Goal: Task Accomplishment & Management: Manage account settings

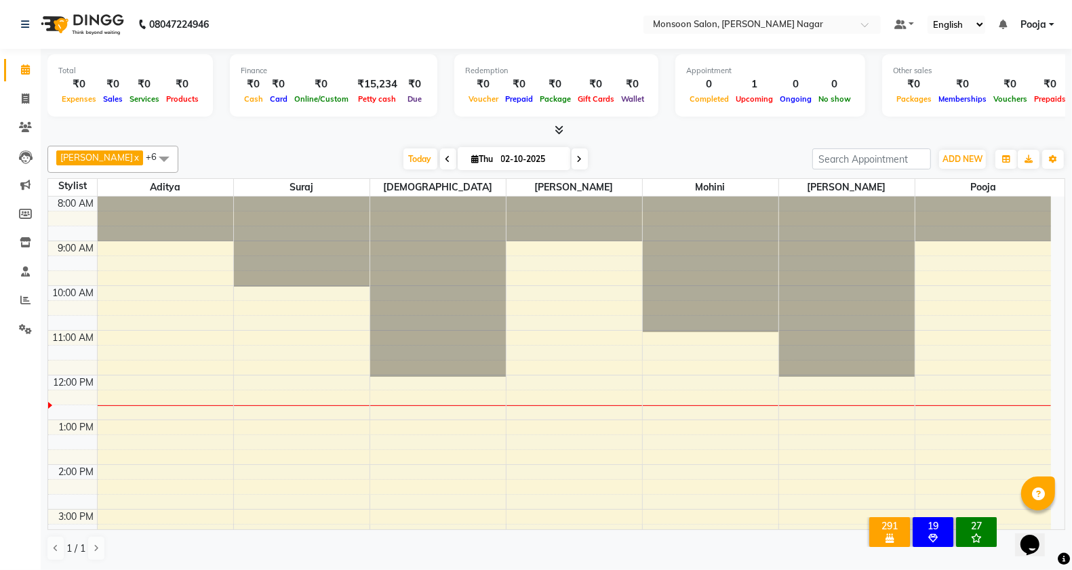
click at [151, 158] on span at bounding box center [164, 159] width 27 height 26
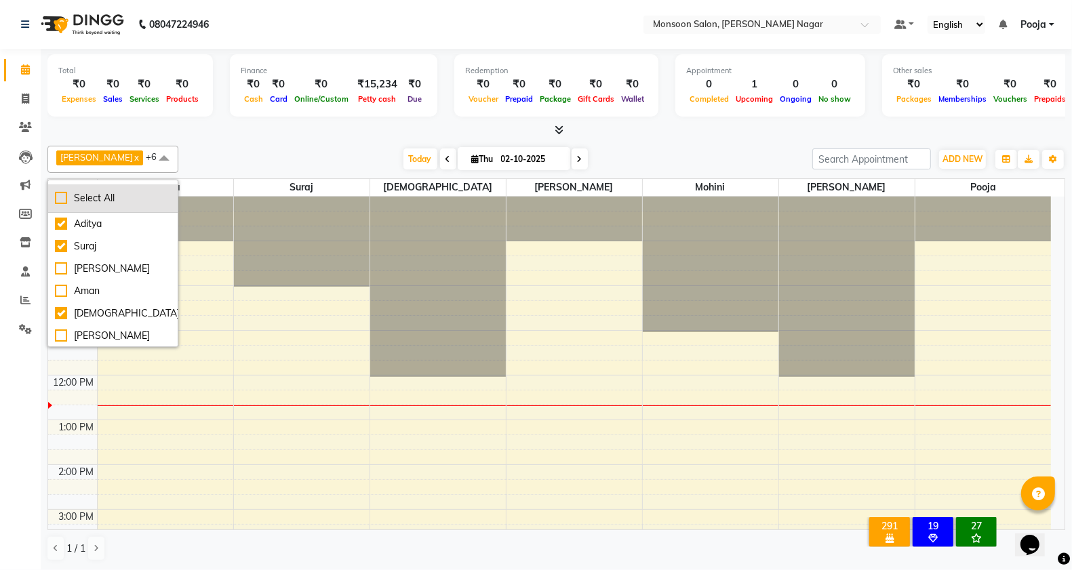
click at [62, 201] on div "Select All" at bounding box center [113, 198] width 116 height 14
checkbox input "true"
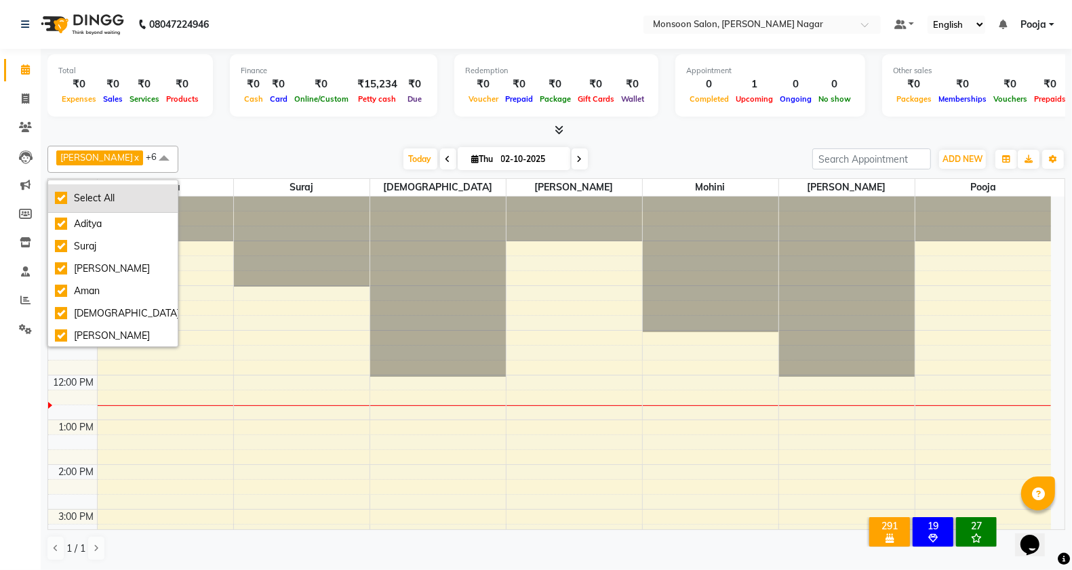
checkbox input "true"
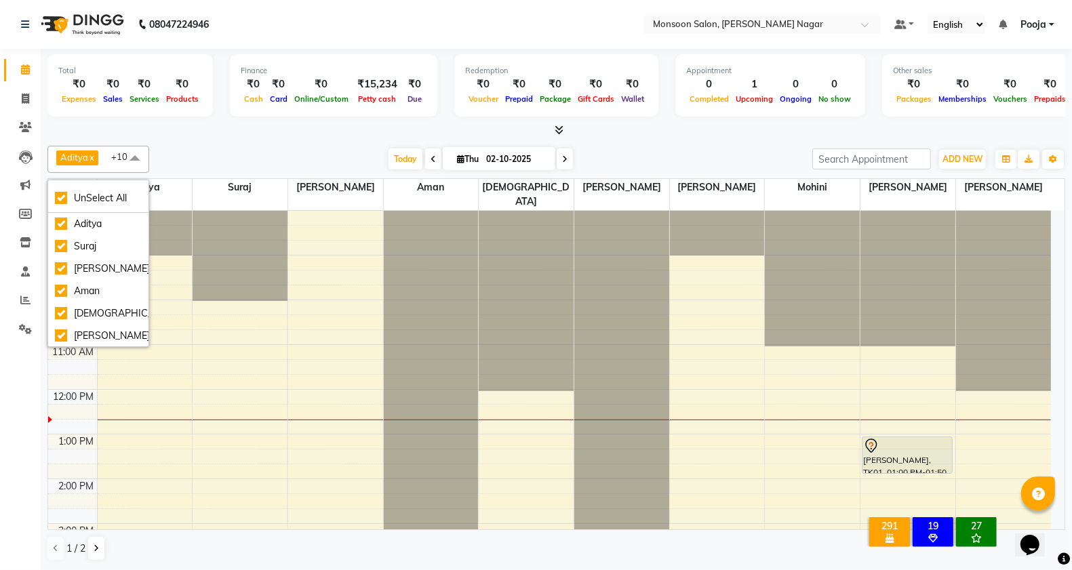
click at [317, 136] on div at bounding box center [556, 130] width 1018 height 14
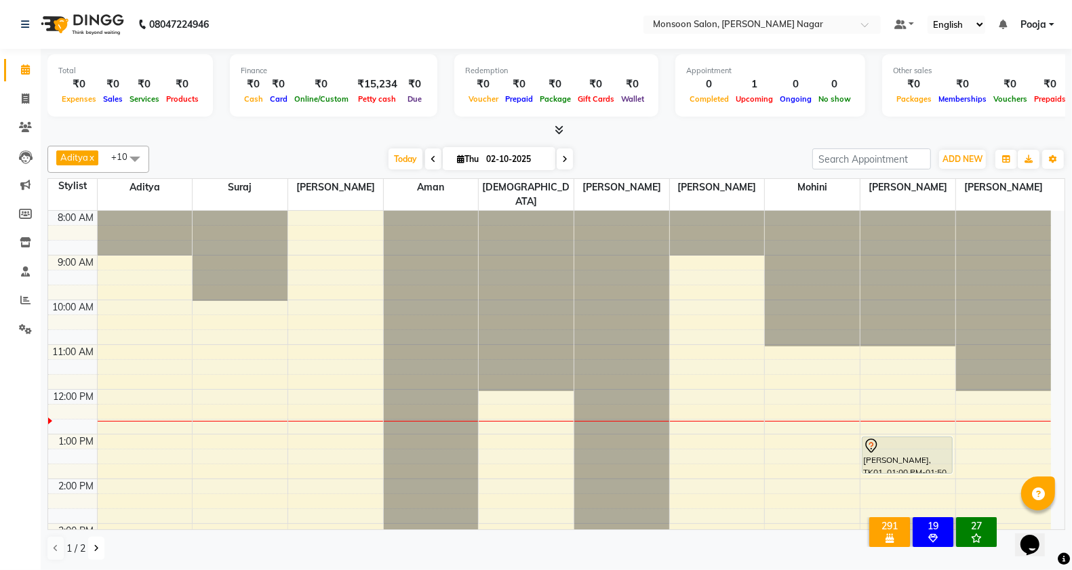
click at [96, 544] on icon at bounding box center [96, 548] width 5 height 8
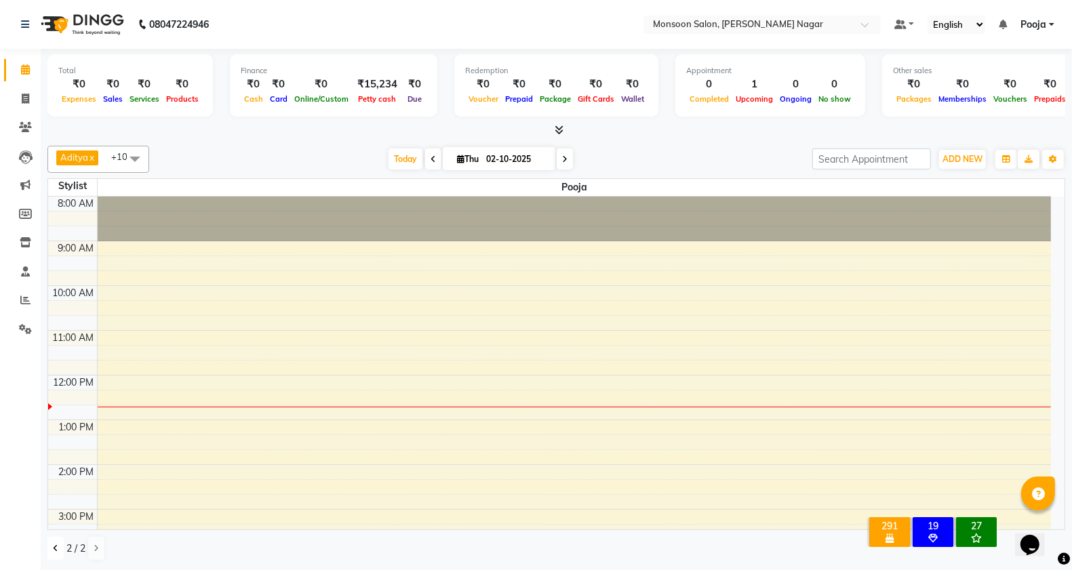
click at [56, 554] on button at bounding box center [55, 548] width 16 height 23
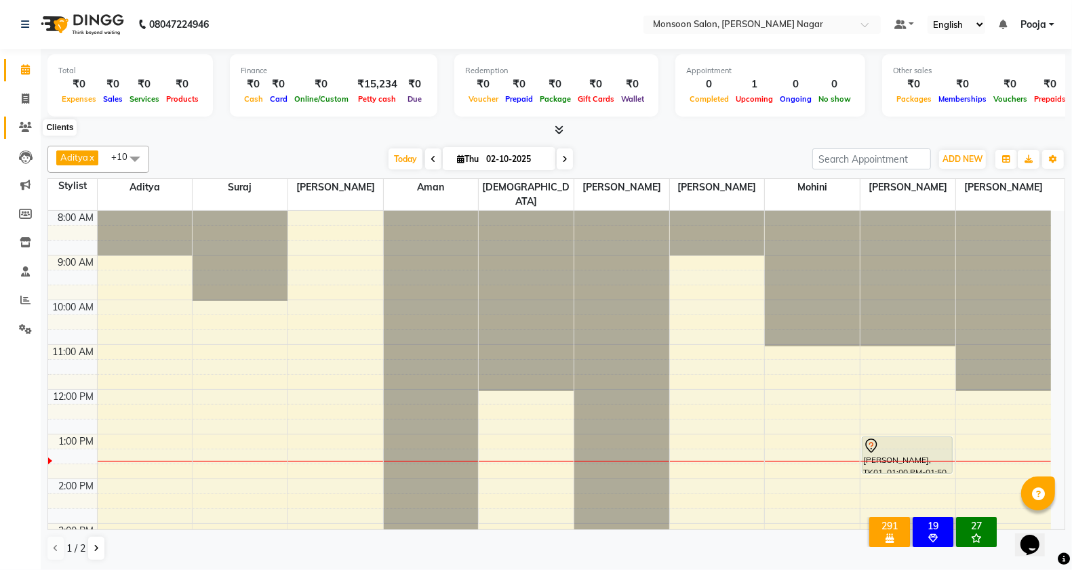
click at [26, 120] on span at bounding box center [26, 128] width 24 height 16
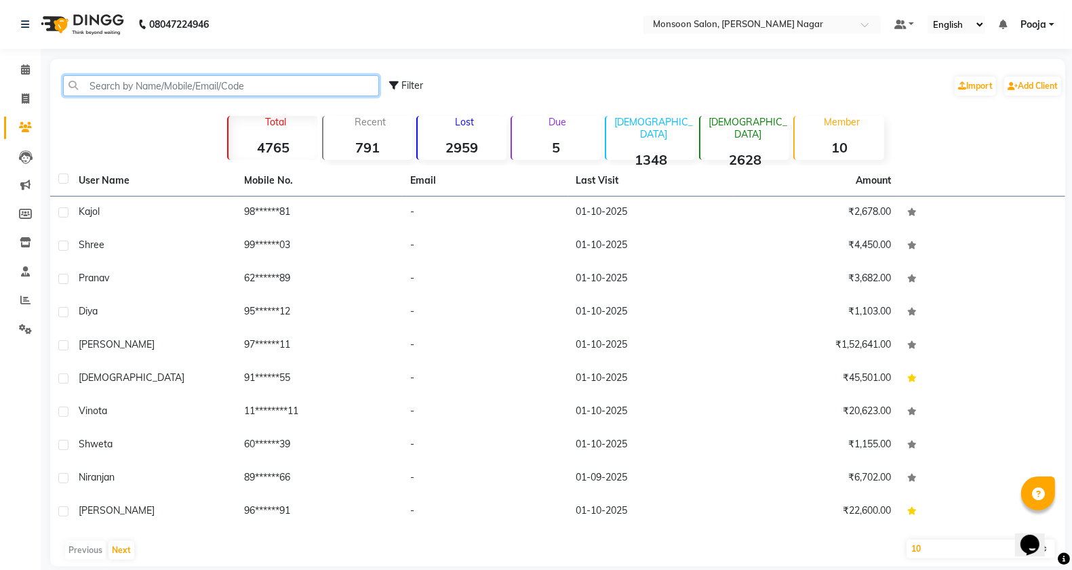
click at [185, 85] on input "text" at bounding box center [221, 85] width 316 height 21
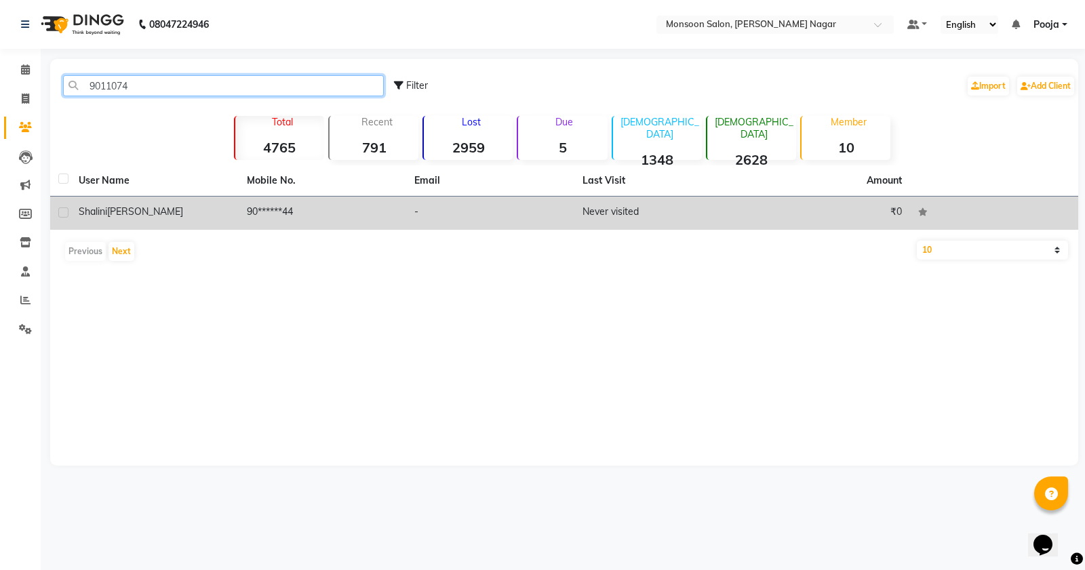
type input "9011074"
click at [363, 208] on td "90******44" at bounding box center [323, 213] width 168 height 33
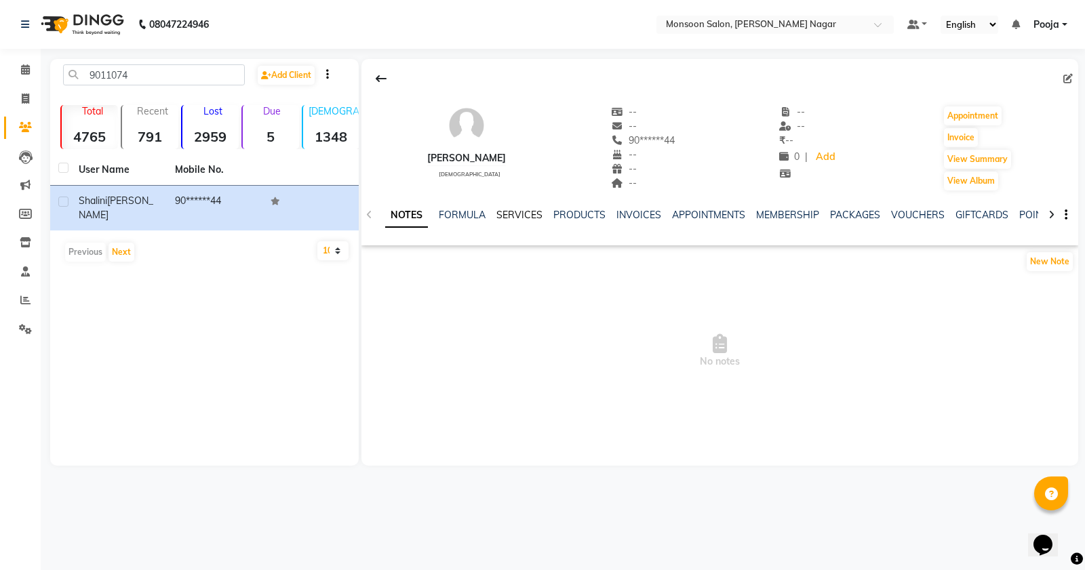
click at [511, 219] on link "SERVICES" at bounding box center [519, 215] width 46 height 12
click at [10, 71] on link "Calendar" at bounding box center [20, 70] width 33 height 22
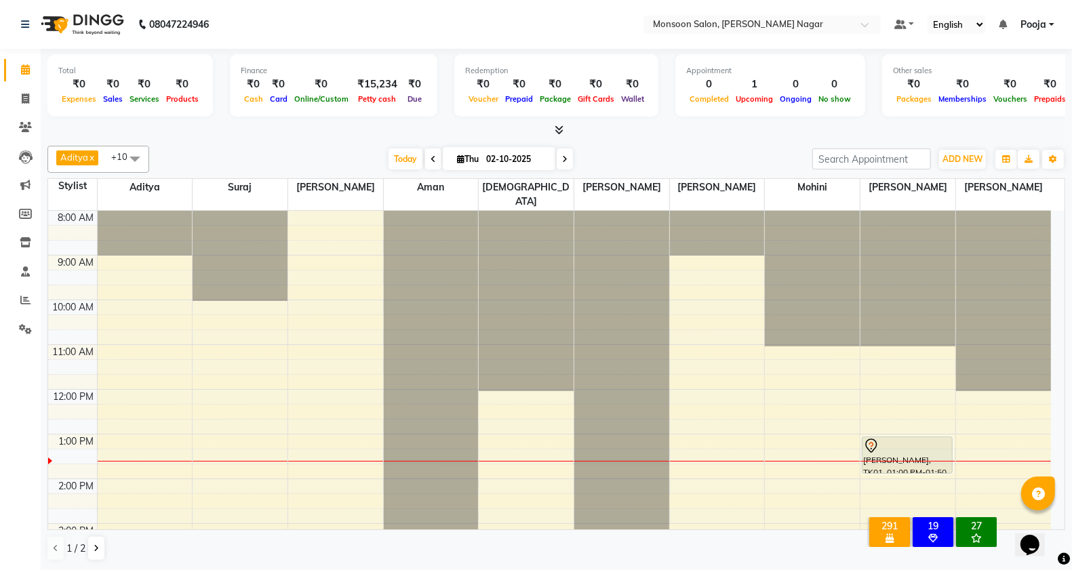
click at [463, 153] on span "Thu 02-10-2025" at bounding box center [499, 158] width 113 height 23
click at [462, 155] on span "Thu" at bounding box center [468, 159] width 28 height 10
select select "10"
select select "2025"
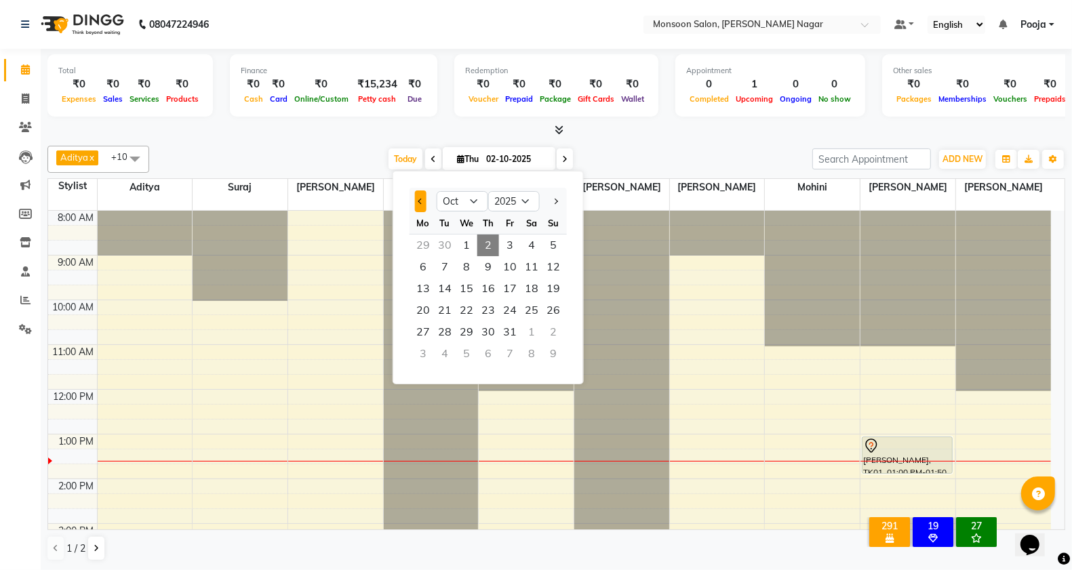
click at [418, 205] on button "Previous month" at bounding box center [421, 202] width 12 height 22
select select "9"
click at [551, 245] on span "7" at bounding box center [553, 246] width 22 height 22
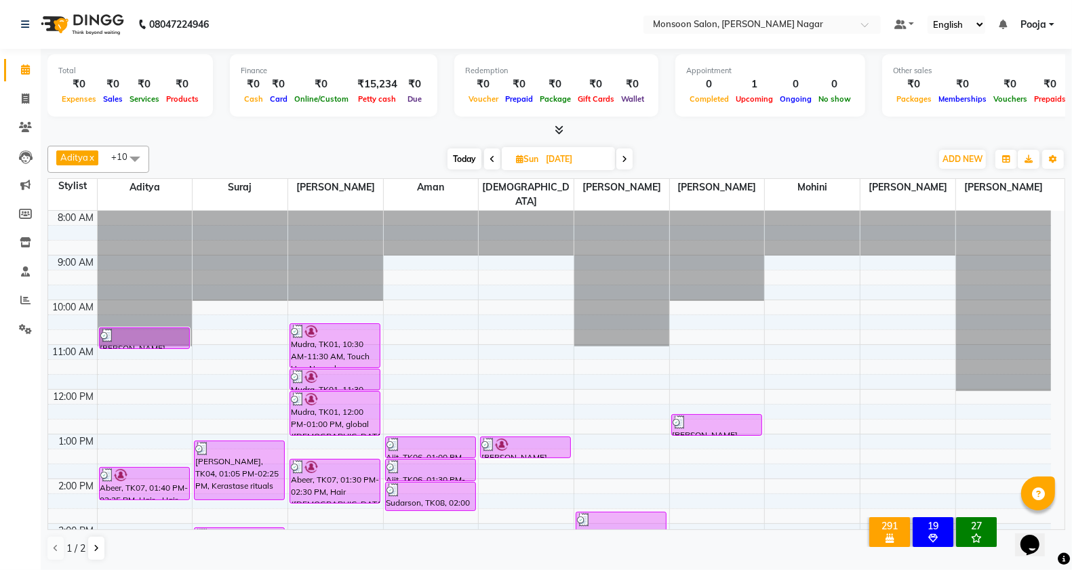
click at [456, 163] on span "Today" at bounding box center [465, 158] width 34 height 21
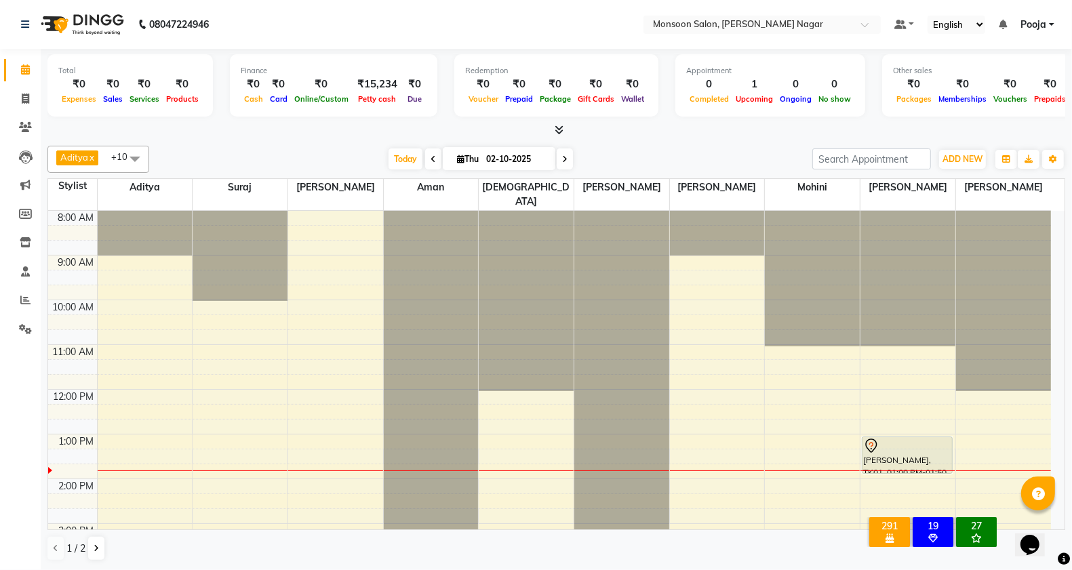
click at [431, 160] on icon at bounding box center [433, 159] width 5 height 8
type input "01-10-2025"
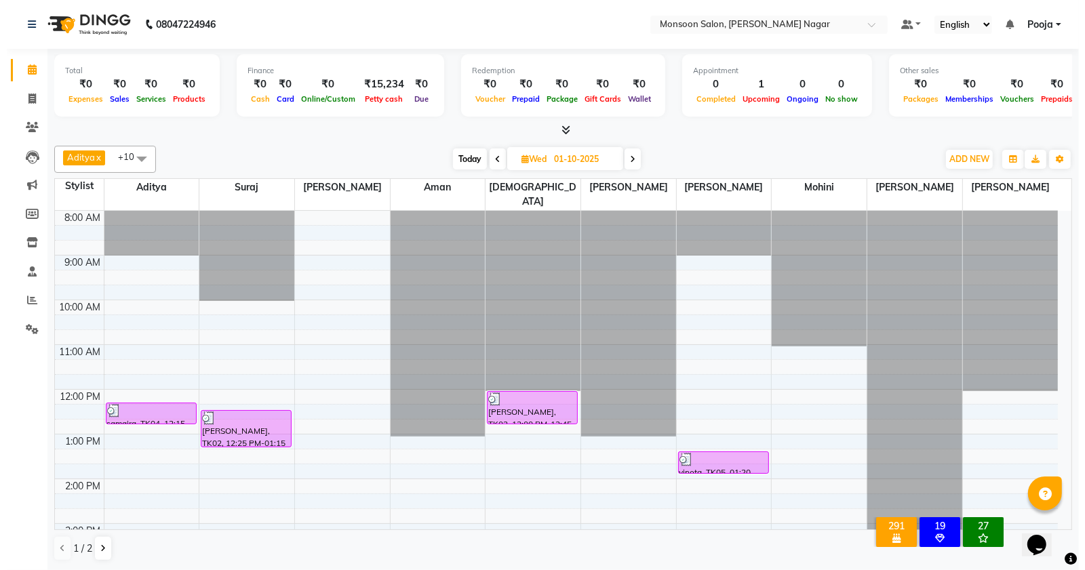
scroll to position [226, 0]
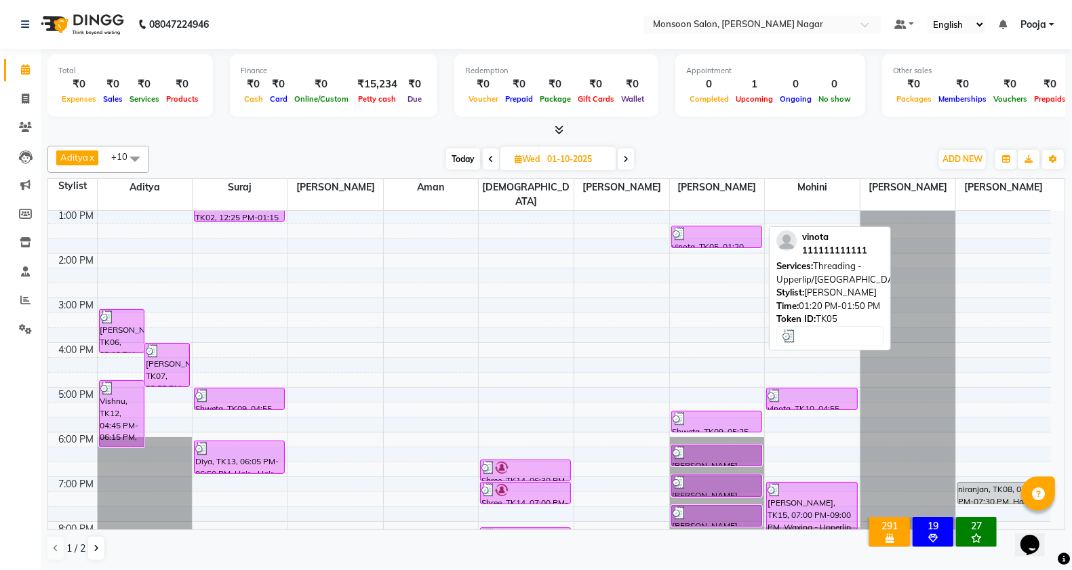
click at [713, 227] on div at bounding box center [717, 234] width 88 height 14
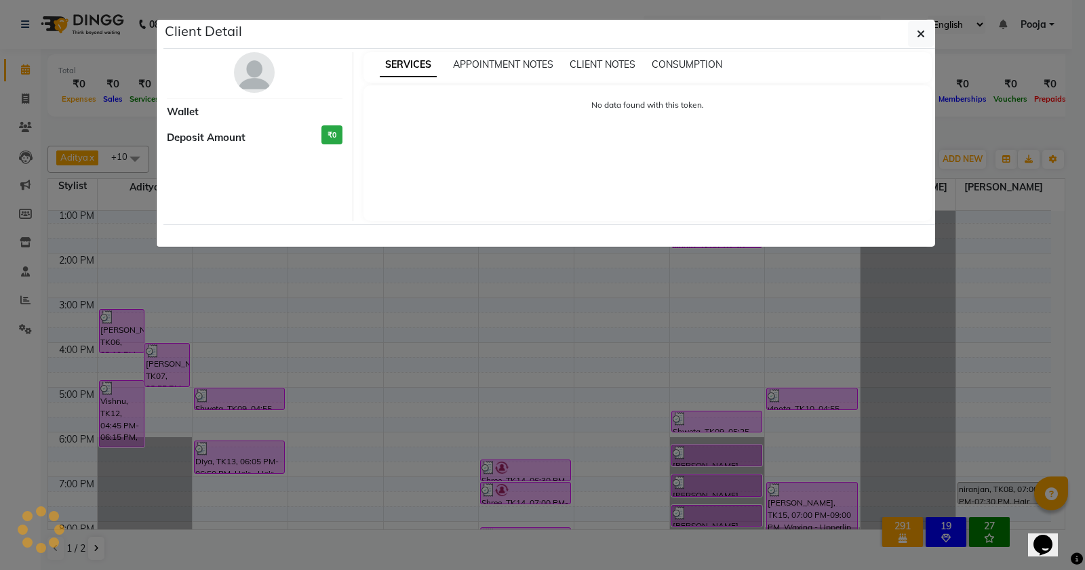
select select "3"
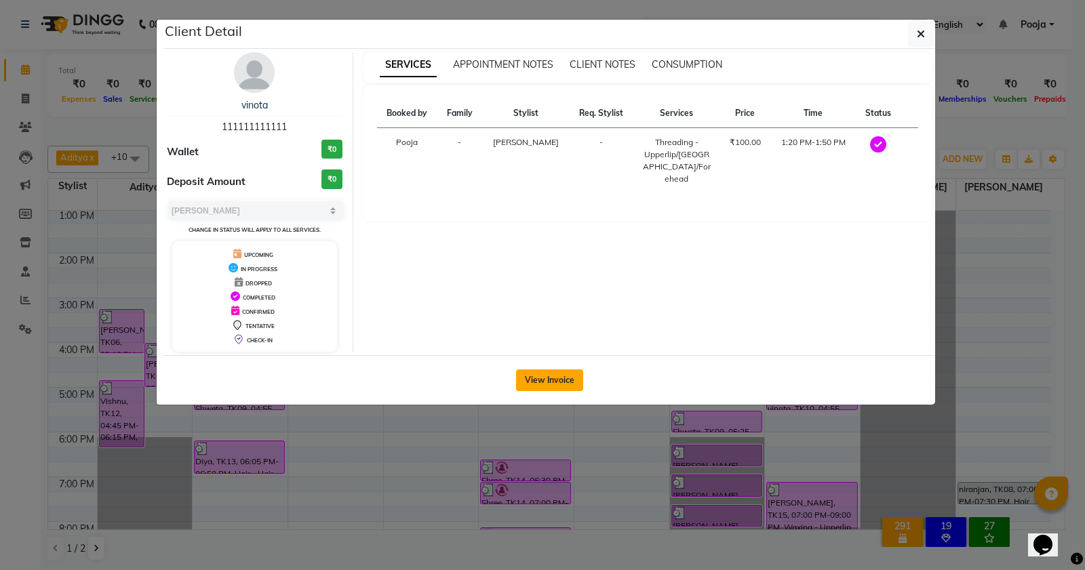
click at [573, 381] on button "View Invoice" at bounding box center [549, 381] width 67 height 22
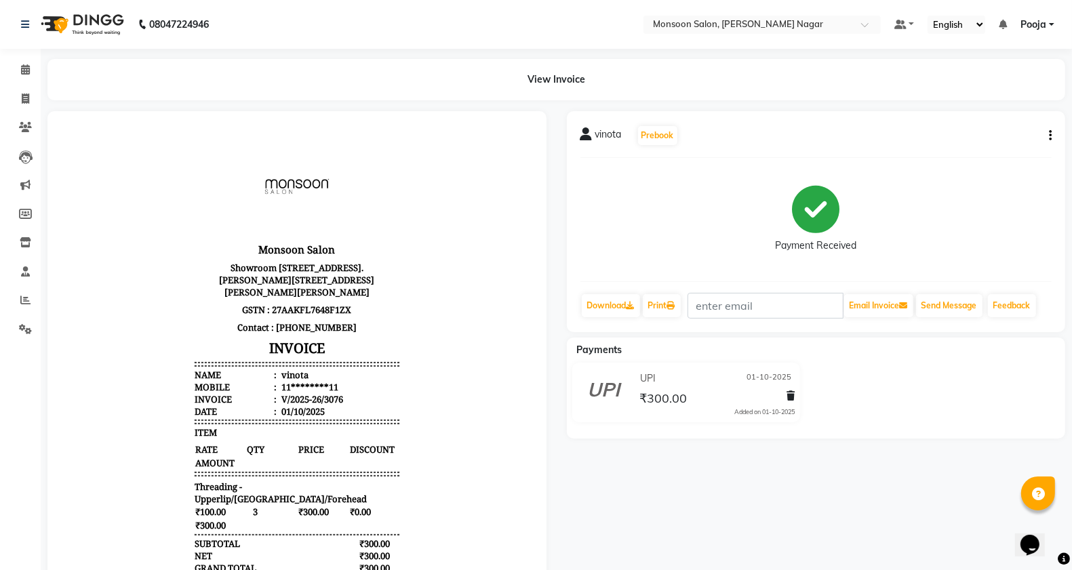
click at [1056, 133] on div "vinota Prebook Payment Received Download Print Email Invoice Send Message Feedb…" at bounding box center [816, 221] width 499 height 221
click at [1049, 136] on icon "button" at bounding box center [1050, 136] width 3 height 1
click at [971, 151] on div "Edit Invoice" at bounding box center [982, 152] width 93 height 17
select select "service"
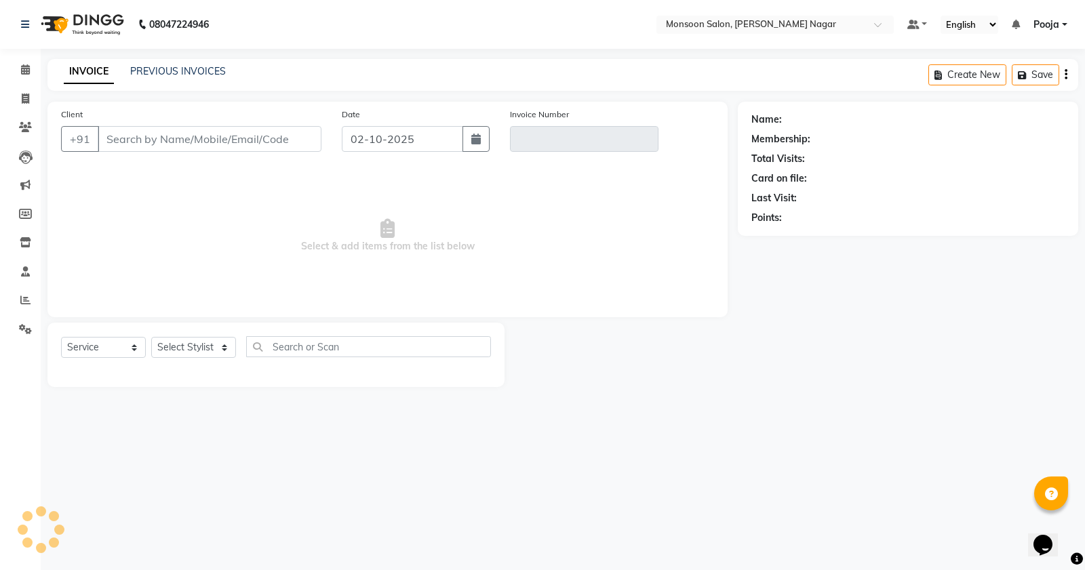
type input "11********11"
type input "V/2025-26/3076"
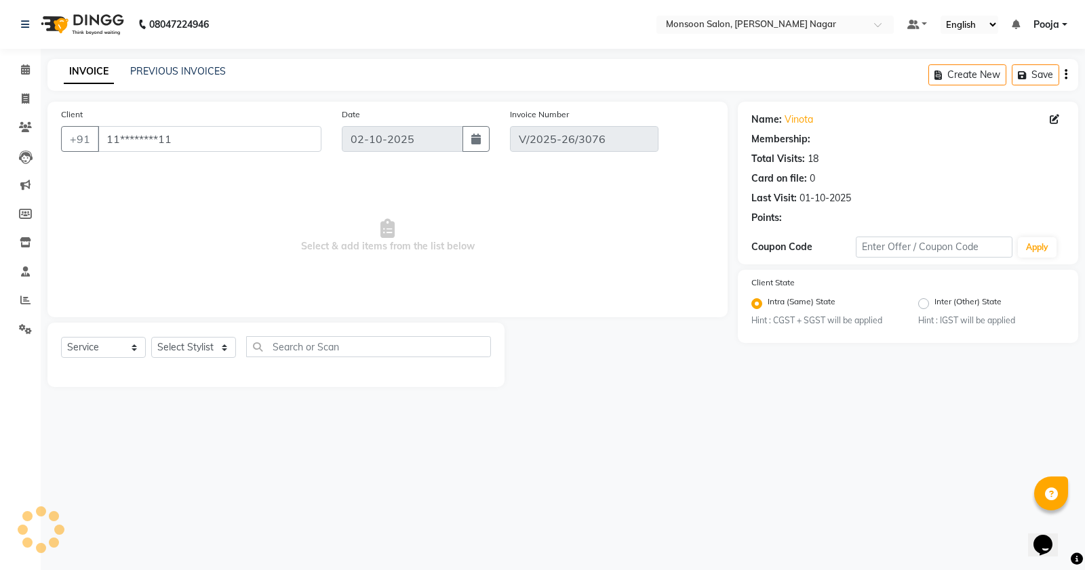
type input "01-10-2025"
select select "select"
select select "1: Object"
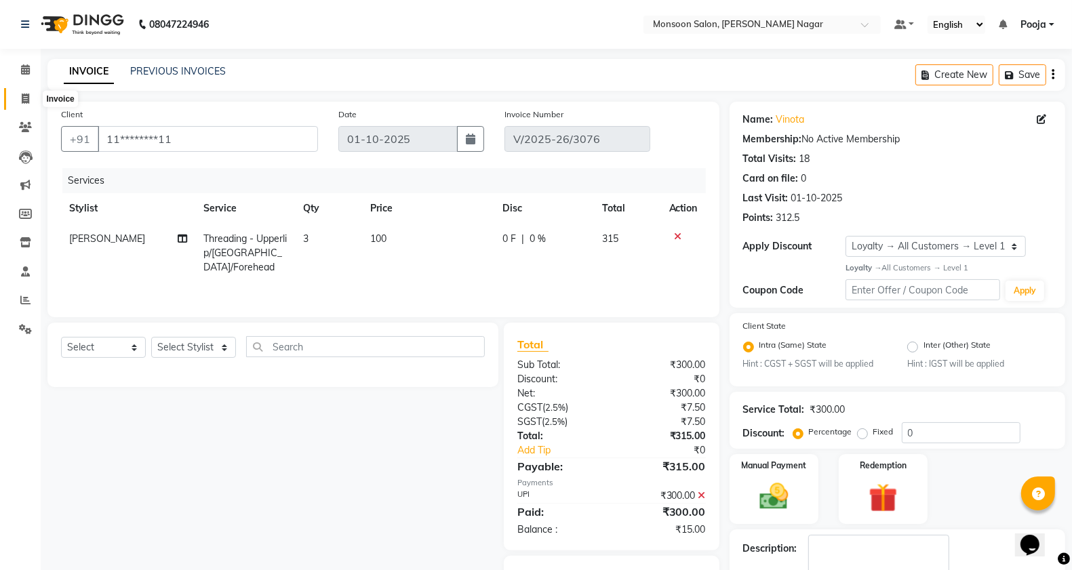
click at [25, 94] on icon at bounding box center [25, 99] width 7 height 10
select select "4905"
select select "service"
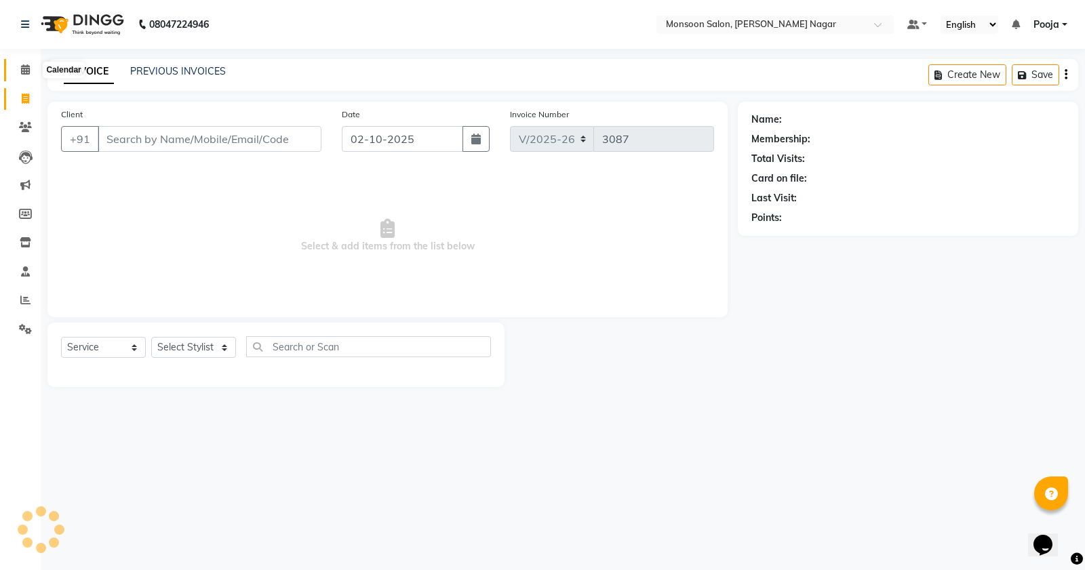
click at [28, 71] on icon at bounding box center [25, 69] width 9 height 10
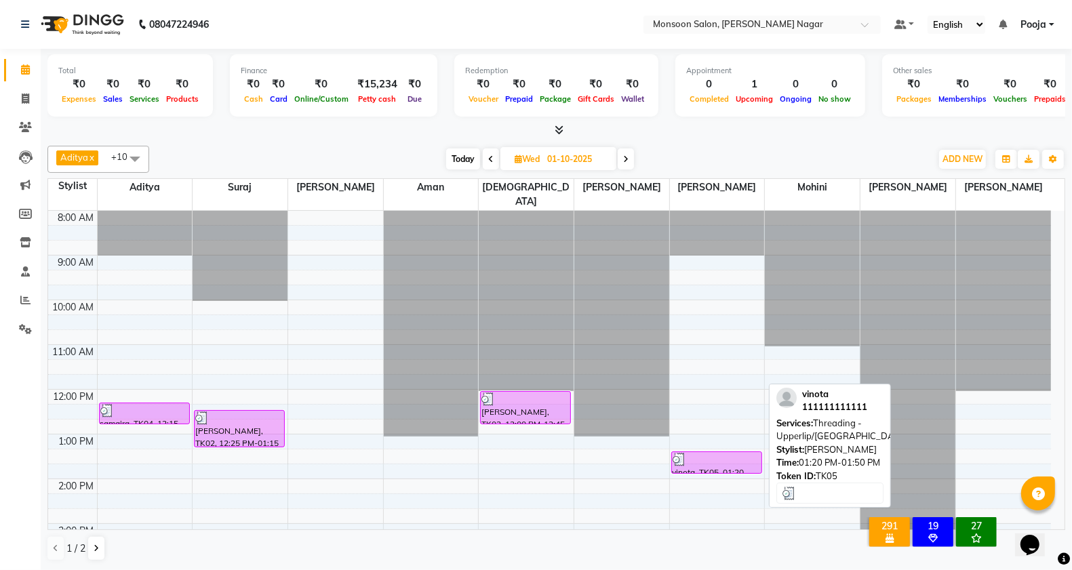
click at [713, 453] on div at bounding box center [717, 460] width 88 height 14
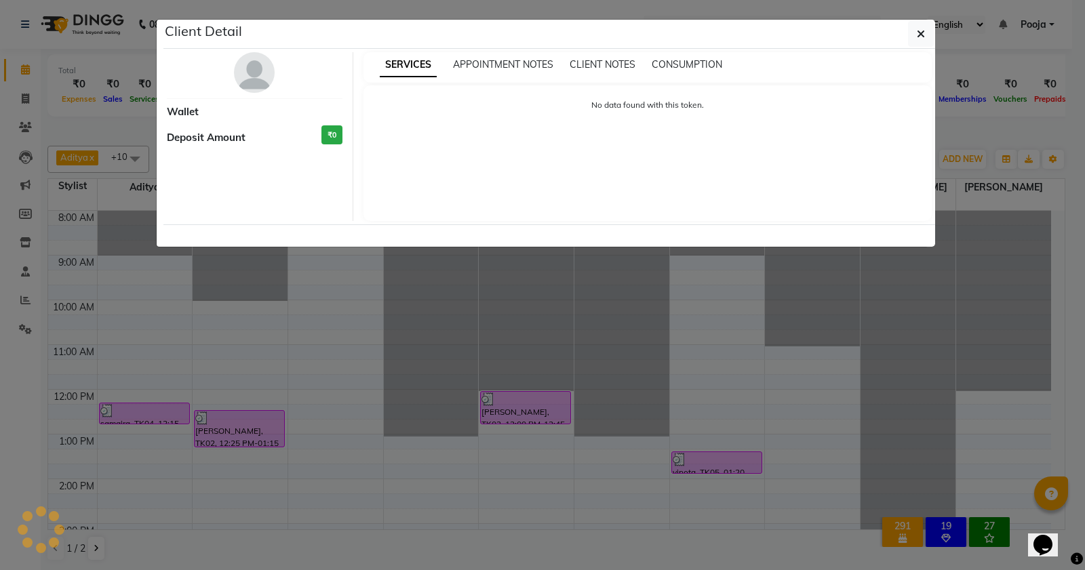
select select "3"
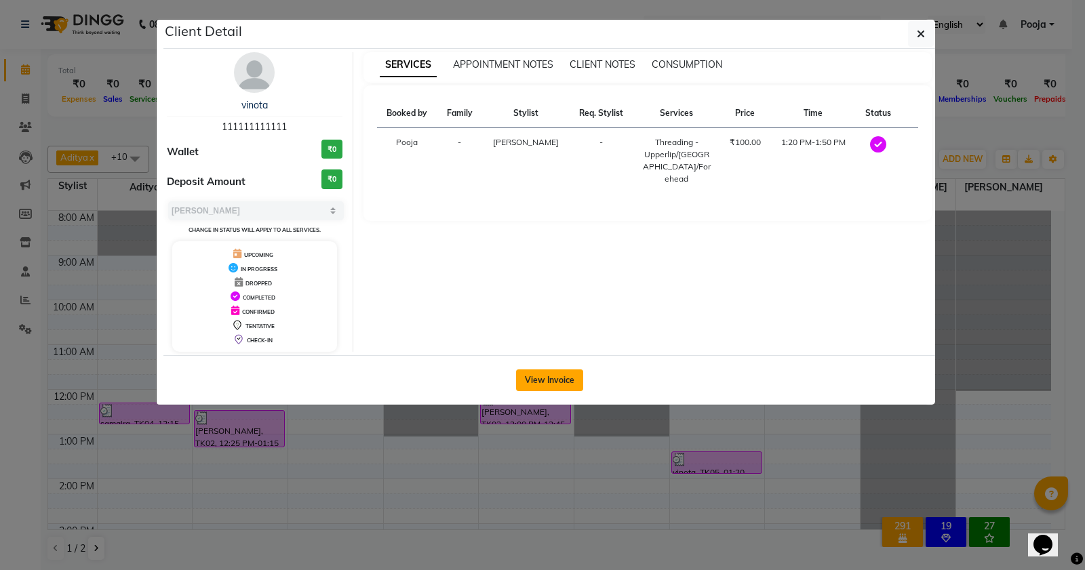
click at [536, 374] on button "View Invoice" at bounding box center [549, 381] width 67 height 22
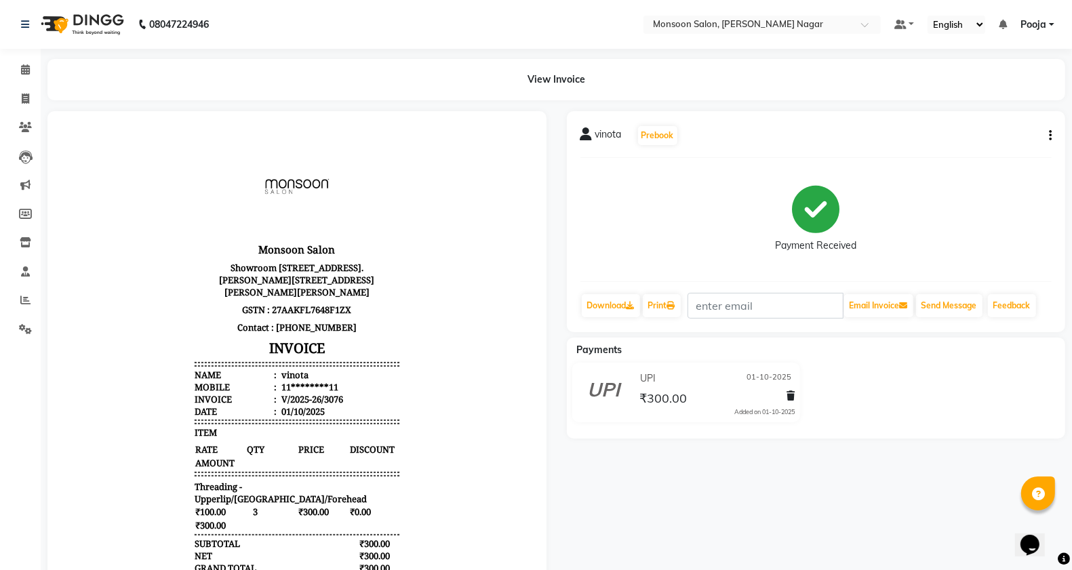
click at [1050, 136] on icon "button" at bounding box center [1050, 136] width 3 height 1
click at [970, 119] on div "Split Service Amount" at bounding box center [982, 119] width 93 height 17
select select "58969"
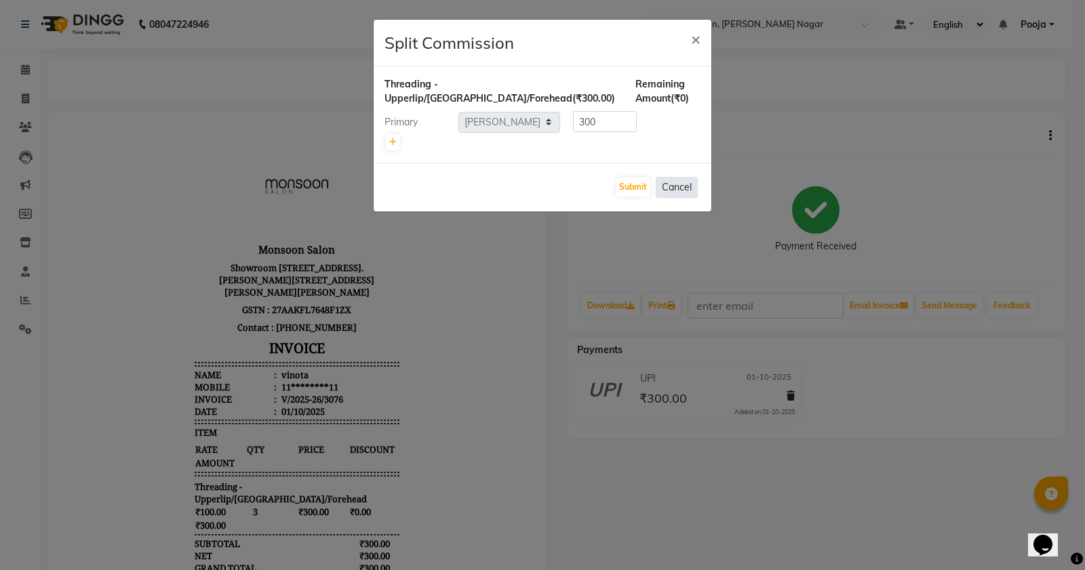
click at [669, 197] on button "Cancel" at bounding box center [677, 187] width 42 height 21
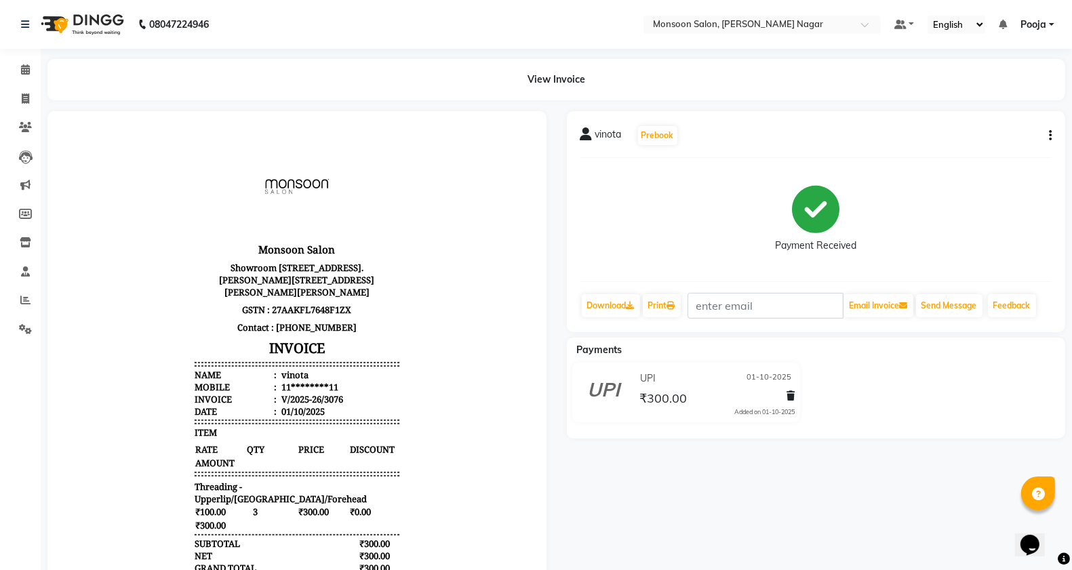
click at [1050, 136] on icon "button" at bounding box center [1050, 136] width 3 height 1
click at [959, 155] on div "Edit Invoice" at bounding box center [982, 152] width 93 height 17
select select "service"
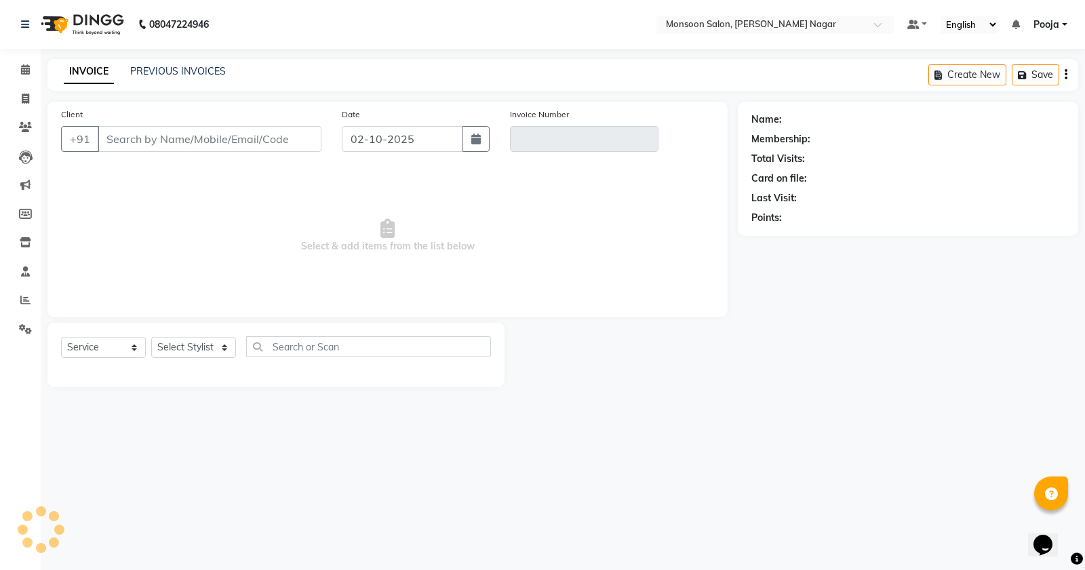
type input "11********11"
type input "V/2025-26/3076"
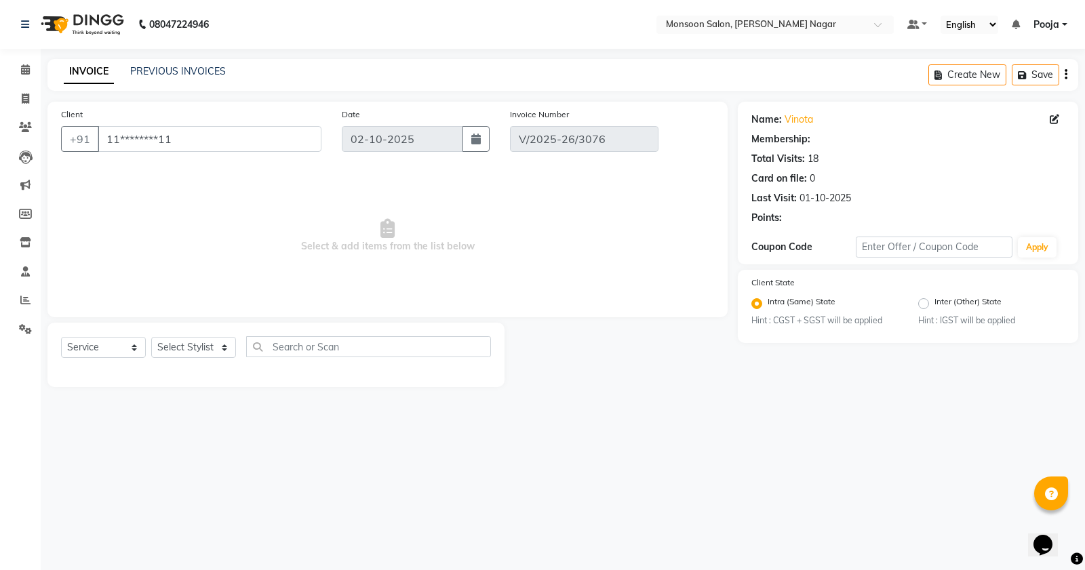
select select "1: Object"
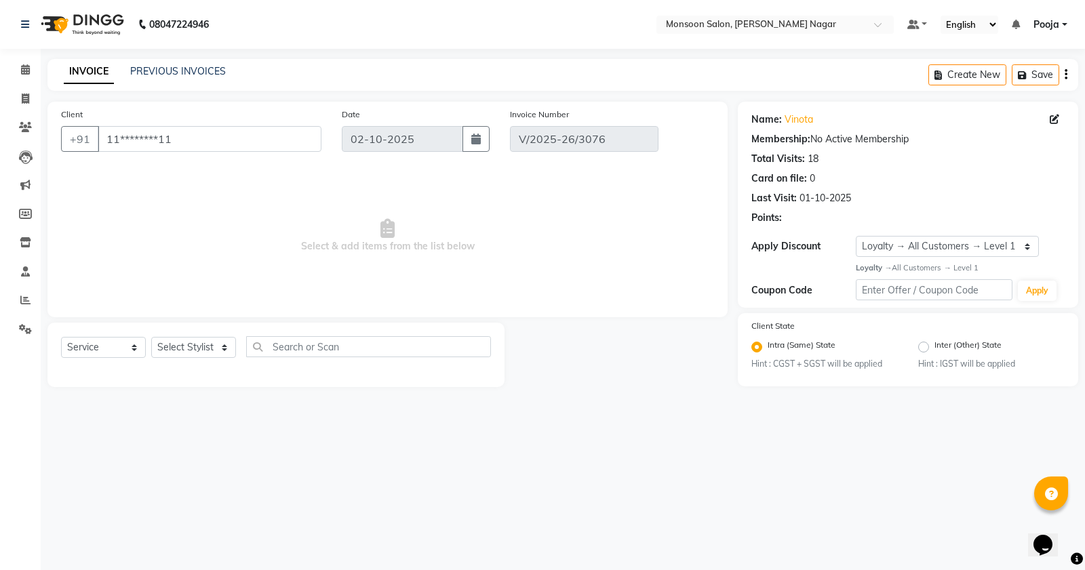
type input "01-10-2025"
select select "select"
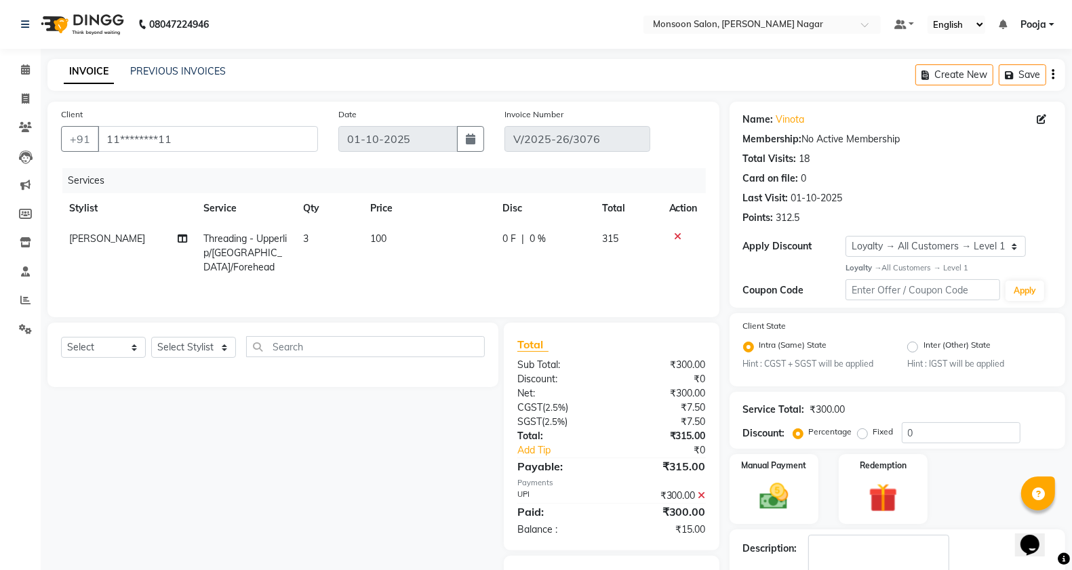
scroll to position [66, 0]
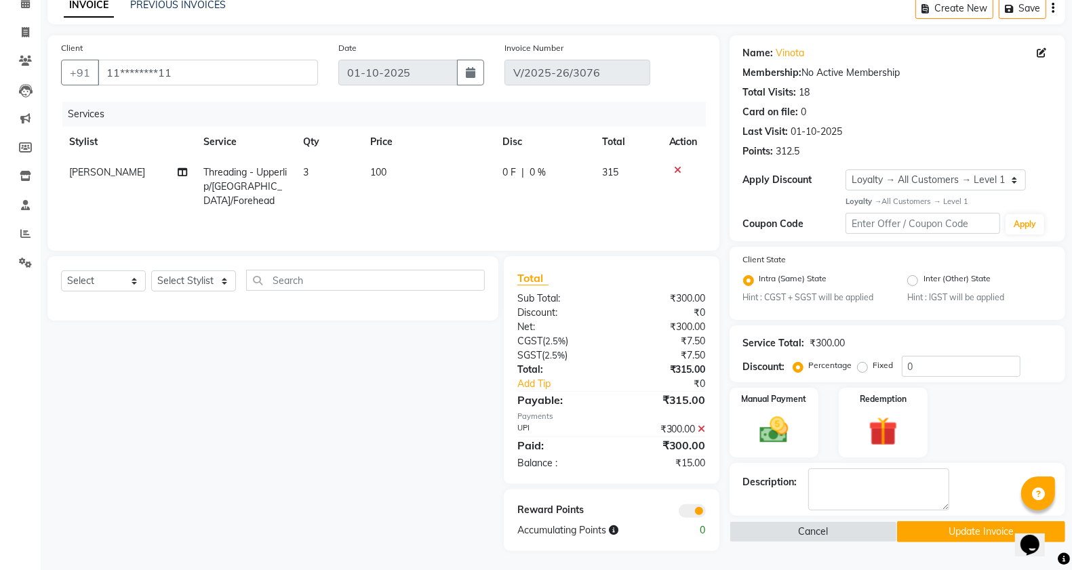
click at [704, 427] on icon at bounding box center [701, 428] width 7 height 9
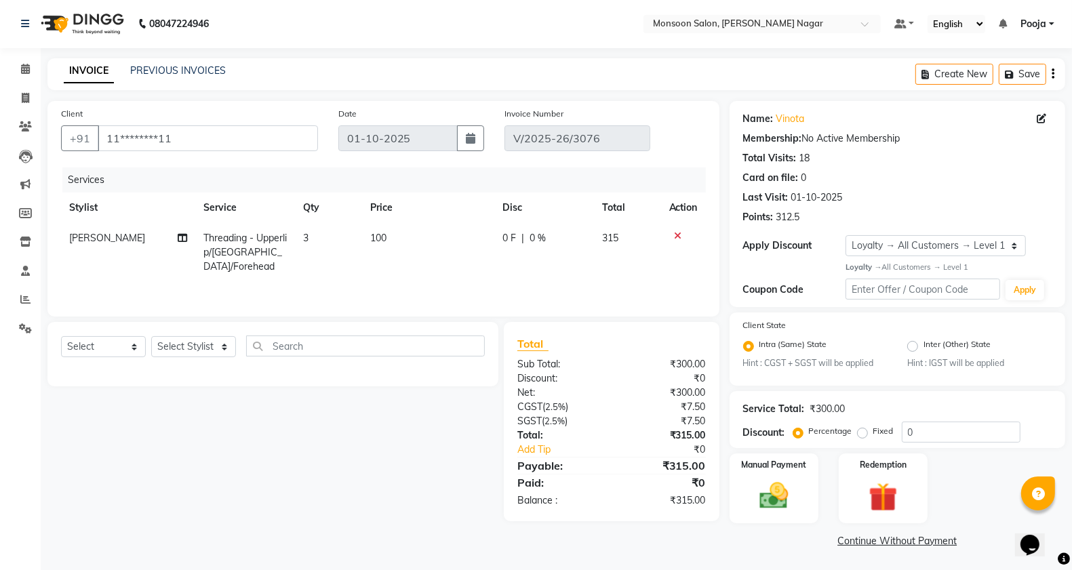
click at [1054, 78] on button "button" at bounding box center [1053, 74] width 3 height 32
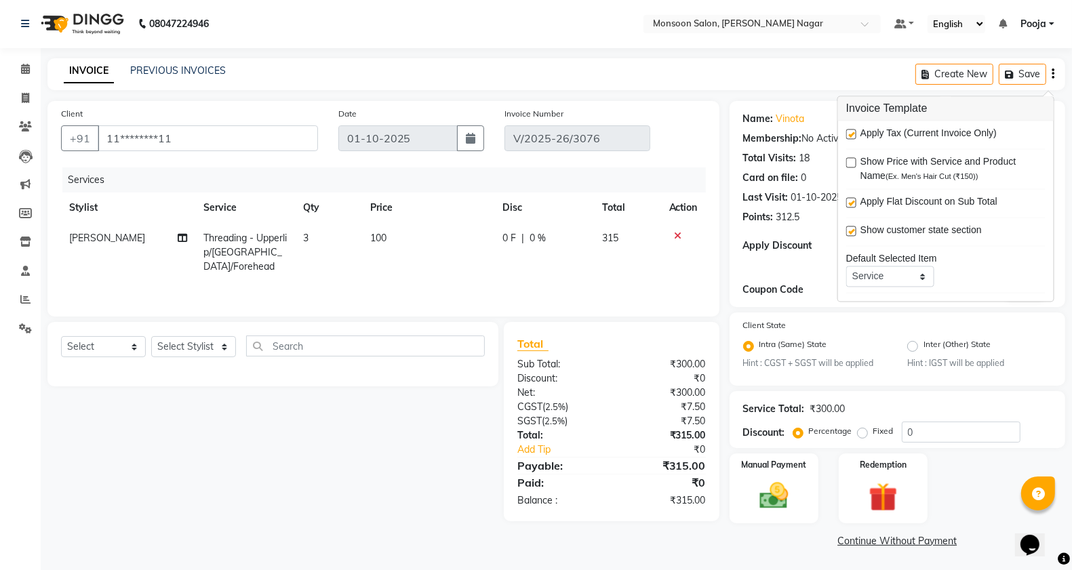
click at [848, 136] on label at bounding box center [851, 135] width 10 height 10
click at [848, 136] on input "checkbox" at bounding box center [850, 135] width 9 height 9
checkbox input "false"
click at [778, 500] on img at bounding box center [774, 496] width 48 height 34
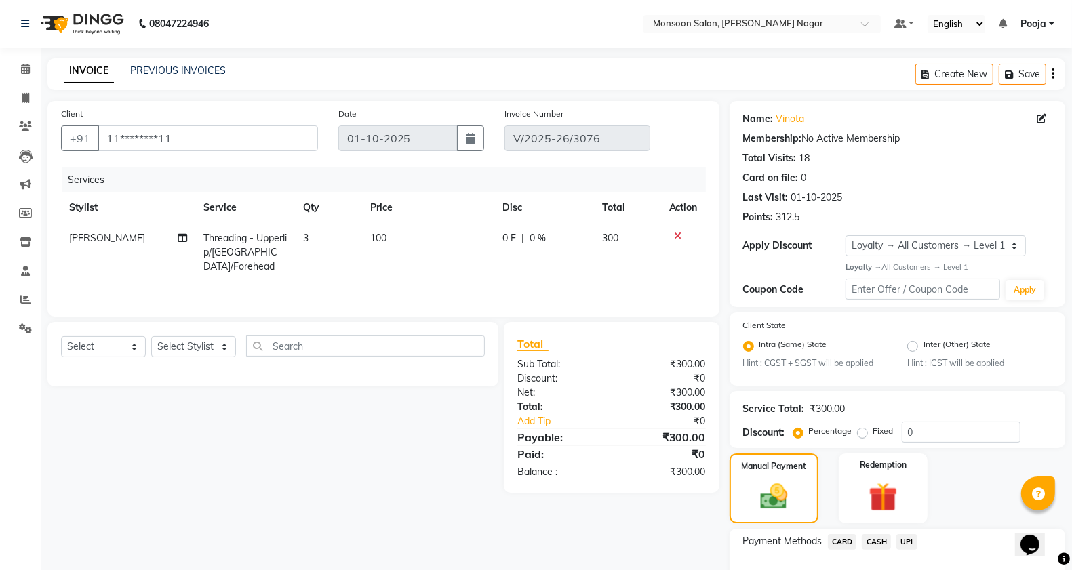
click at [881, 538] on span "CASH" at bounding box center [876, 542] width 29 height 16
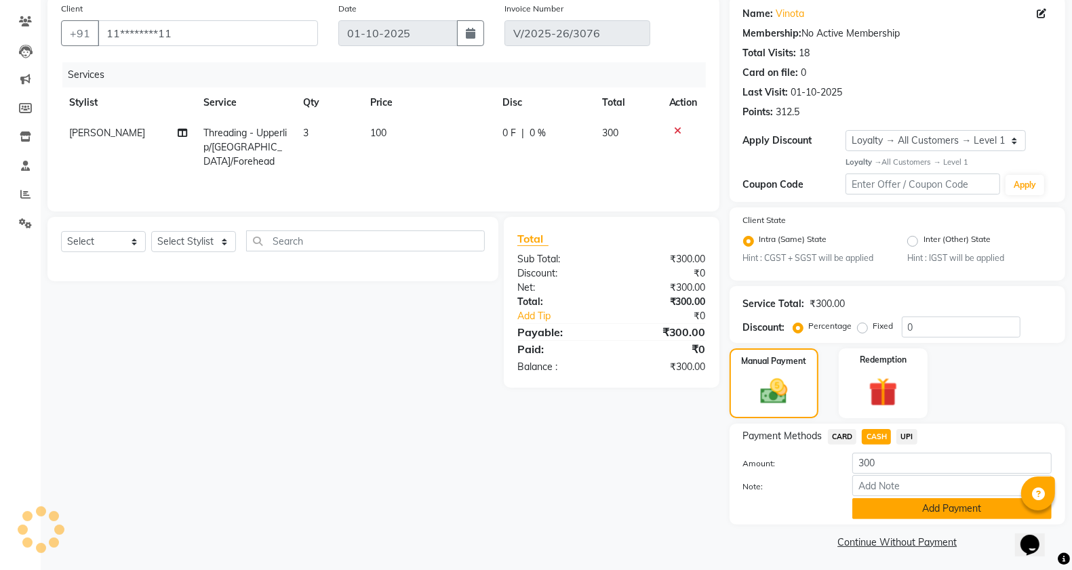
click at [889, 511] on button "Add Payment" at bounding box center [951, 508] width 199 height 21
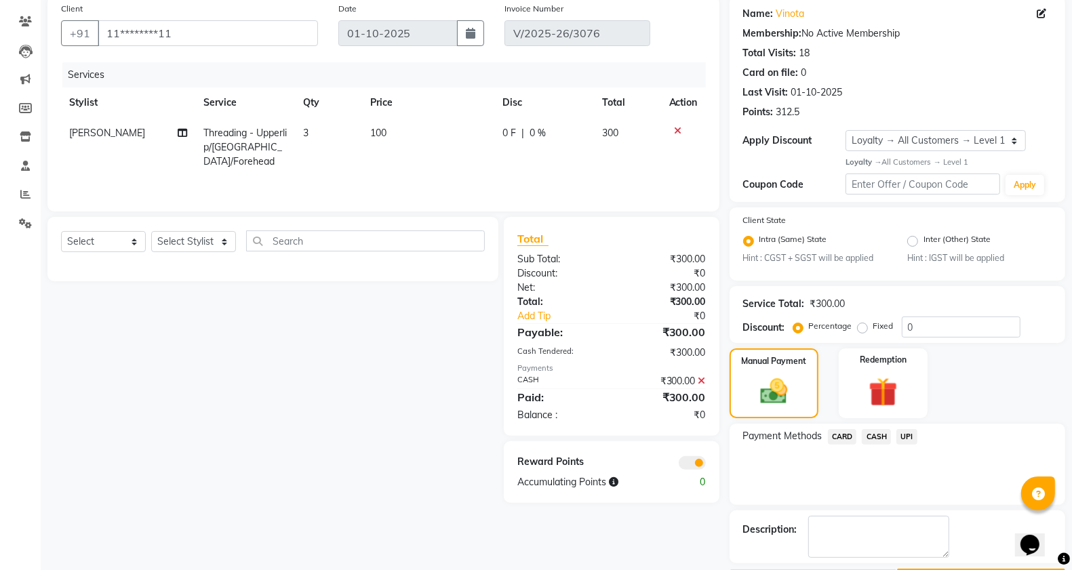
scroll to position [144, 0]
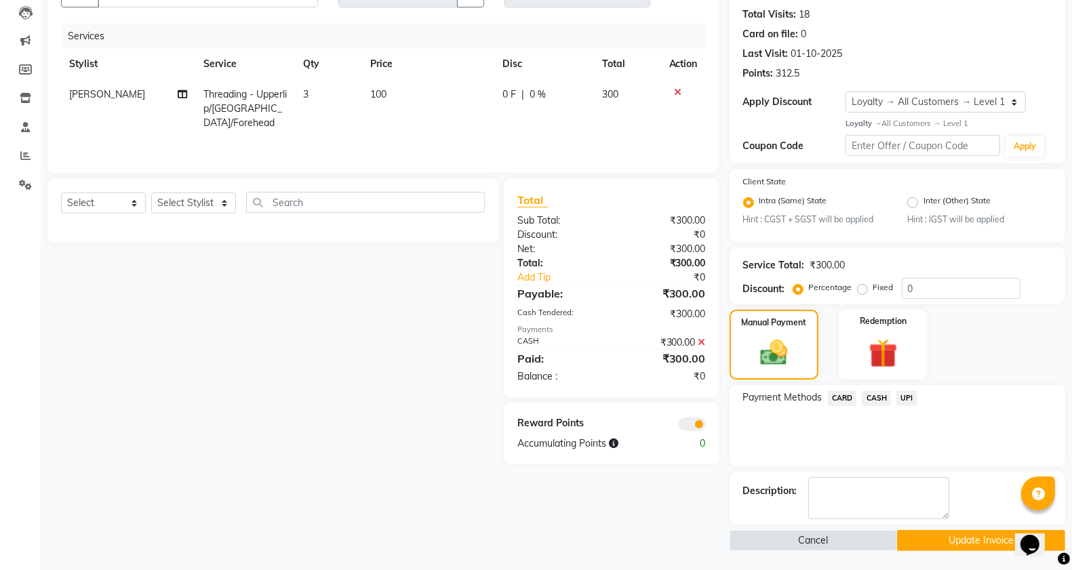
click at [957, 540] on button "Update Invoice" at bounding box center [981, 540] width 168 height 21
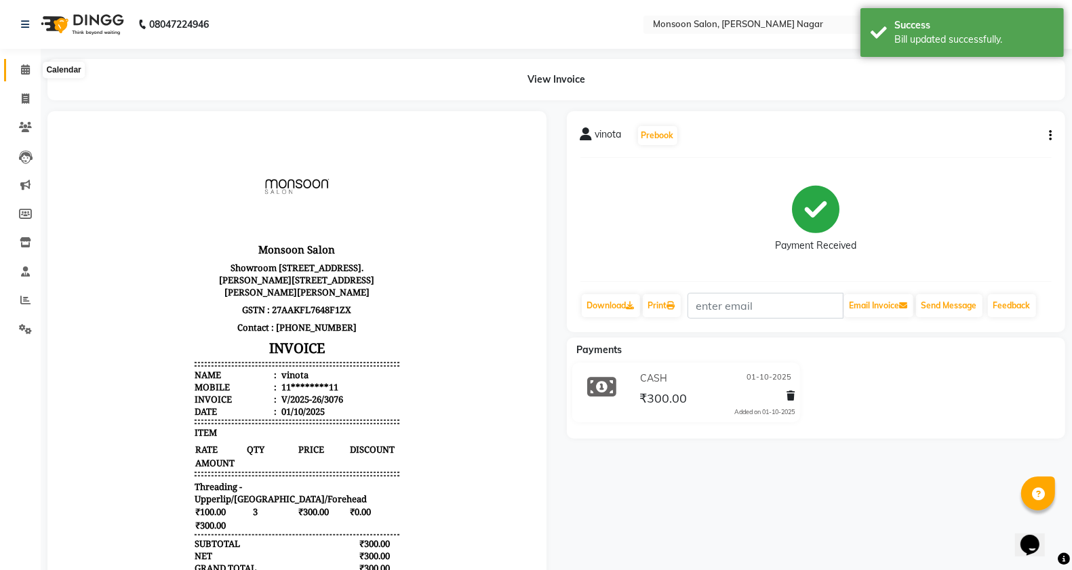
click at [29, 71] on span at bounding box center [26, 70] width 24 height 16
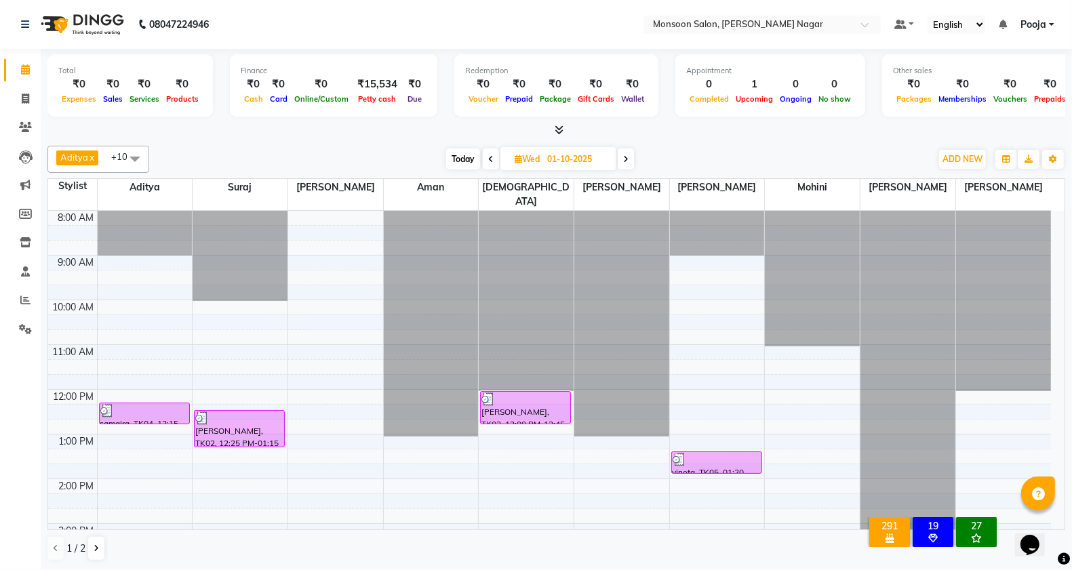
click at [459, 159] on span "Today" at bounding box center [463, 158] width 34 height 21
type input "02-10-2025"
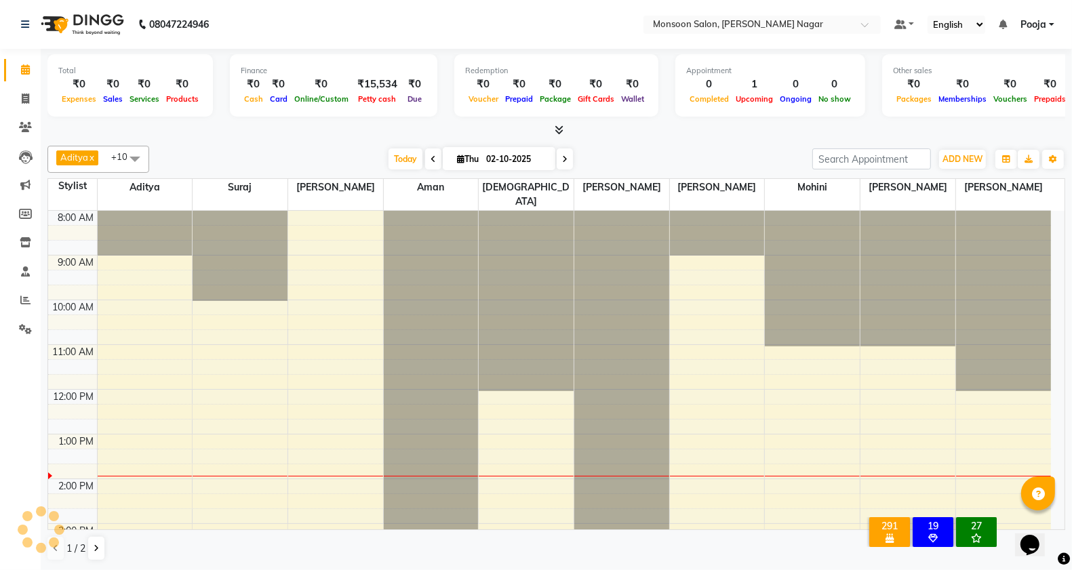
scroll to position [227, 0]
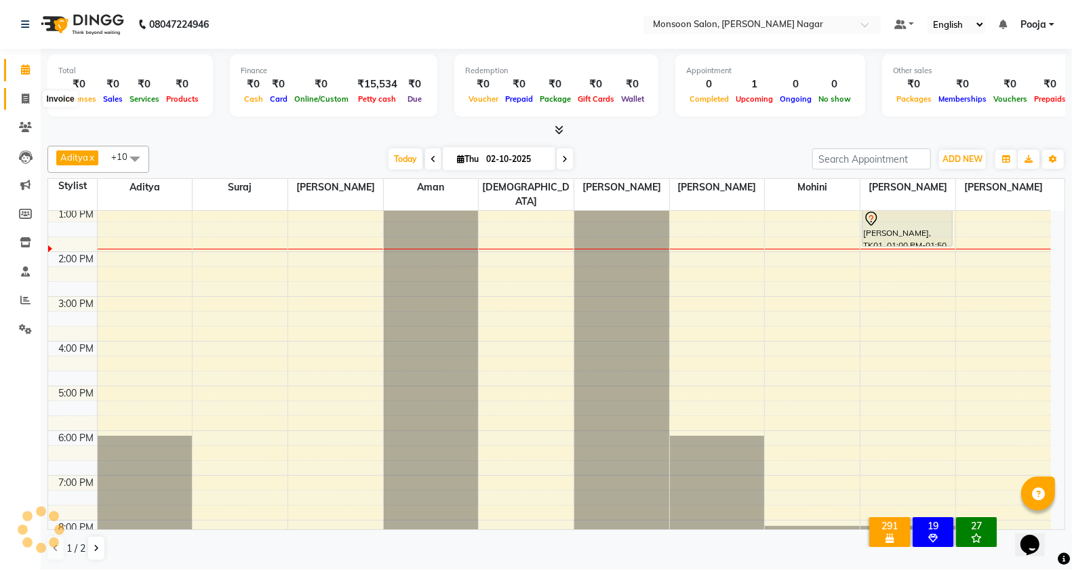
click at [32, 99] on span at bounding box center [26, 100] width 24 height 16
select select "4905"
select select "service"
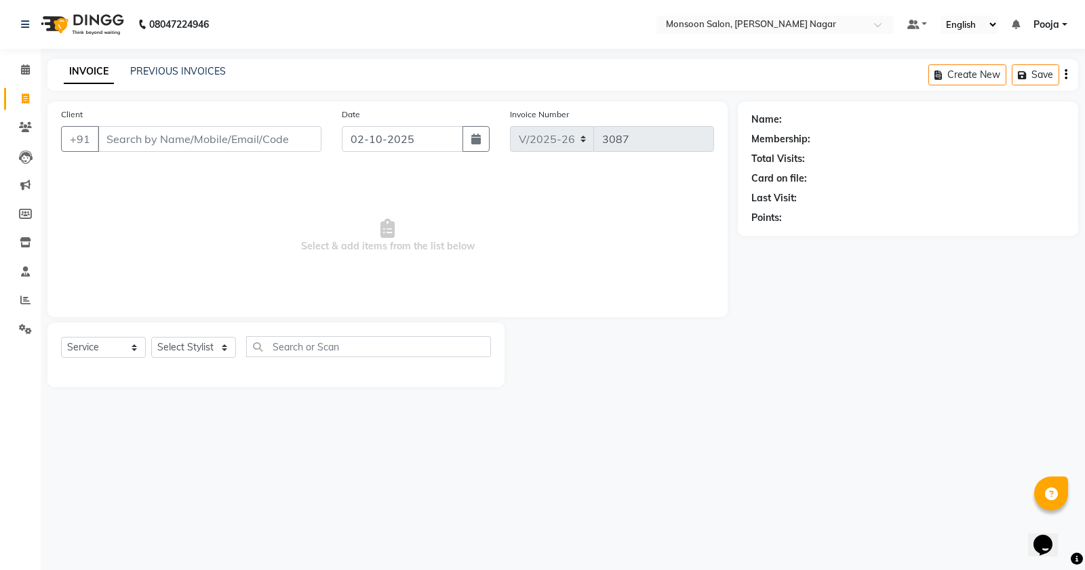
click at [140, 132] on input "Client" at bounding box center [210, 139] width 224 height 26
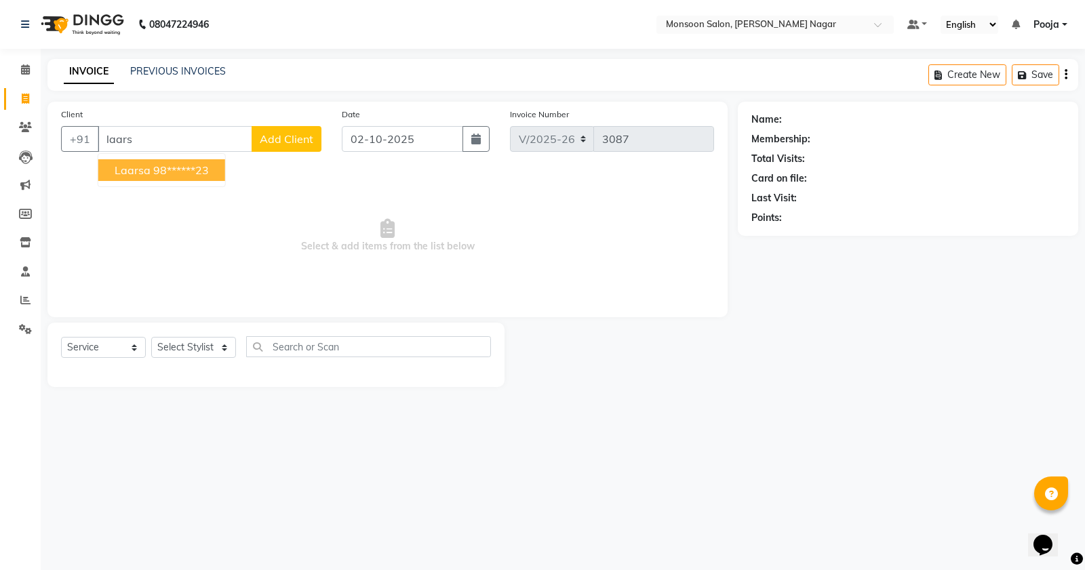
click at [157, 173] on ngb-highlight "98******23" at bounding box center [181, 170] width 56 height 14
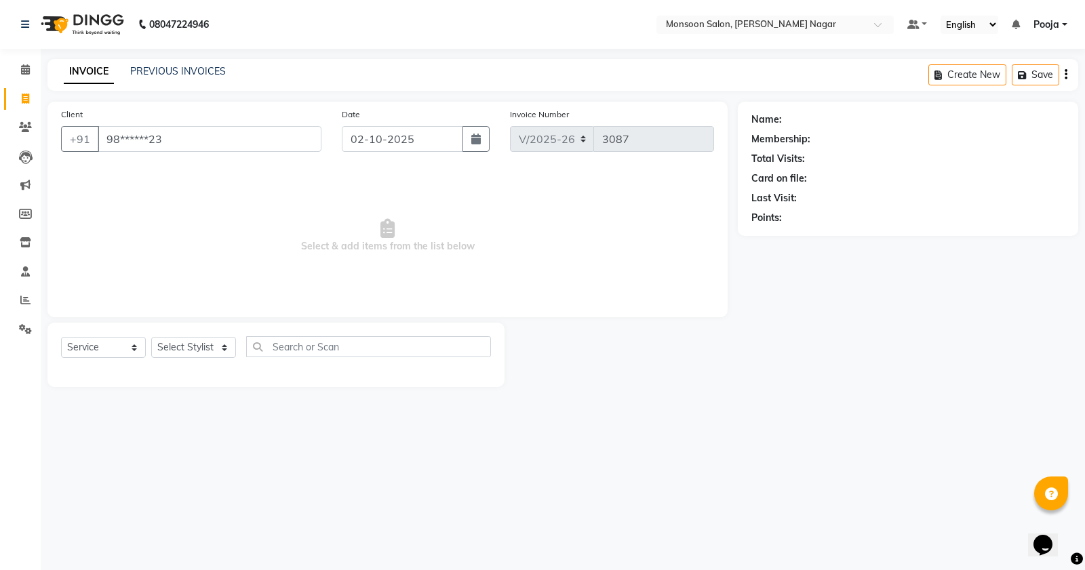
type input "98******23"
select select "2: Object"
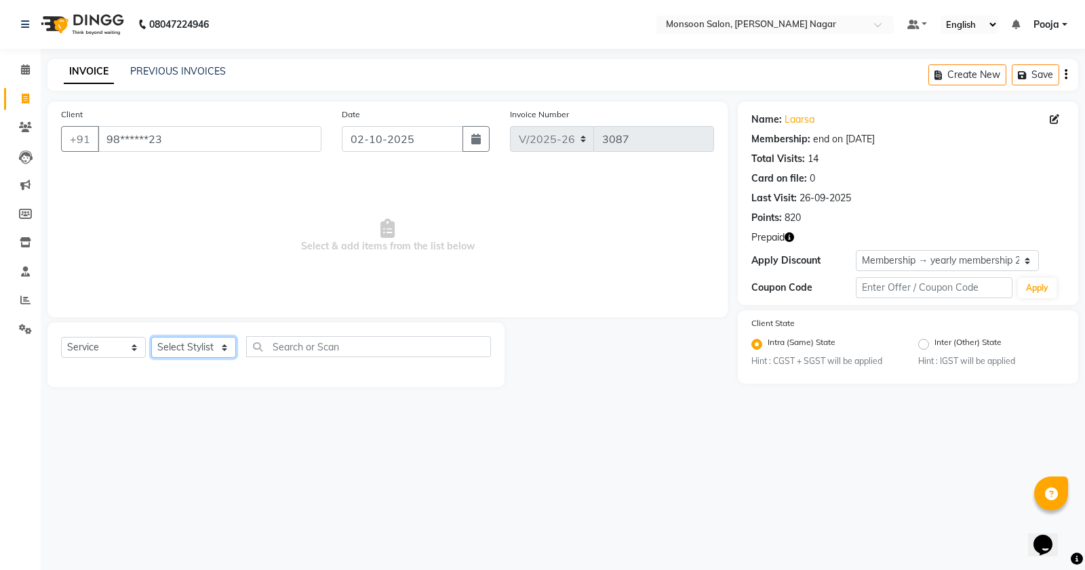
drag, startPoint x: 202, startPoint y: 348, endPoint x: 202, endPoint y: 339, distance: 8.8
click at [202, 348] on select "Select Stylist [PERSON_NAME] [PERSON_NAME] [PERSON_NAME] [PERSON_NAME] [PERSON_…" at bounding box center [193, 347] width 85 height 21
select select "51999"
click at [151, 337] on select "Select Stylist [PERSON_NAME] [PERSON_NAME] [PERSON_NAME] [PERSON_NAME] [PERSON_…" at bounding box center [193, 347] width 85 height 21
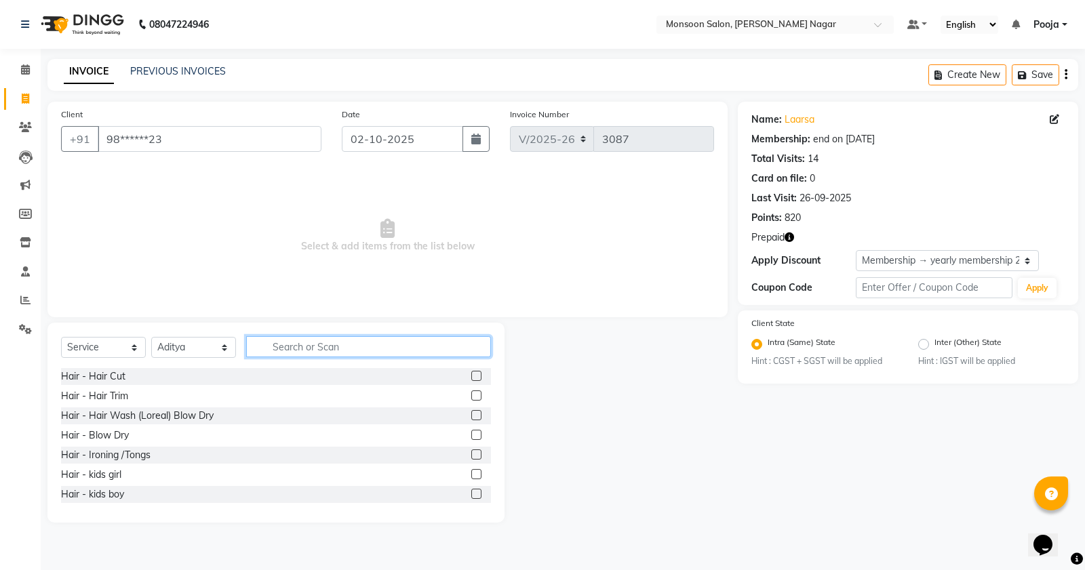
click at [282, 348] on input "text" at bounding box center [368, 346] width 245 height 21
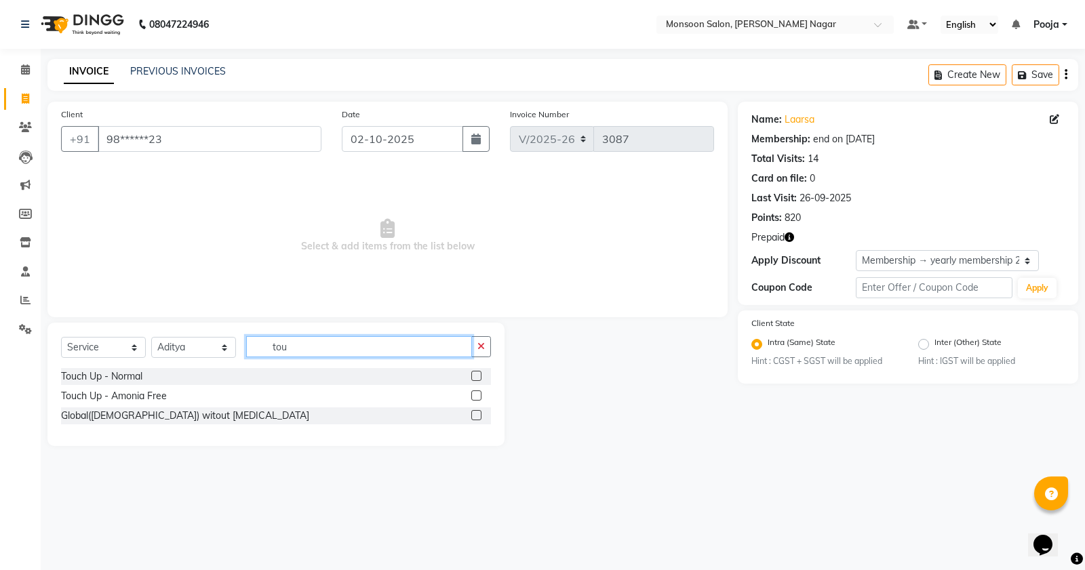
type input "tou"
click at [479, 394] on label at bounding box center [476, 396] width 10 height 10
click at [479, 394] on input "checkbox" at bounding box center [475, 396] width 9 height 9
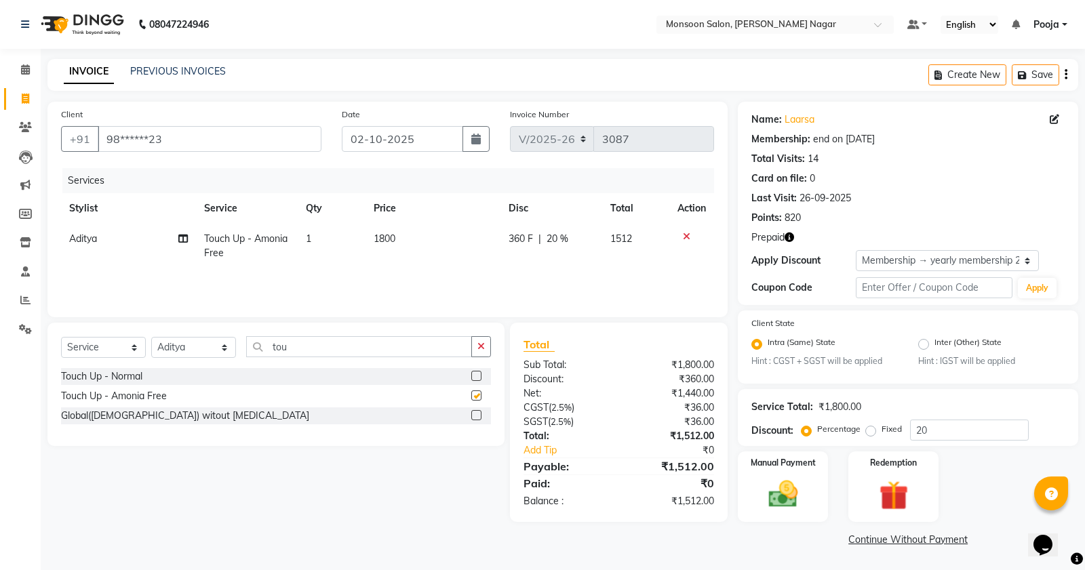
checkbox input "false"
click at [1067, 73] on button "button" at bounding box center [1066, 75] width 3 height 32
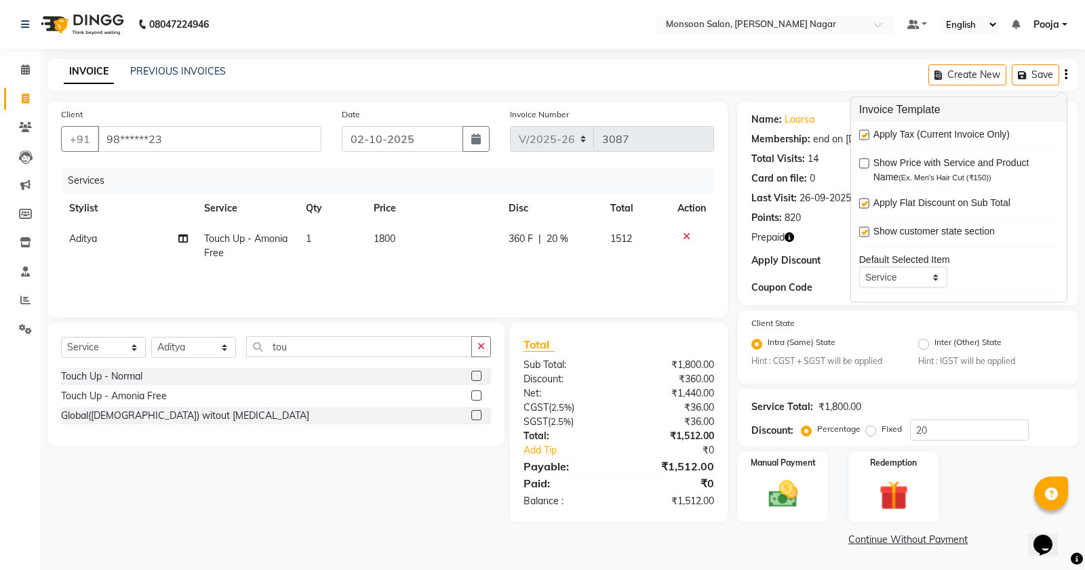
click at [867, 137] on label at bounding box center [864, 135] width 10 height 10
click at [867, 137] on input "checkbox" at bounding box center [863, 136] width 9 height 9
checkbox input "false"
click at [818, 211] on div "Points: 820" at bounding box center [907, 218] width 313 height 14
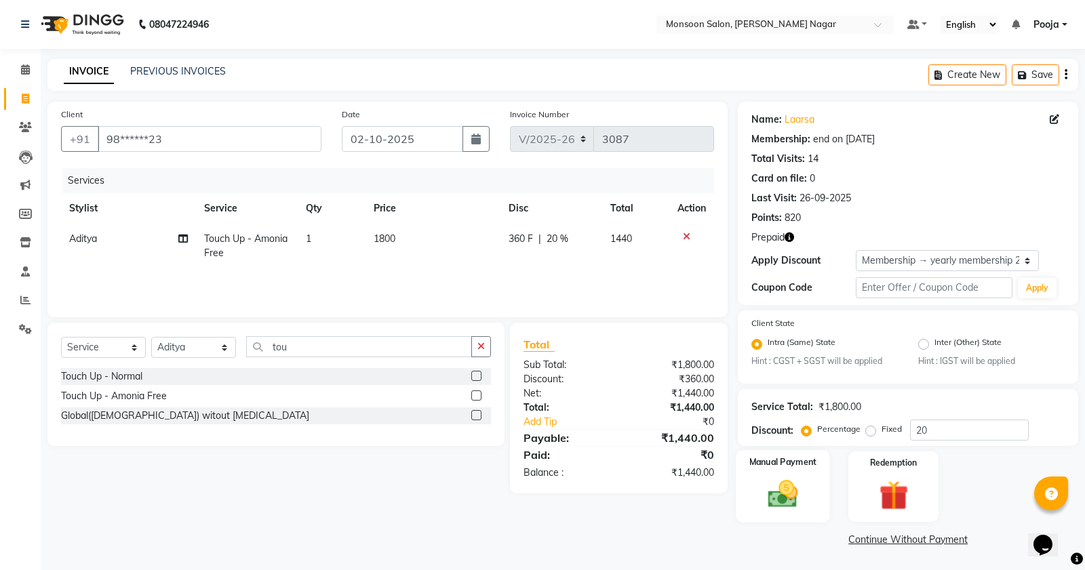
click at [776, 488] on img at bounding box center [783, 494] width 49 height 35
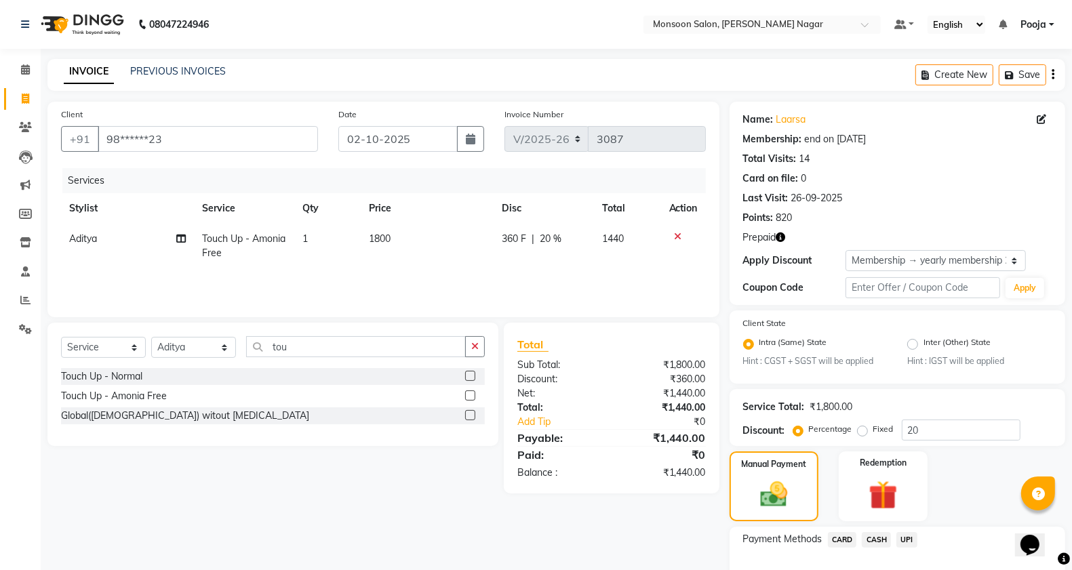
click at [878, 539] on span "CASH" at bounding box center [876, 540] width 29 height 16
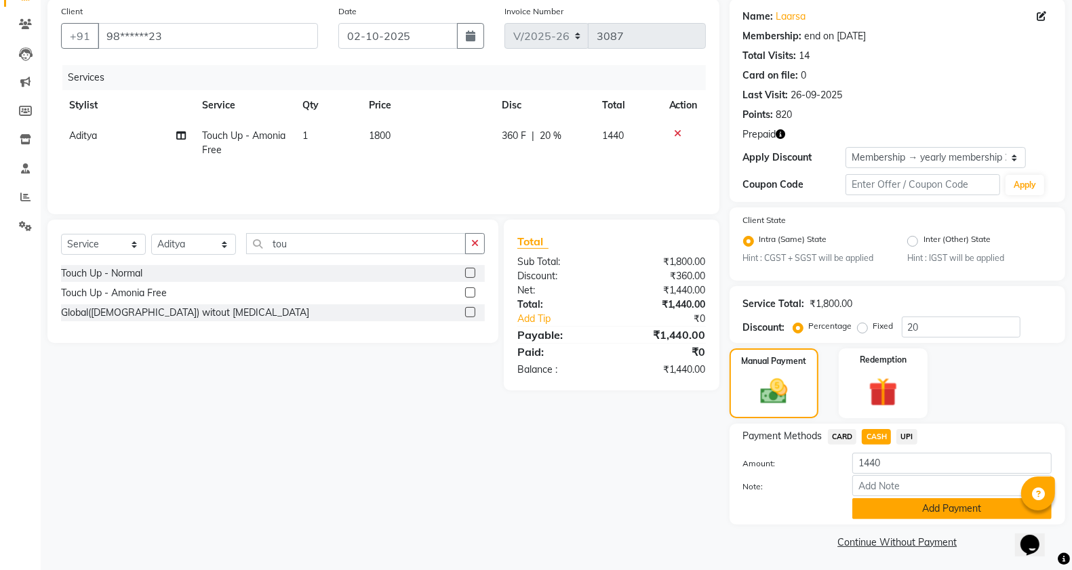
click at [886, 502] on button "Add Payment" at bounding box center [951, 508] width 199 height 21
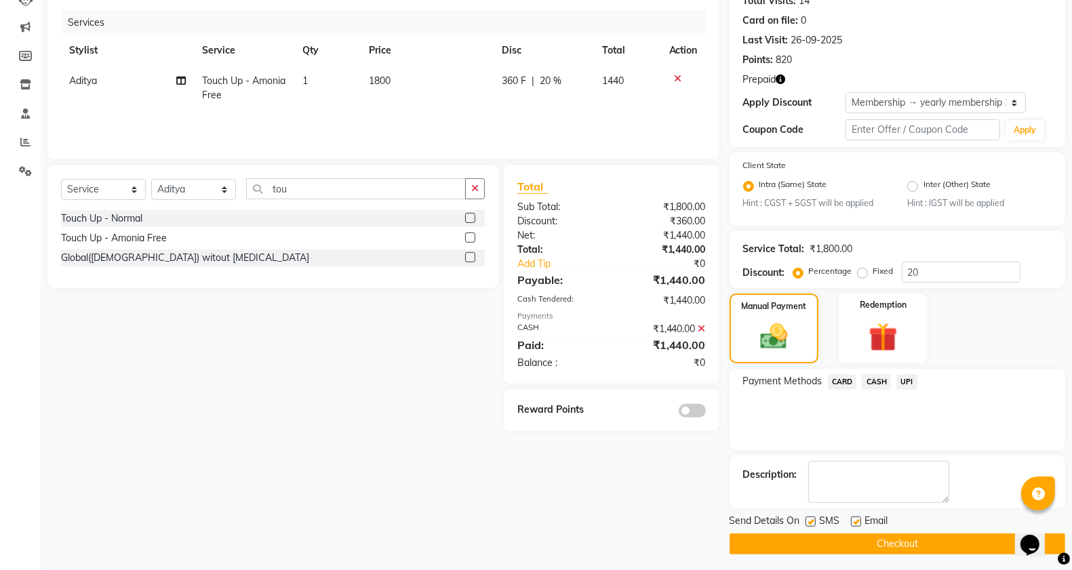
scroll to position [161, 0]
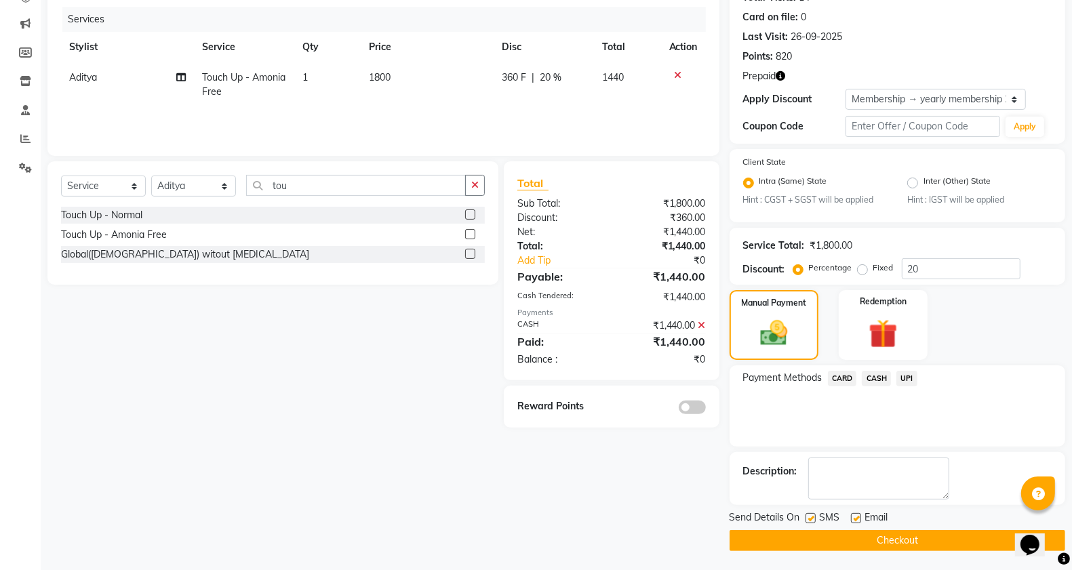
click at [886, 536] on button "Checkout" at bounding box center [898, 540] width 336 height 21
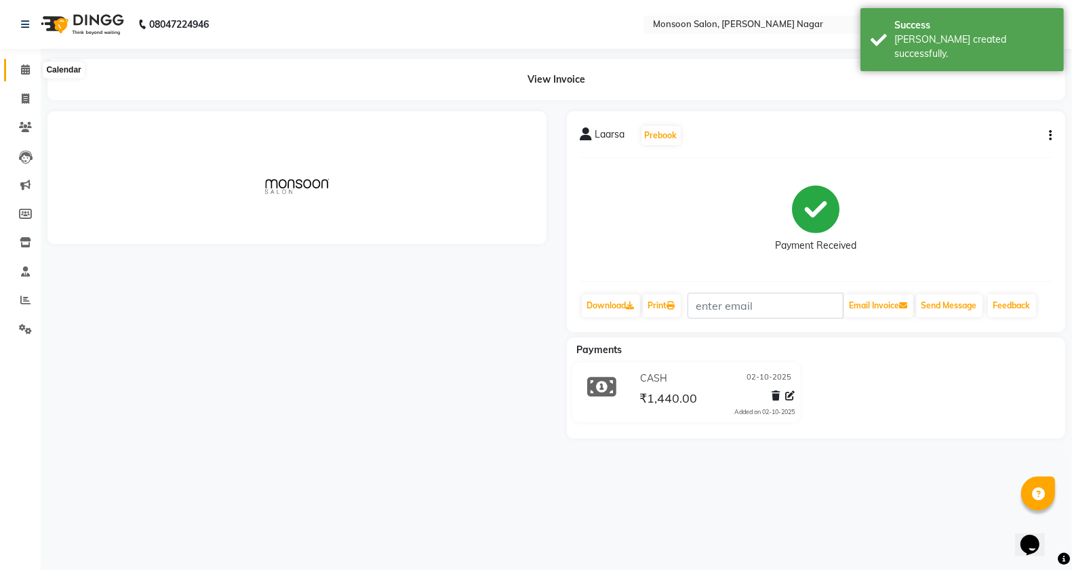
click at [22, 71] on icon at bounding box center [25, 69] width 9 height 10
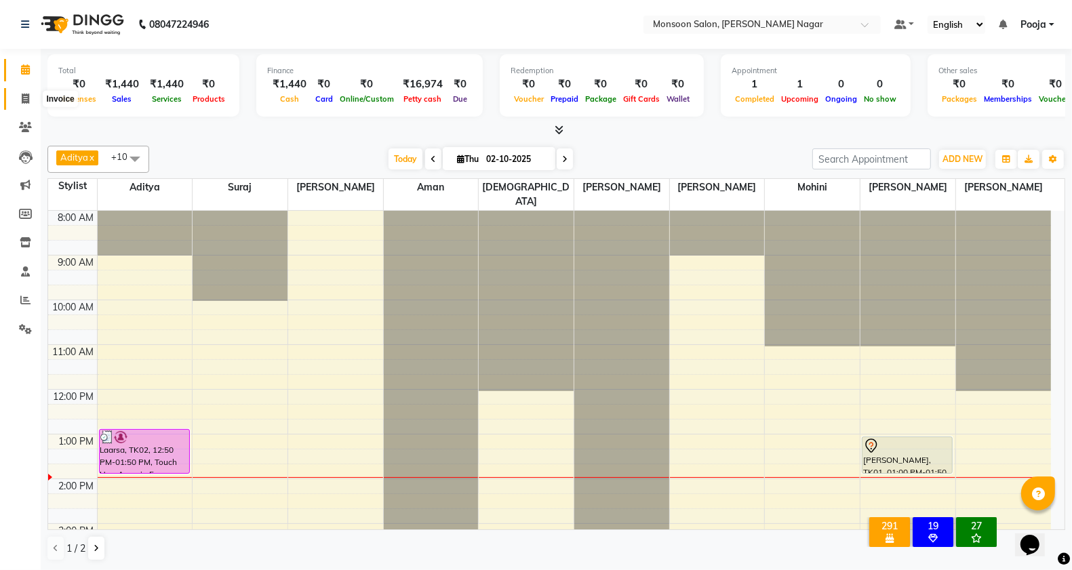
click at [27, 96] on icon at bounding box center [25, 99] width 7 height 10
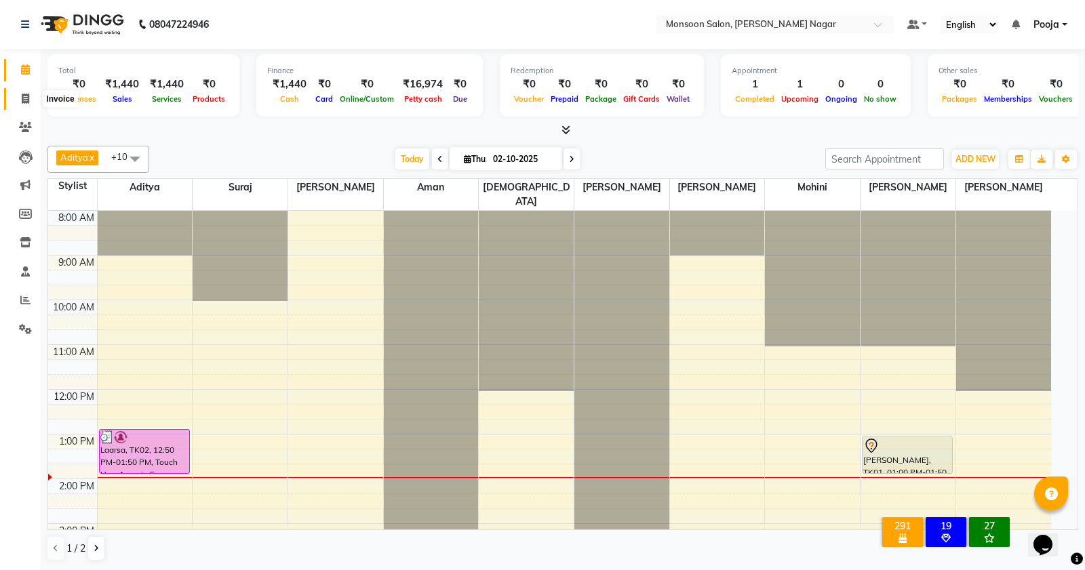
select select "4905"
select select "service"
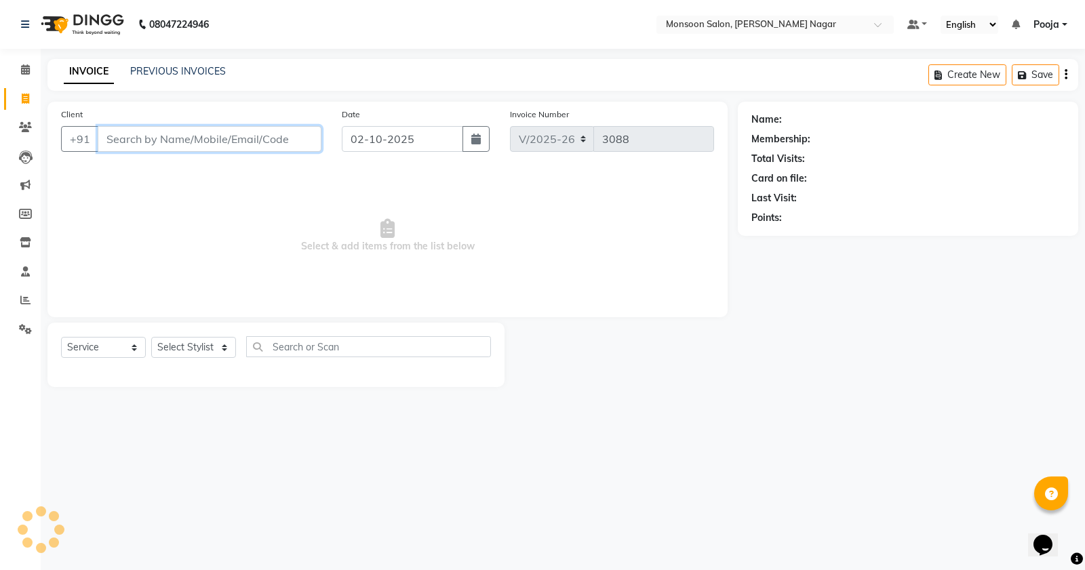
click at [132, 149] on input "Client" at bounding box center [210, 139] width 224 height 26
type input "8275752305"
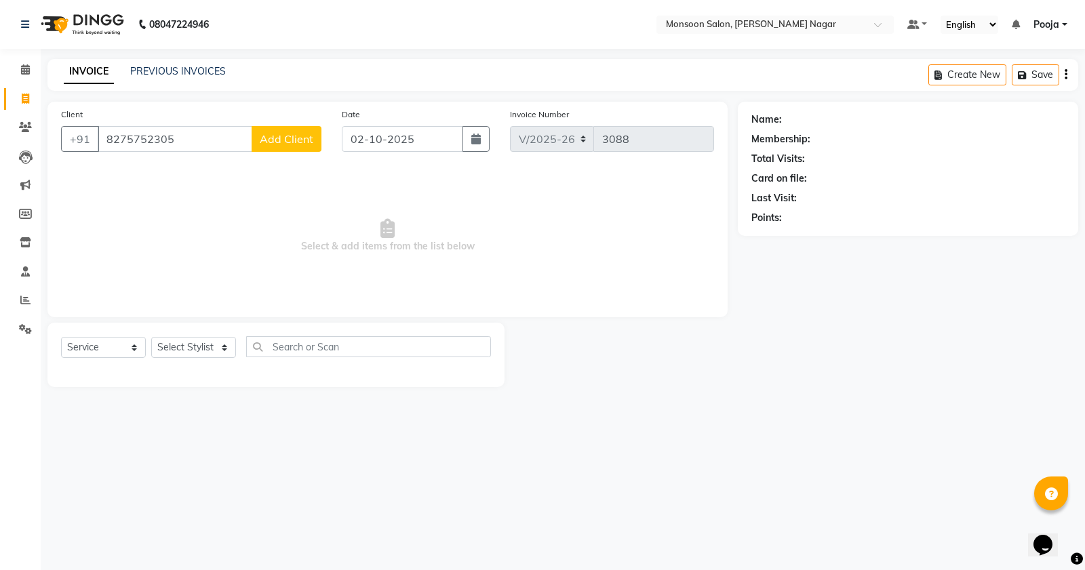
click at [279, 146] on button "Add Client" at bounding box center [287, 139] width 70 height 26
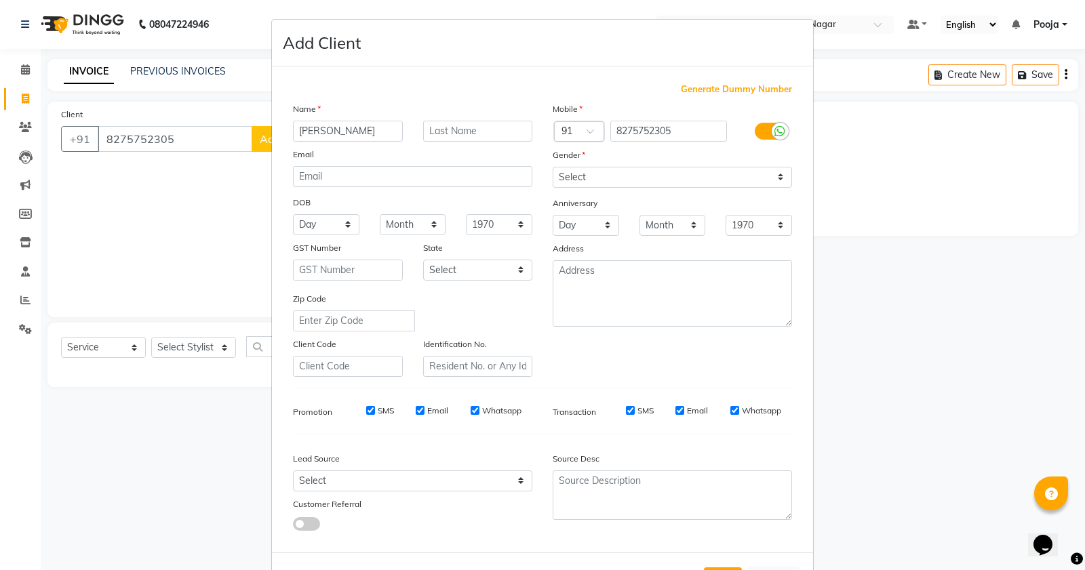
type input "[PERSON_NAME]"
drag, startPoint x: 575, startPoint y: 173, endPoint x: 575, endPoint y: 184, distance: 11.5
click at [575, 173] on select "Select [DEMOGRAPHIC_DATA] [DEMOGRAPHIC_DATA] Other Prefer Not To Say" at bounding box center [672, 177] width 239 height 21
select select "[DEMOGRAPHIC_DATA]"
click at [553, 167] on select "Select [DEMOGRAPHIC_DATA] [DEMOGRAPHIC_DATA] Other Prefer Not To Say" at bounding box center [672, 177] width 239 height 21
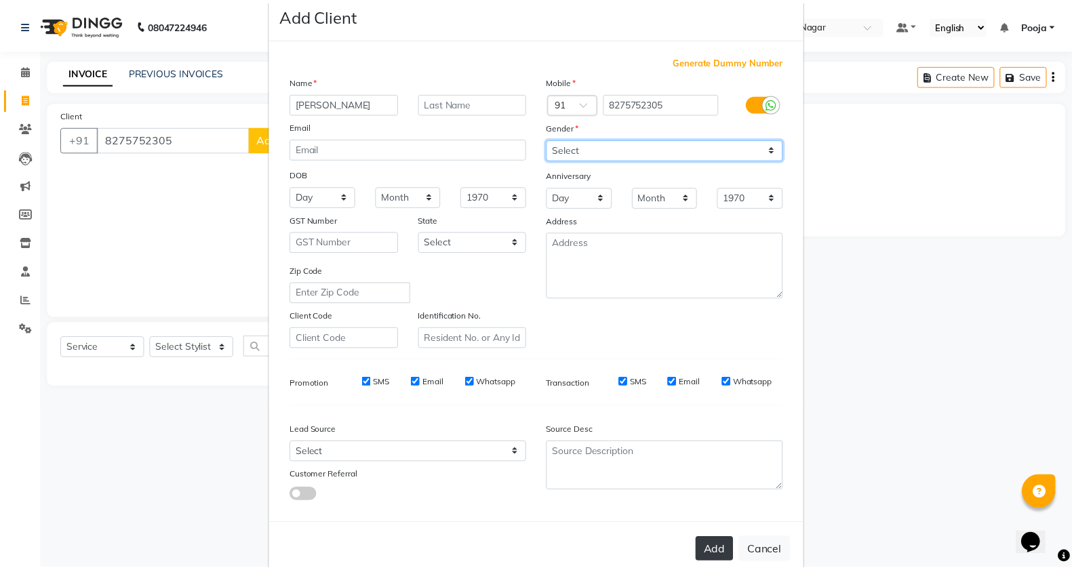
scroll to position [51, 0]
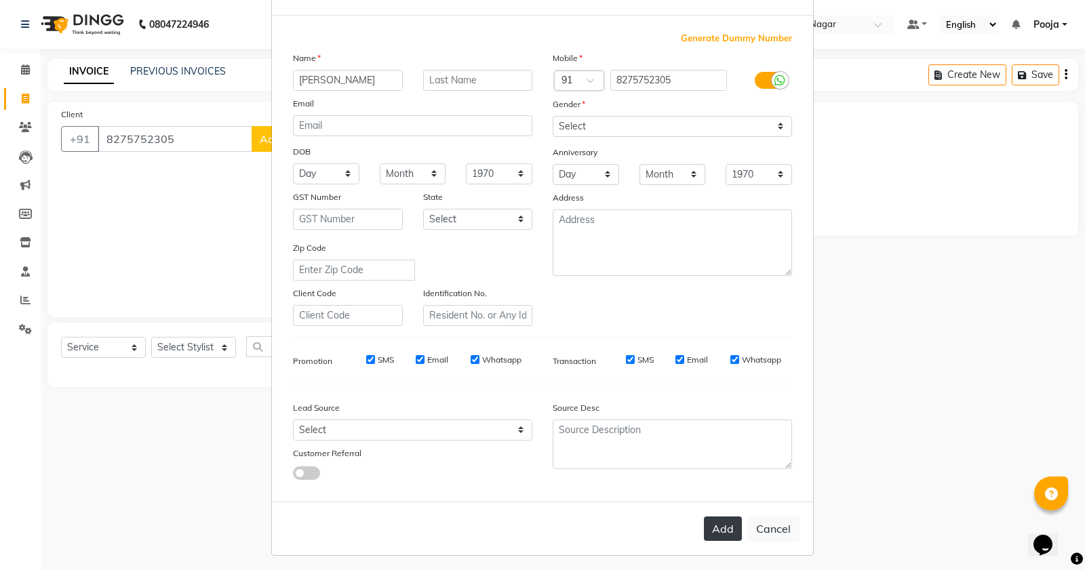
click at [704, 523] on button "Add" at bounding box center [723, 529] width 38 height 24
type input "82******05"
select select
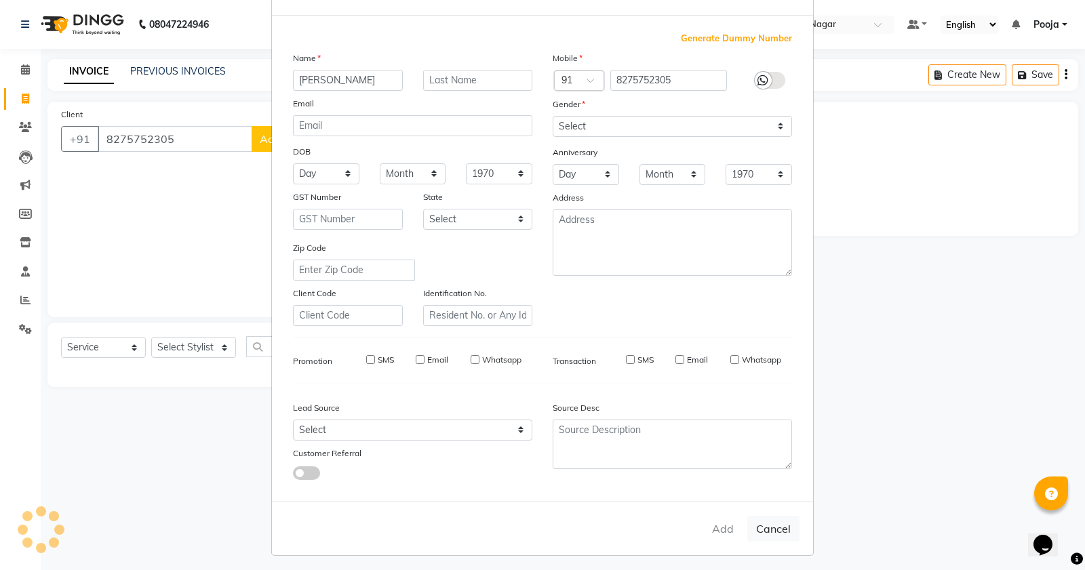
select select
checkbox input "false"
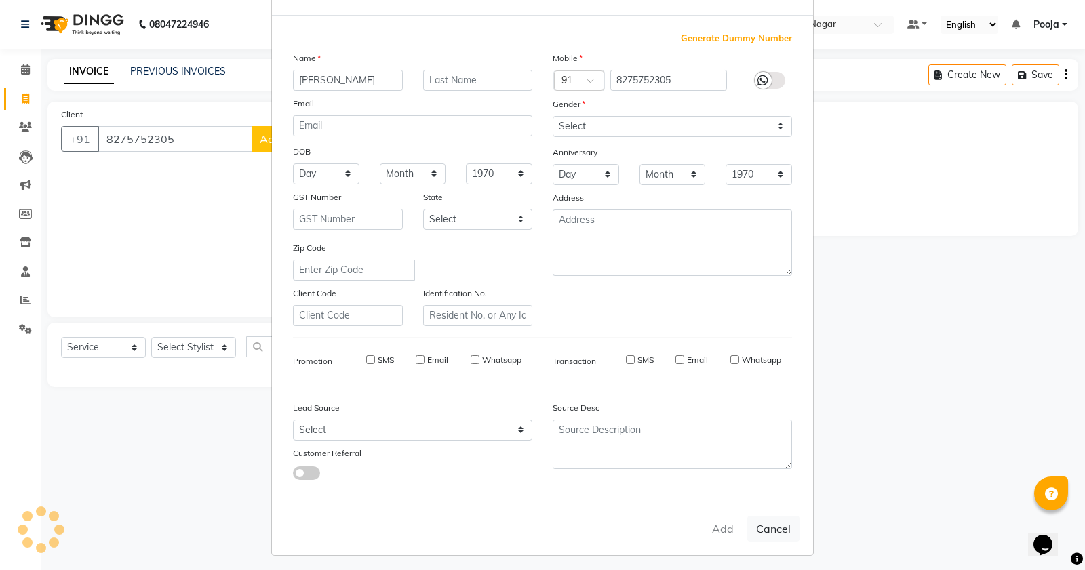
checkbox input "false"
select select "1: Object"
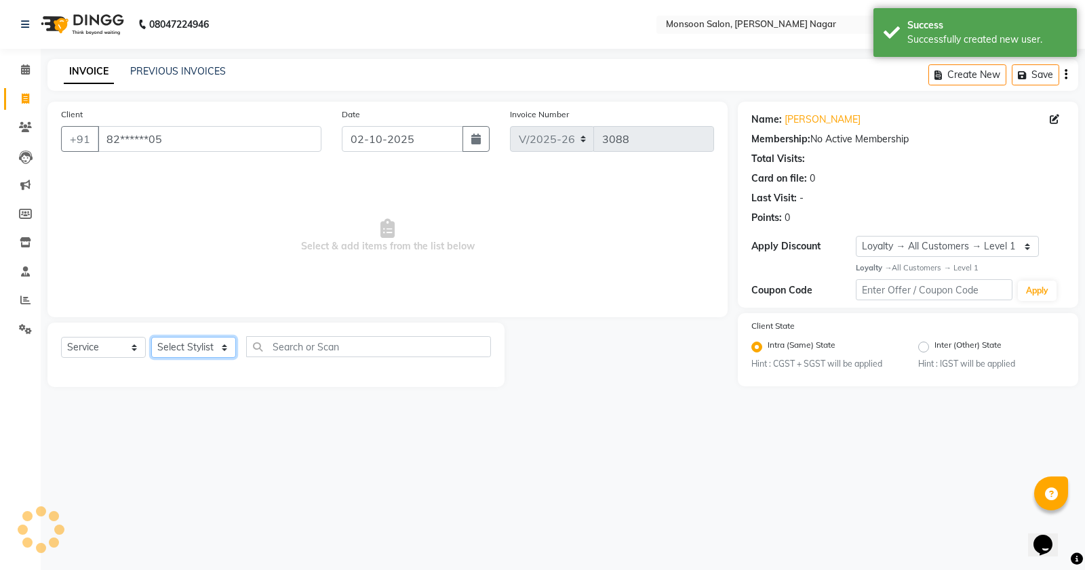
click at [180, 346] on select "Select Stylist [PERSON_NAME] [PERSON_NAME] [PERSON_NAME] [PERSON_NAME] [PERSON_…" at bounding box center [193, 347] width 85 height 21
select select "76987"
click at [151, 337] on select "Select Stylist [PERSON_NAME] [PERSON_NAME] [PERSON_NAME] [PERSON_NAME] [PERSON_…" at bounding box center [193, 347] width 85 height 21
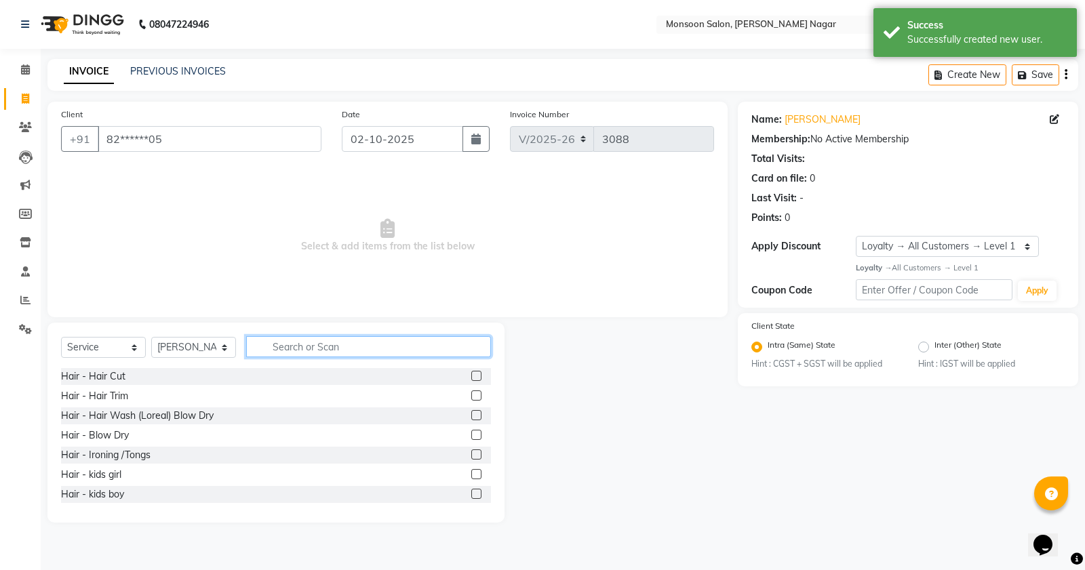
click at [319, 351] on input "text" at bounding box center [368, 346] width 245 height 21
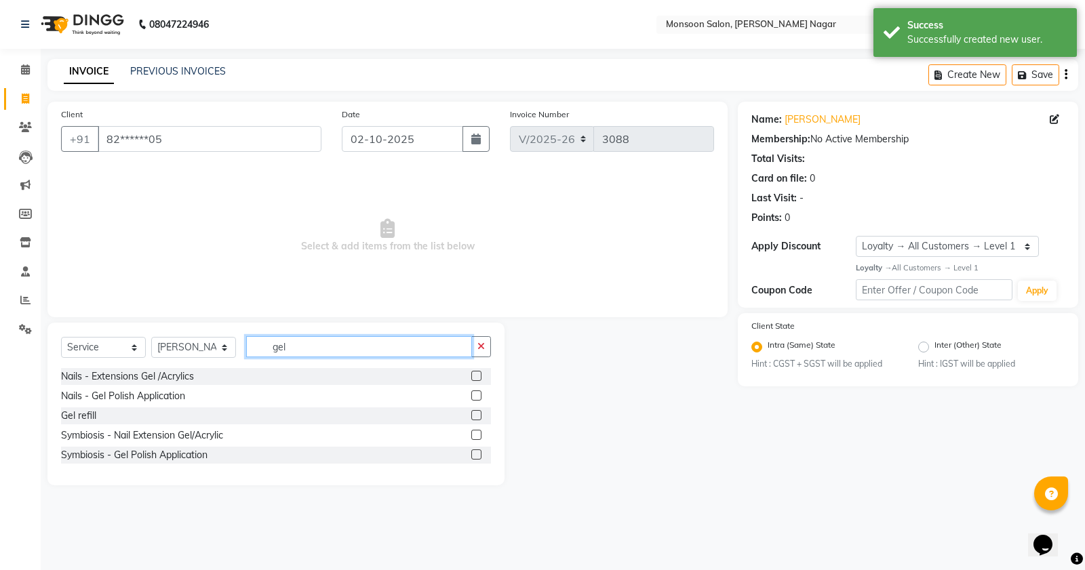
type input "gel"
click at [476, 397] on label at bounding box center [476, 396] width 10 height 10
click at [476, 397] on input "checkbox" at bounding box center [475, 396] width 9 height 9
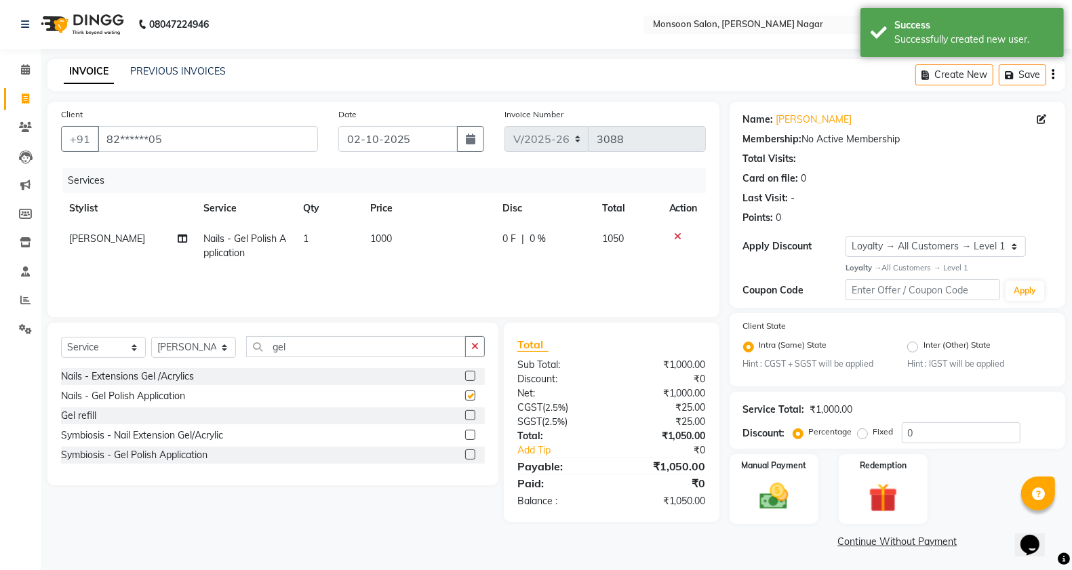
checkbox input "false"
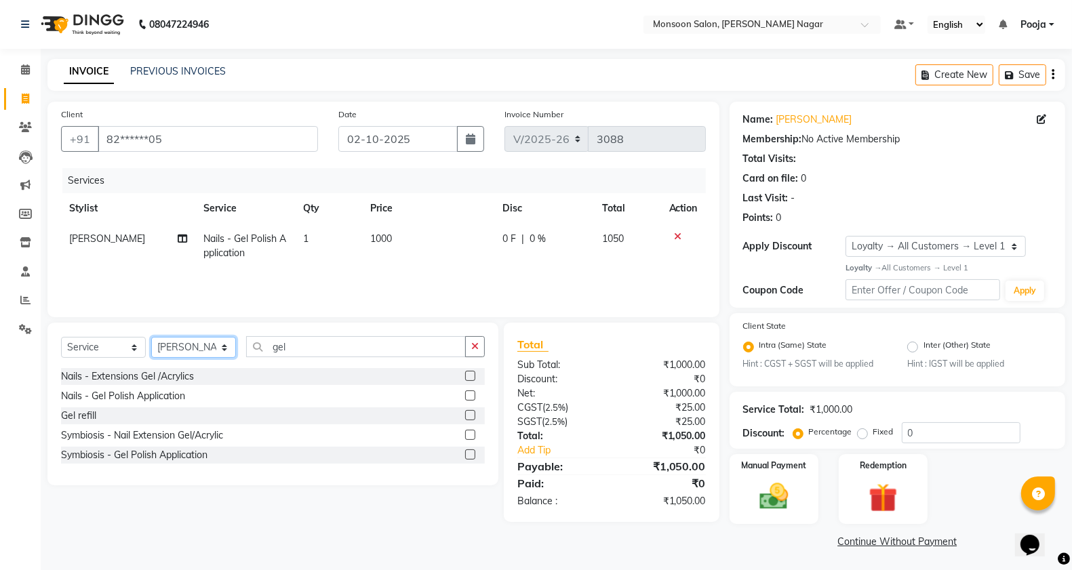
click at [195, 355] on select "Select Stylist [PERSON_NAME] [PERSON_NAME] [PERSON_NAME] [PERSON_NAME] [PERSON_…" at bounding box center [193, 347] width 85 height 21
select select "67953"
click at [151, 337] on select "Select Stylist [PERSON_NAME] [PERSON_NAME] [PERSON_NAME] [PERSON_NAME] [PERSON_…" at bounding box center [193, 347] width 85 height 21
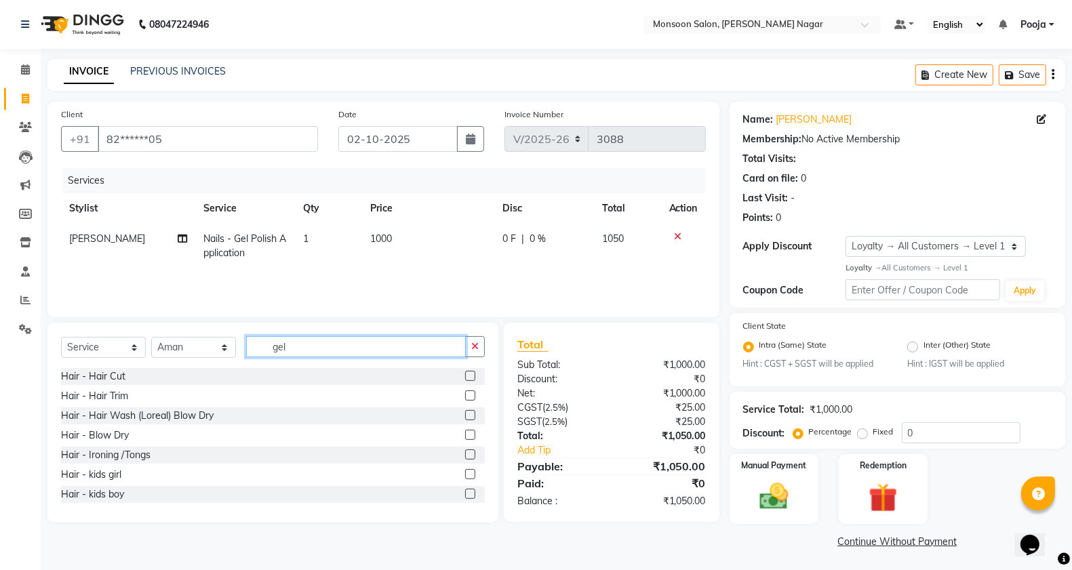
drag, startPoint x: 359, startPoint y: 344, endPoint x: 155, endPoint y: 373, distance: 206.8
click at [156, 372] on div "Select Service Product Membership Package Voucher Prepaid Gift Card Select Styl…" at bounding box center [272, 423] width 451 height 200
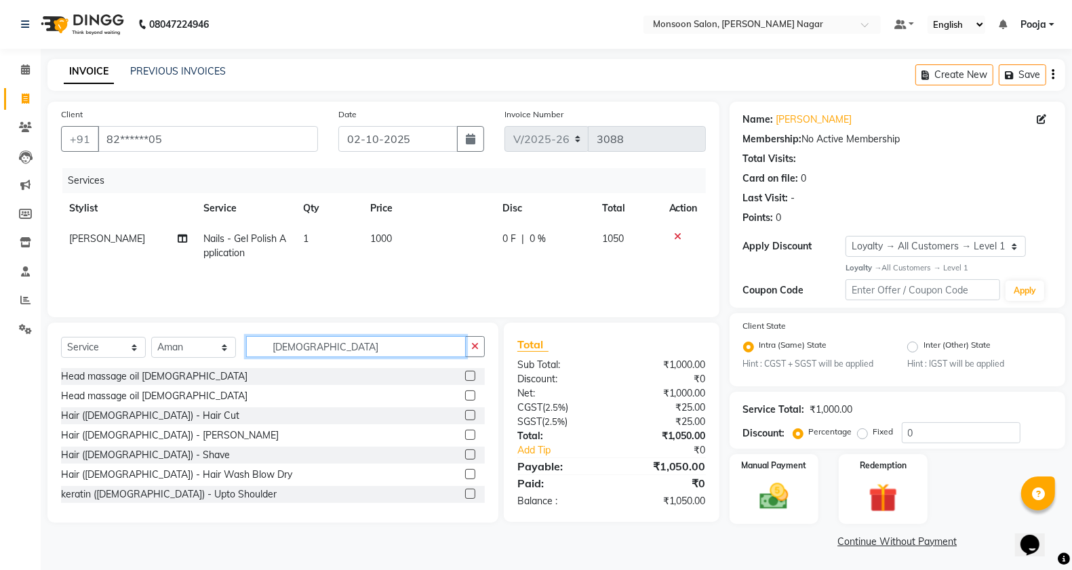
type input "[DEMOGRAPHIC_DATA]"
click at [465, 418] on label at bounding box center [470, 415] width 10 height 10
click at [465, 418] on input "checkbox" at bounding box center [469, 416] width 9 height 9
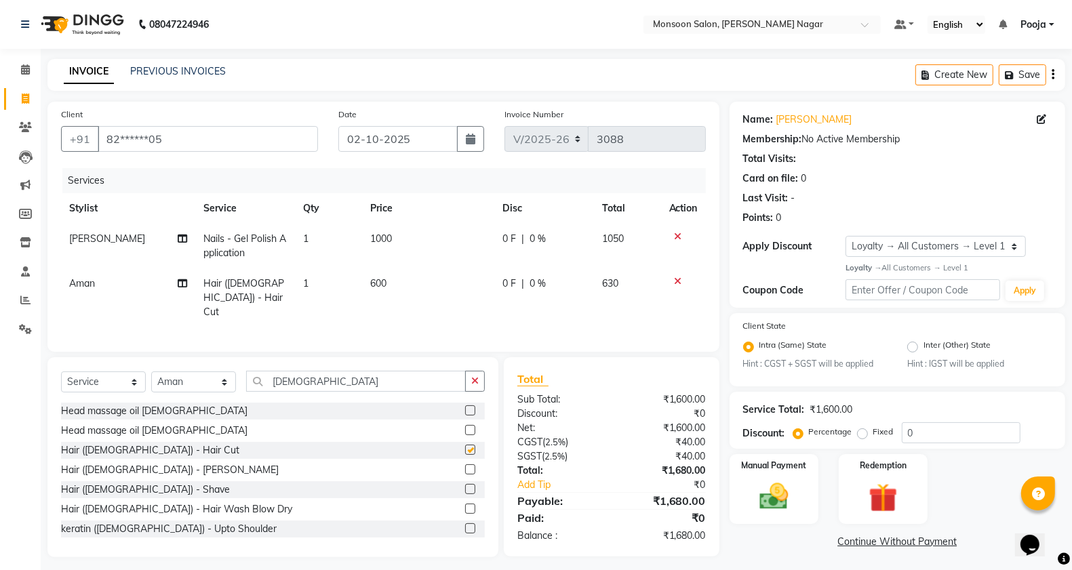
checkbox input "false"
click at [544, 269] on td "0 F | 0 %" at bounding box center [544, 298] width 100 height 59
select select "67953"
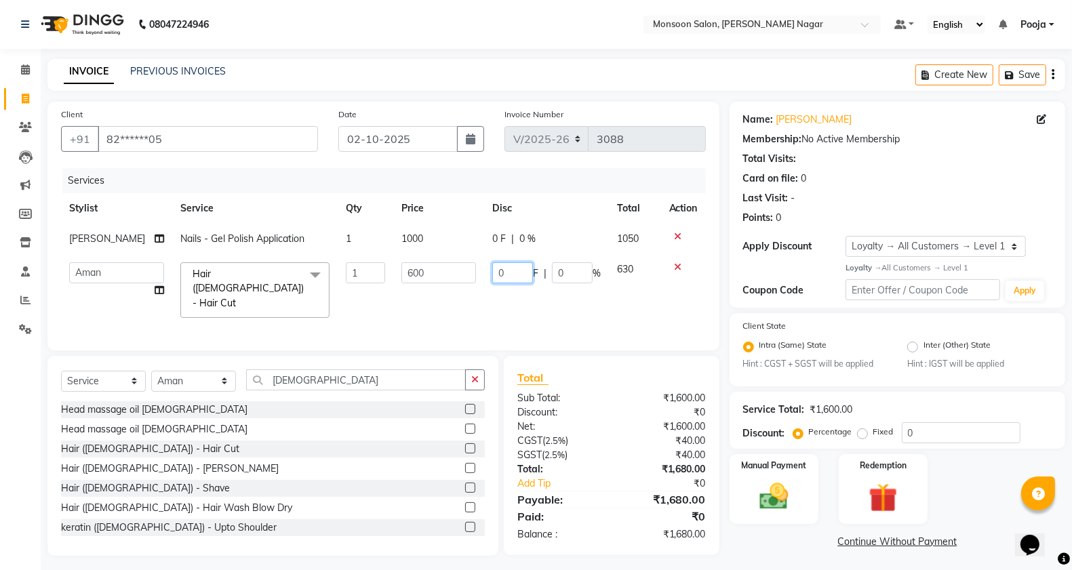
drag, startPoint x: 504, startPoint y: 273, endPoint x: 475, endPoint y: 278, distance: 29.5
click at [475, 278] on tr "Aditya [PERSON_NAME] [PERSON_NAME] [PERSON_NAME] [PERSON_NAME] [PERSON_NAME] Po…" at bounding box center [383, 290] width 645 height 72
type input "200"
click at [469, 241] on td "1000" at bounding box center [438, 239] width 91 height 31
select select "76987"
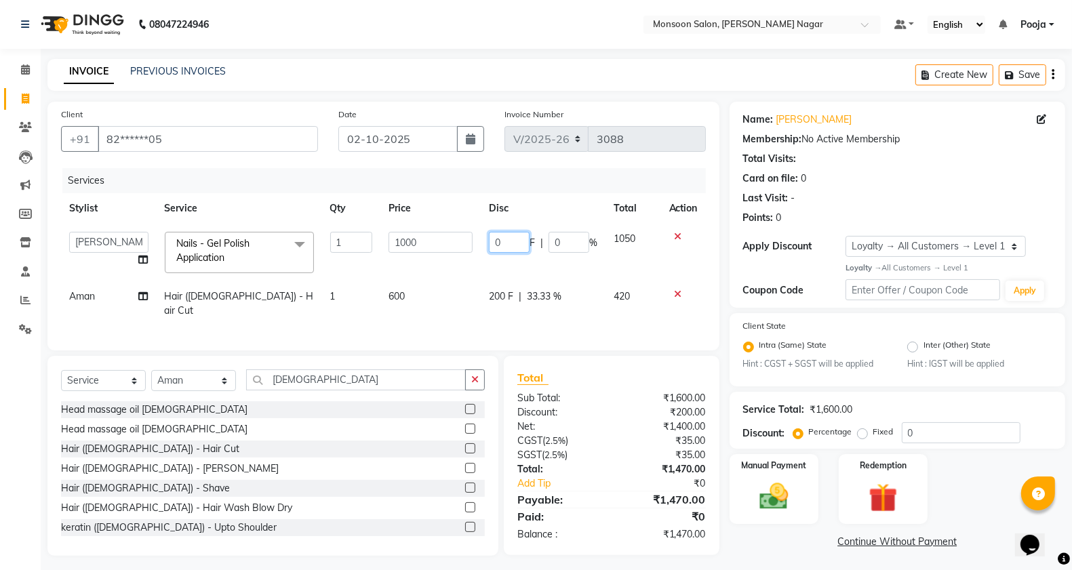
drag, startPoint x: 505, startPoint y: 239, endPoint x: 479, endPoint y: 251, distance: 28.8
click at [479, 251] on tr "Aditya [PERSON_NAME] [PERSON_NAME] [PERSON_NAME] [PERSON_NAME] [PERSON_NAME] Po…" at bounding box center [383, 253] width 645 height 58
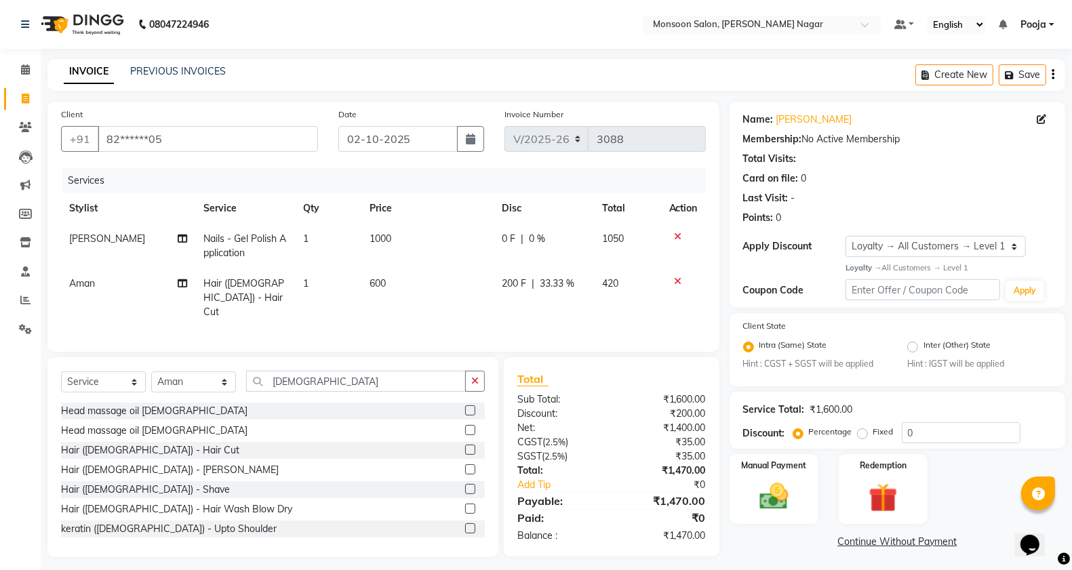
click at [387, 241] on td "1000" at bounding box center [427, 246] width 132 height 45
select select "76987"
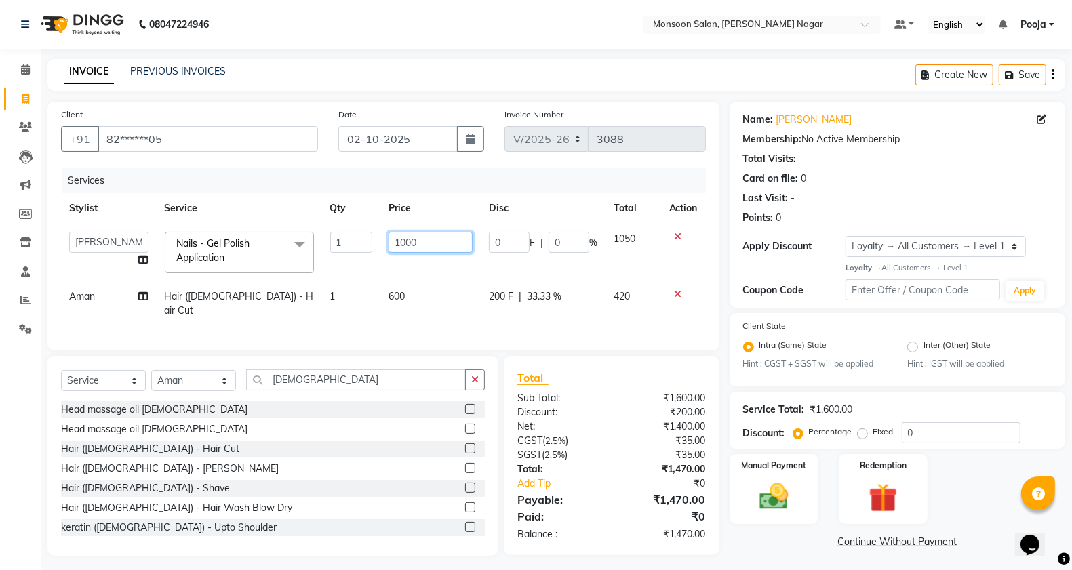
click at [401, 243] on input "1000" at bounding box center [431, 242] width 85 height 21
type input "1600"
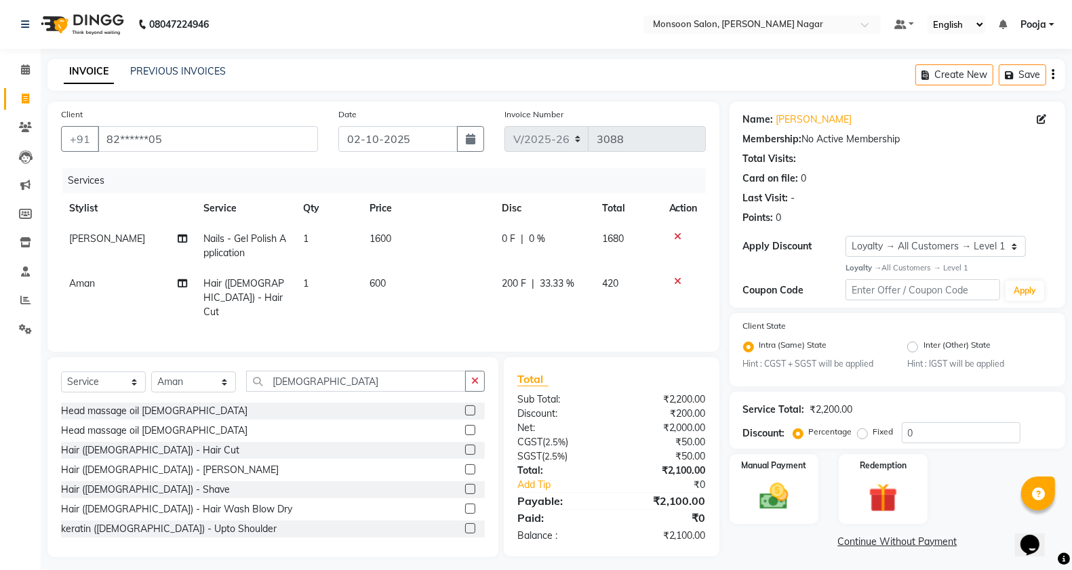
click at [414, 258] on td "1600" at bounding box center [427, 246] width 132 height 45
select select "76987"
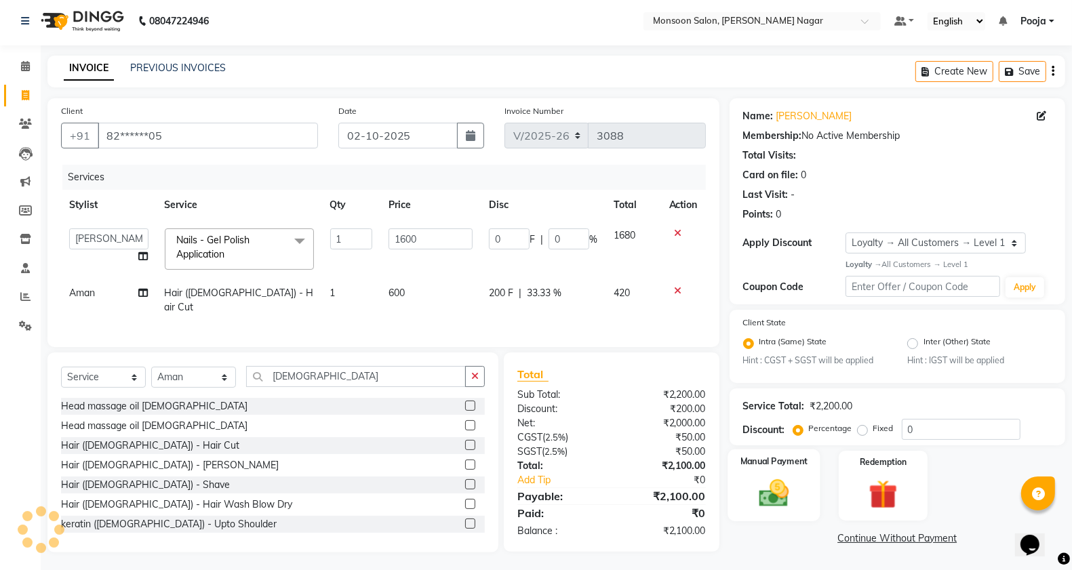
scroll to position [4, 0]
click at [790, 463] on label "Manual Payment" at bounding box center [774, 460] width 68 height 13
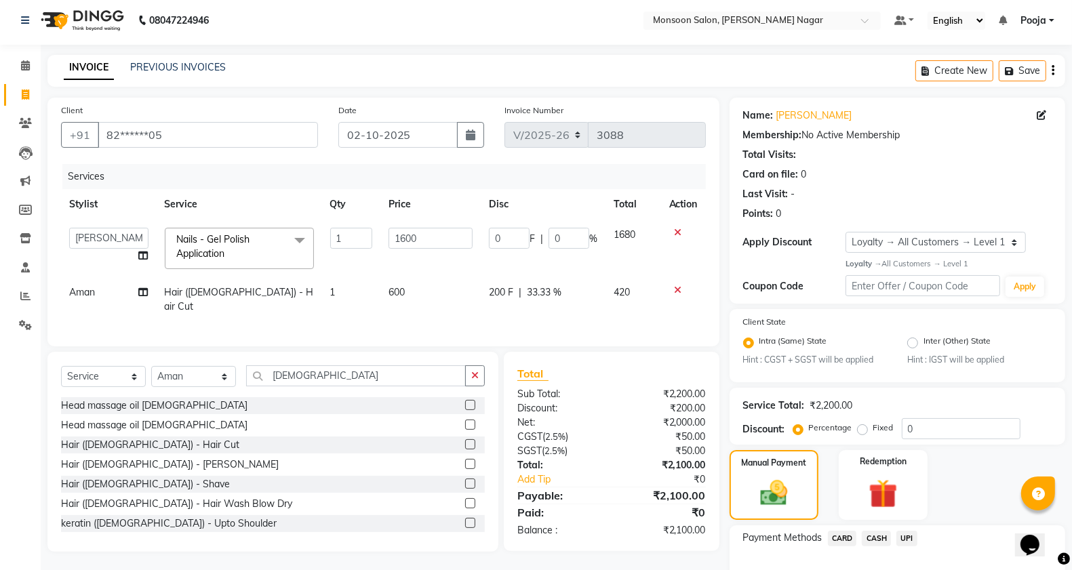
click at [907, 537] on span "UPI" at bounding box center [906, 539] width 21 height 16
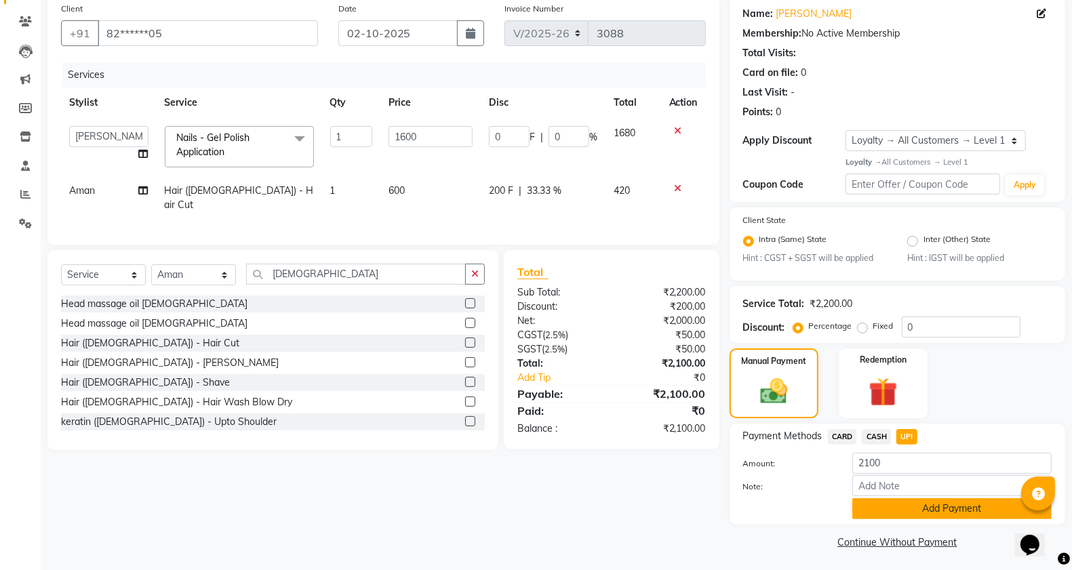
click at [907, 512] on button "Add Payment" at bounding box center [951, 508] width 199 height 21
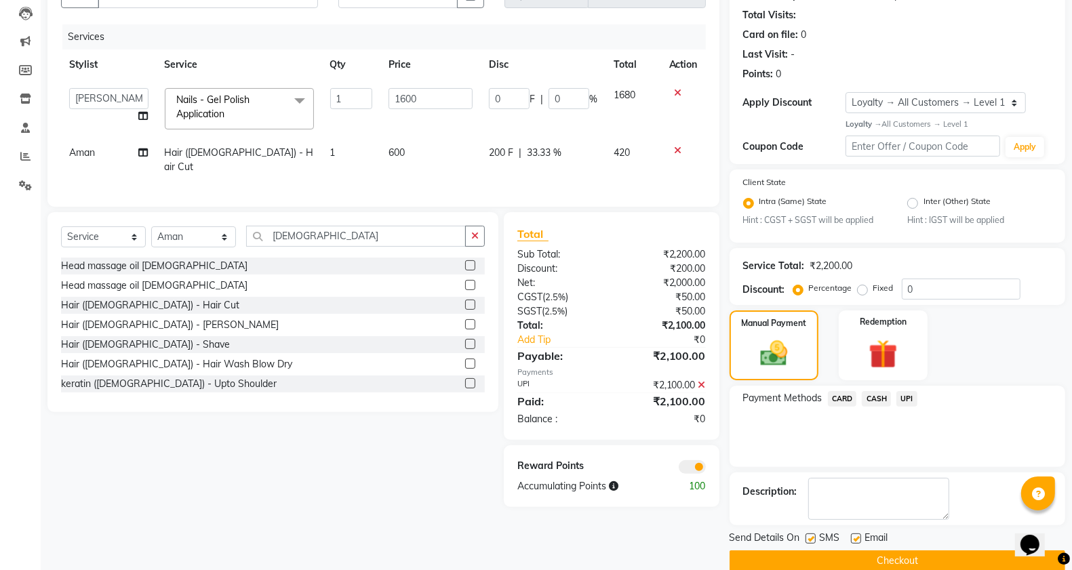
scroll to position [164, 0]
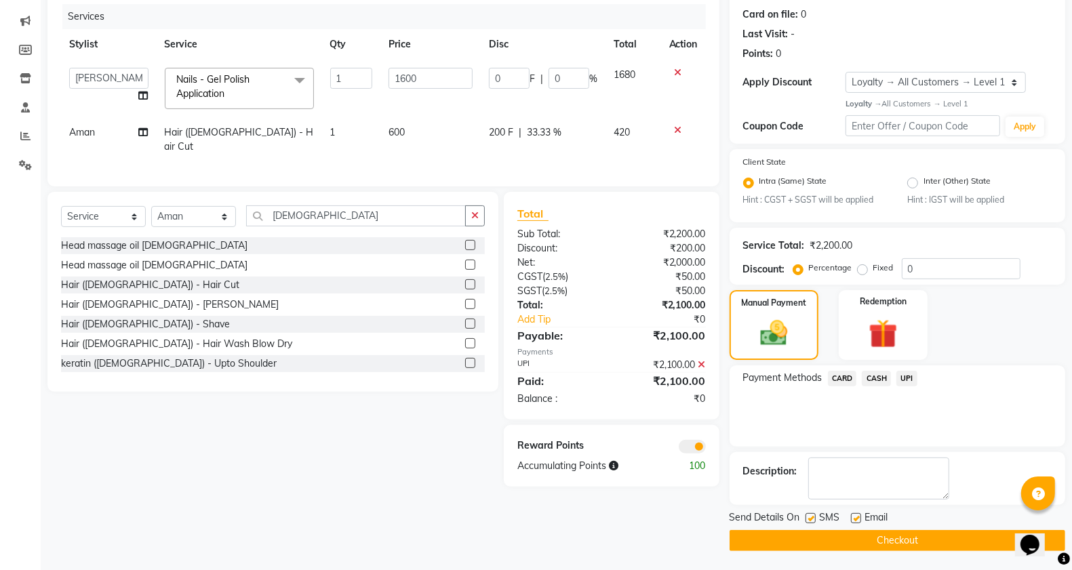
click at [903, 533] on button "Checkout" at bounding box center [898, 540] width 336 height 21
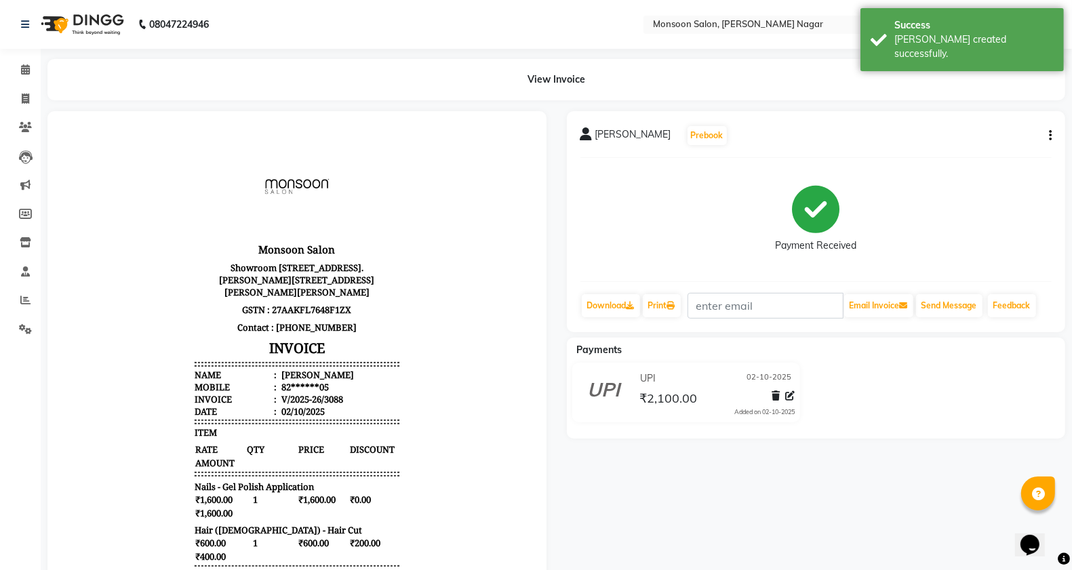
click at [38, 66] on div "View Invoice" at bounding box center [556, 79] width 1038 height 41
click at [3, 56] on li "Calendar" at bounding box center [20, 70] width 41 height 29
click at [24, 75] on icon at bounding box center [25, 69] width 9 height 10
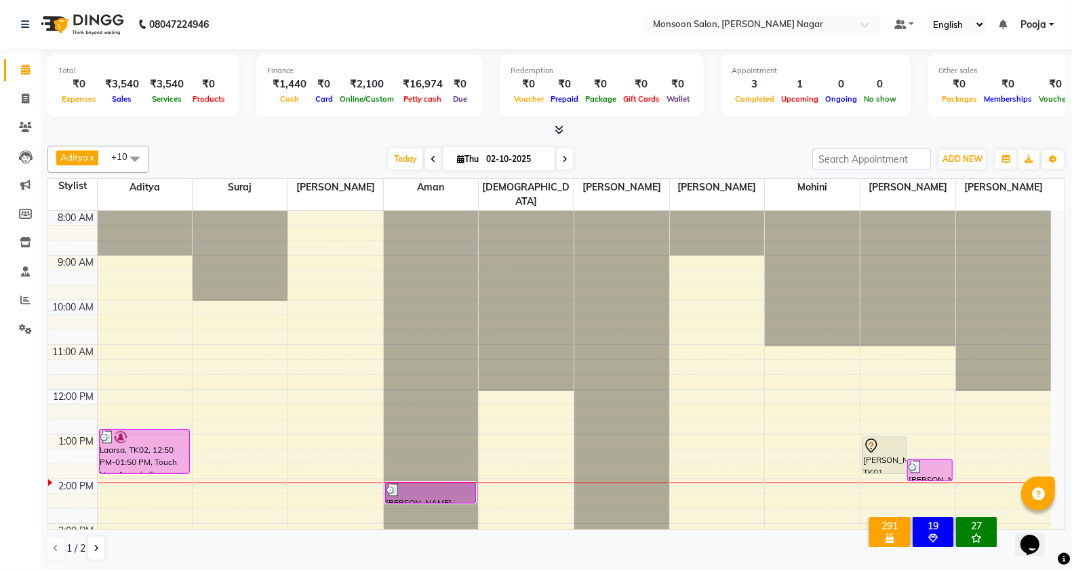
scroll to position [226, 0]
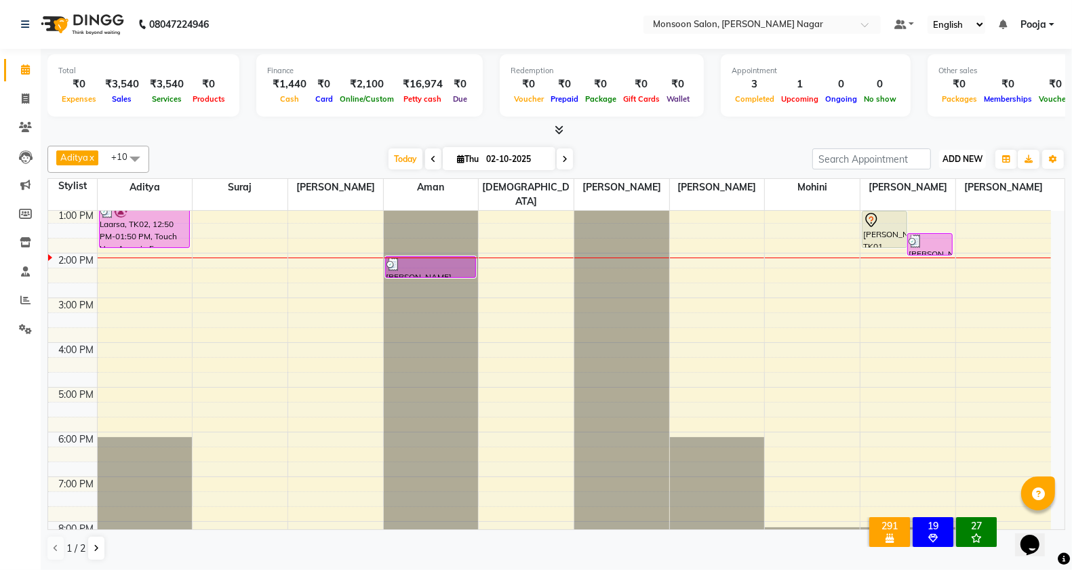
click at [957, 159] on span "ADD NEW" at bounding box center [963, 159] width 40 height 10
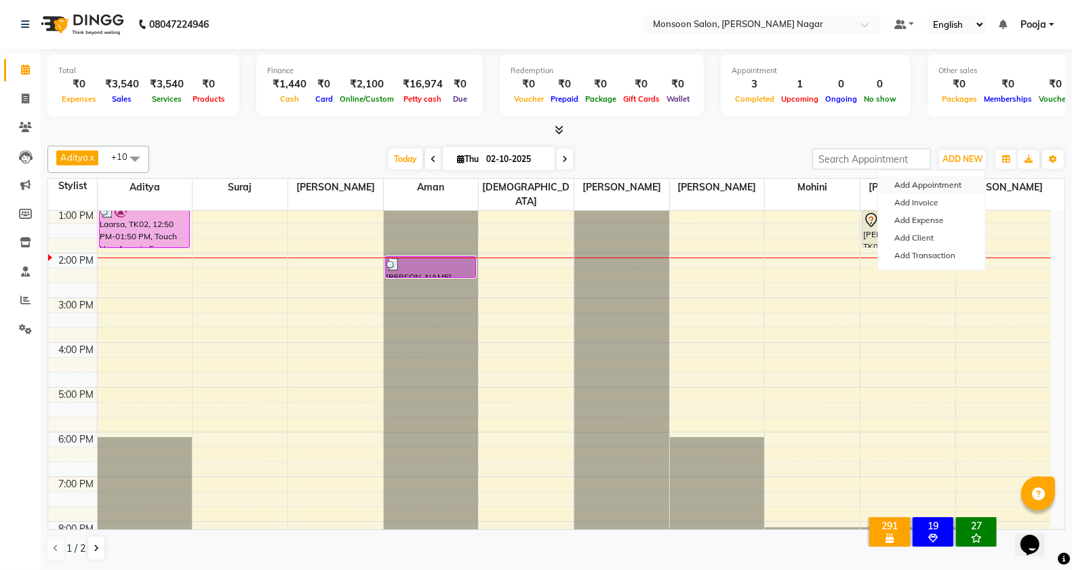
click at [924, 188] on button "Add Appointment" at bounding box center [931, 185] width 107 height 18
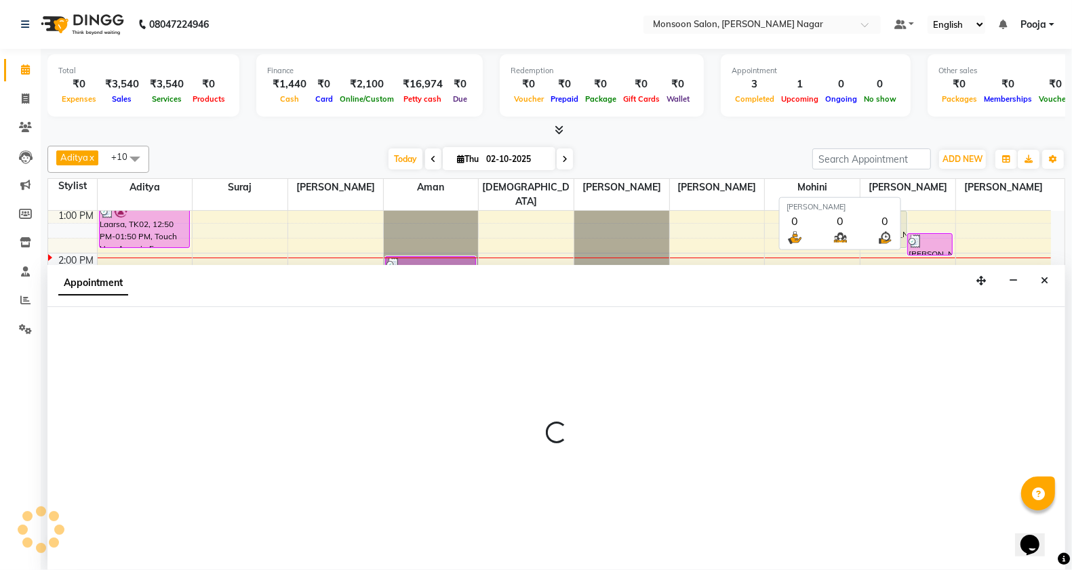
scroll to position [1, 0]
select select "tentative"
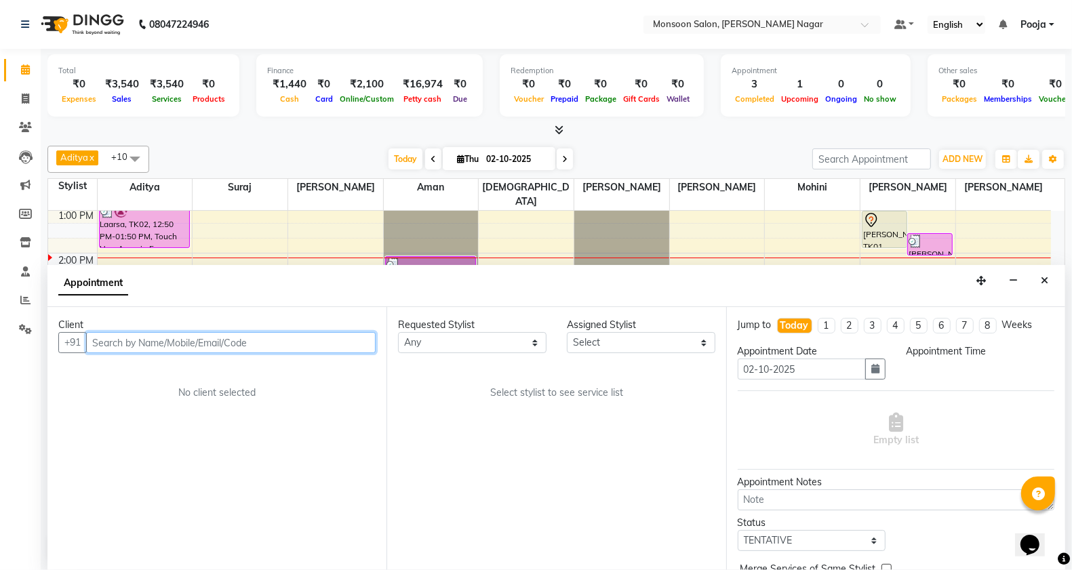
select select "540"
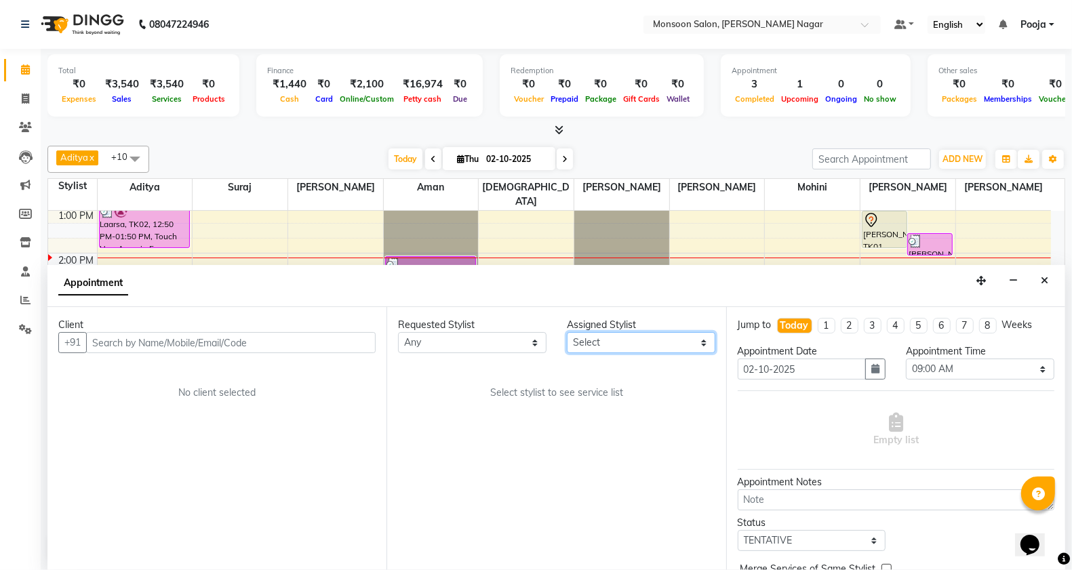
click at [629, 346] on select "Select [PERSON_NAME] [PERSON_NAME] [PERSON_NAME] [PERSON_NAME] [PERSON_NAME] Po…" at bounding box center [641, 342] width 148 height 21
select select "51999"
click at [567, 332] on select "Select [PERSON_NAME] [PERSON_NAME] [PERSON_NAME] [PERSON_NAME] [PERSON_NAME] Po…" at bounding box center [641, 342] width 148 height 21
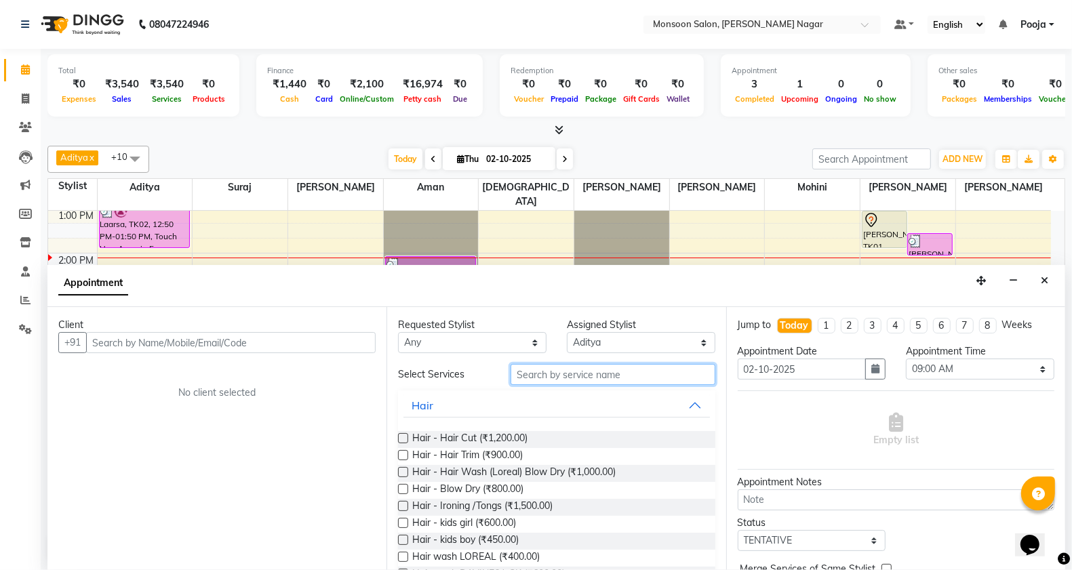
click at [578, 368] on input "text" at bounding box center [613, 374] width 205 height 21
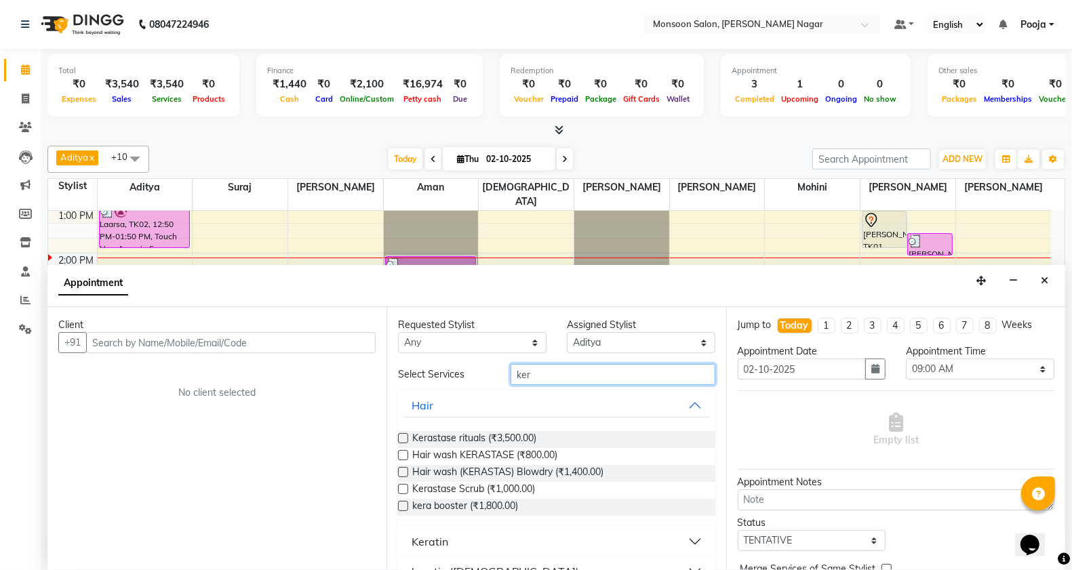
type input "ker"
click at [404, 441] on label at bounding box center [403, 438] width 10 height 10
click at [404, 441] on input "checkbox" at bounding box center [402, 439] width 9 height 9
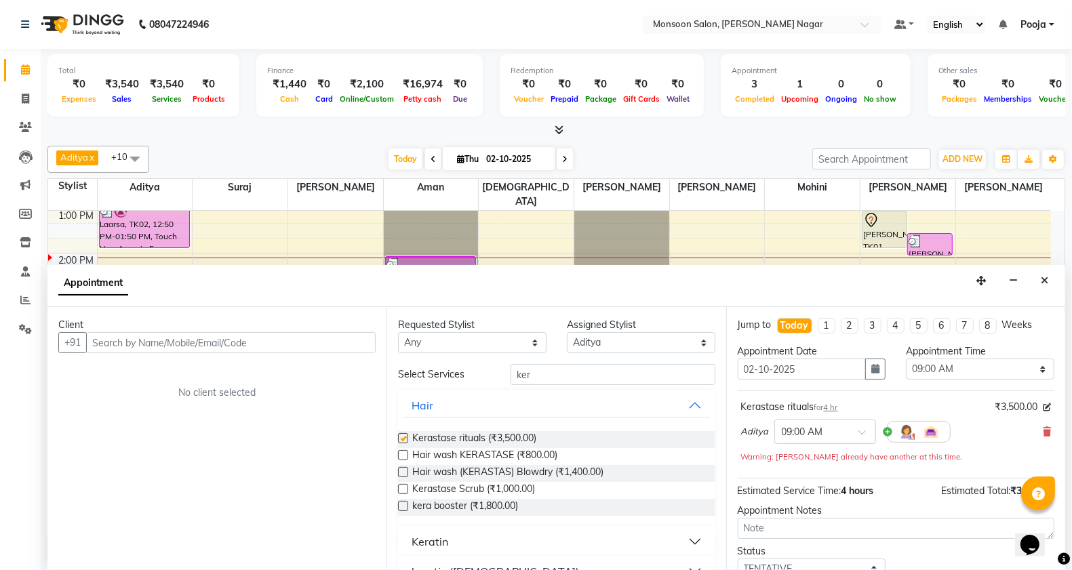
checkbox input "false"
click at [270, 338] on input "text" at bounding box center [231, 342] width 290 height 21
click at [319, 346] on input "text" at bounding box center [231, 342] width 290 height 21
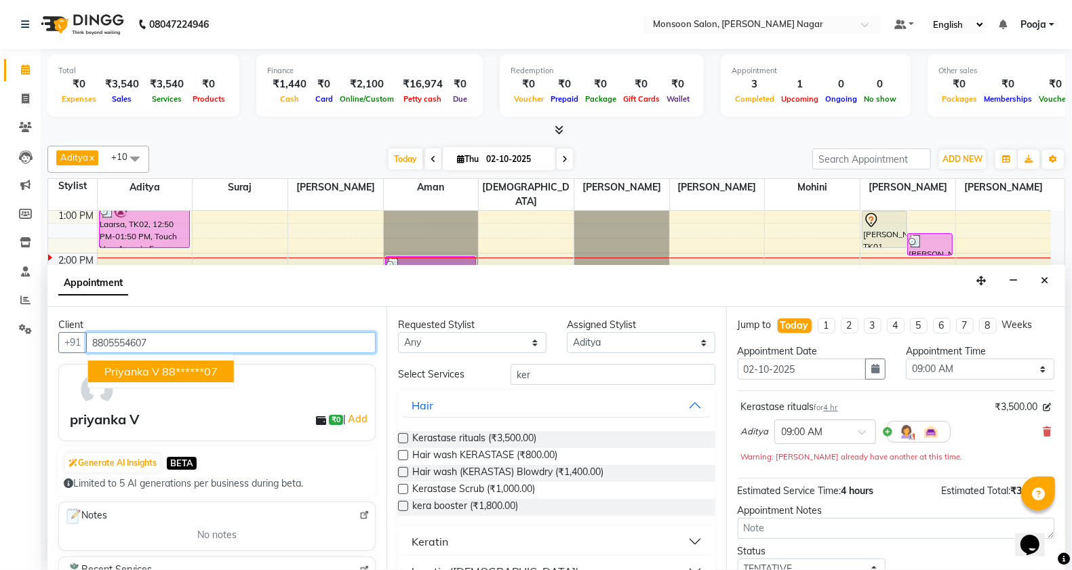
click at [201, 370] on ngb-highlight "88******07" at bounding box center [190, 372] width 56 height 14
type input "88******07"
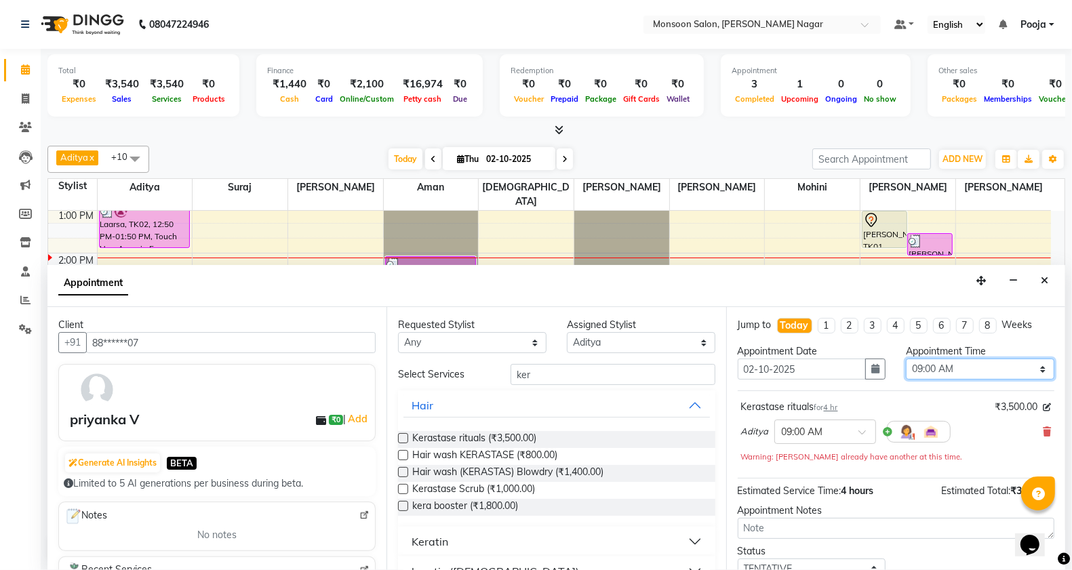
click at [936, 366] on select "Select 09:00 AM 09:15 AM 09:30 AM 09:45 AM 10:00 AM 10:15 AM 10:30 AM 10:45 AM …" at bounding box center [980, 369] width 148 height 21
select select "870"
click at [906, 359] on select "Select 09:00 AM 09:15 AM 09:30 AM 09:45 AM 10:00 AM 10:15 AM 10:30 AM 10:45 AM …" at bounding box center [980, 369] width 148 height 21
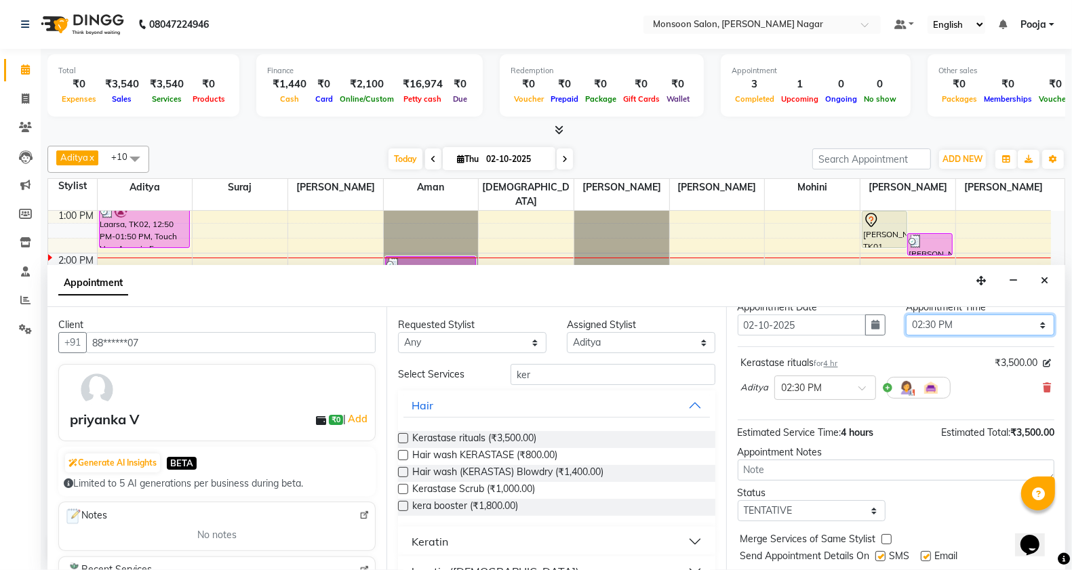
scroll to position [81, 0]
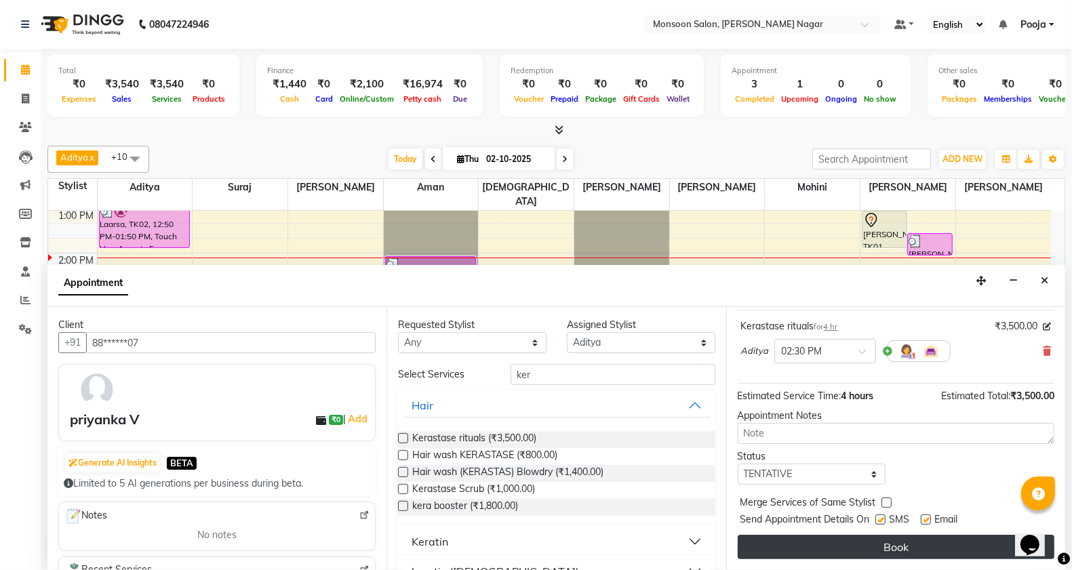
click at [866, 554] on button "Book" at bounding box center [896, 547] width 317 height 24
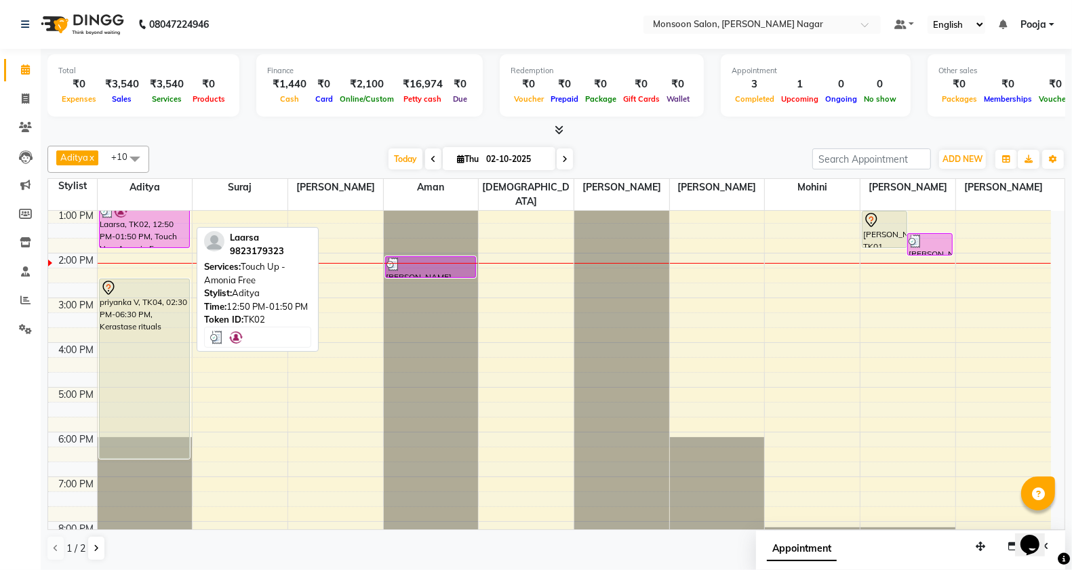
scroll to position [0, 0]
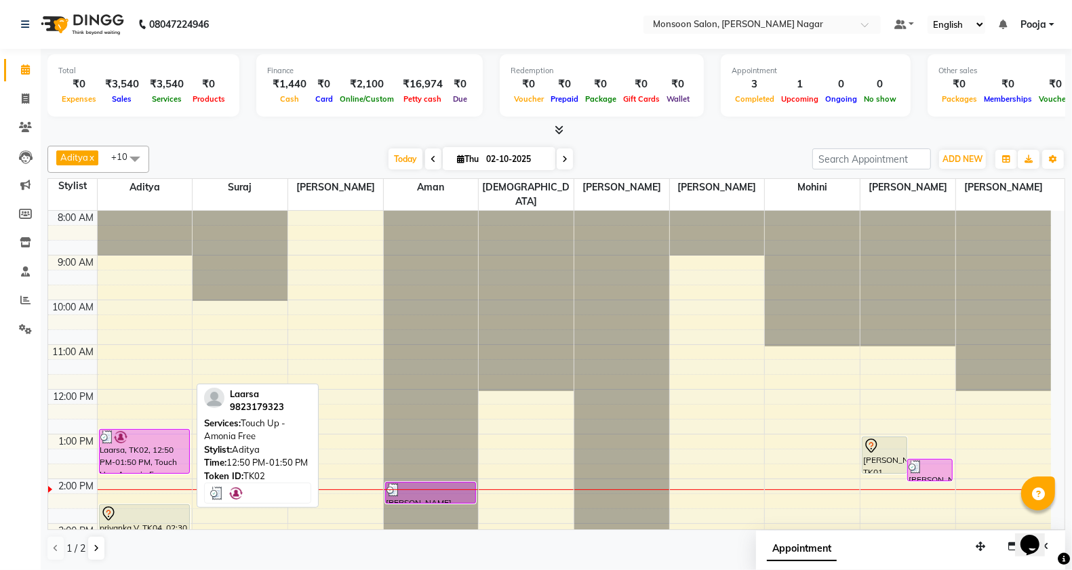
click at [165, 445] on div "Laarsa, TK02, 12:50 PM-01:50 PM, Touch Up - Amonia Free" at bounding box center [145, 451] width 90 height 43
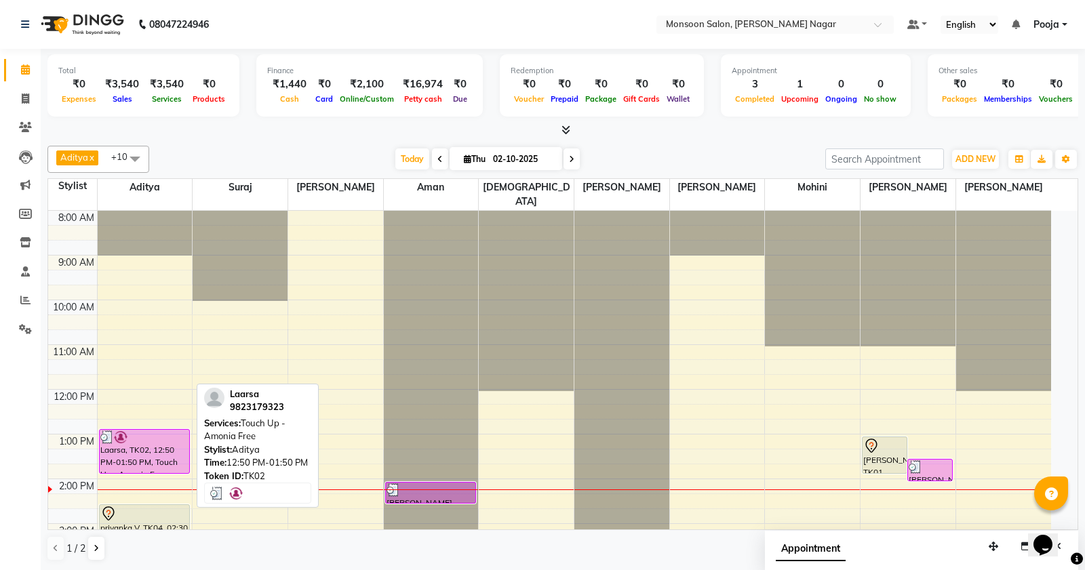
select select "3"
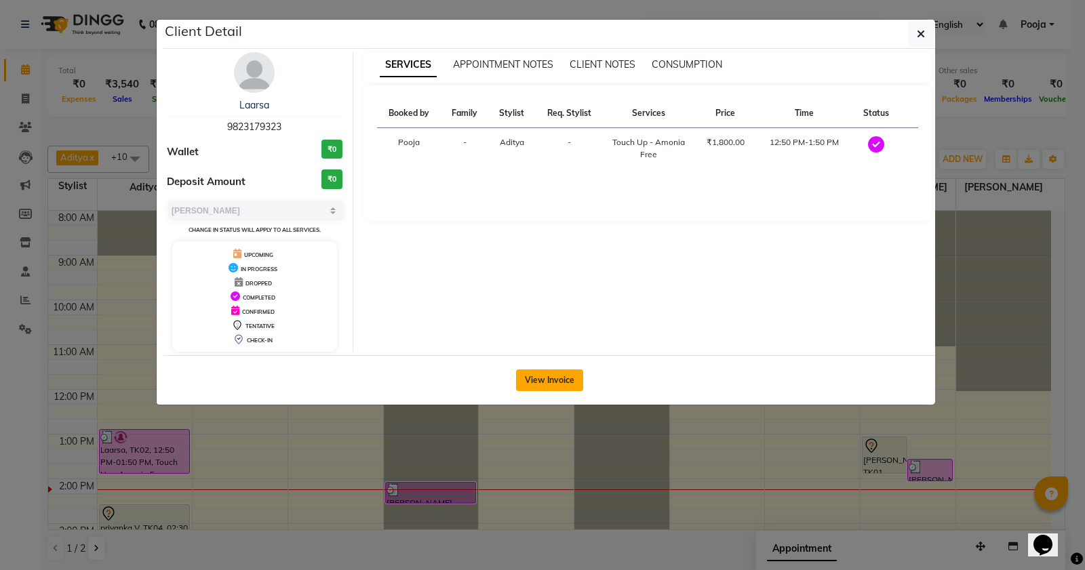
click at [560, 390] on button "View Invoice" at bounding box center [549, 381] width 67 height 22
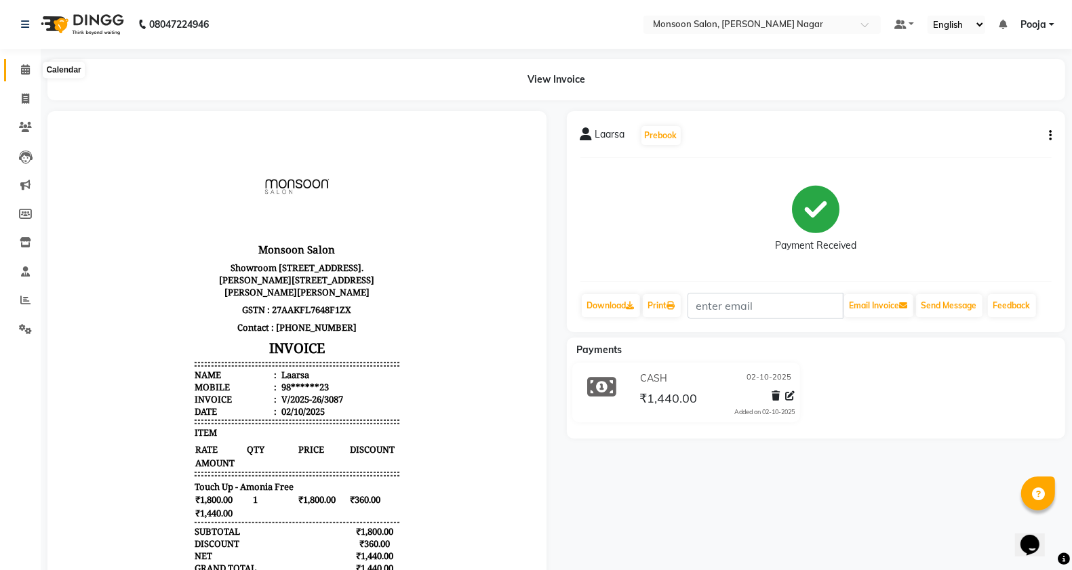
click at [22, 73] on icon at bounding box center [25, 69] width 9 height 10
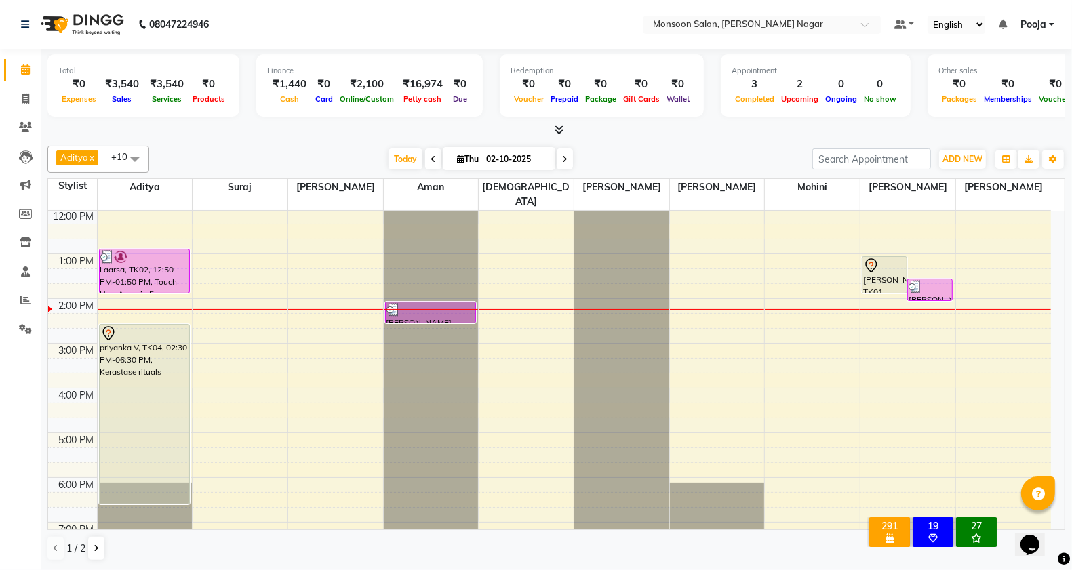
scroll to position [119, 0]
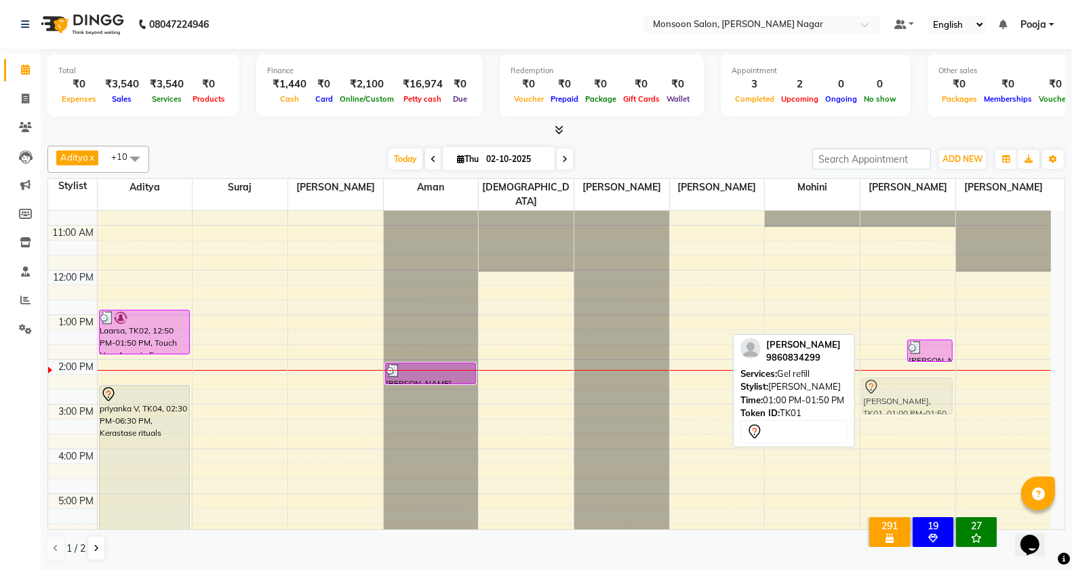
drag, startPoint x: 879, startPoint y: 319, endPoint x: 886, endPoint y: 377, distance: 58.1
click at [886, 377] on div "[PERSON_NAME], TK01, 01:00 PM-01:50 PM, Gel refill [PERSON_NAME], TK03, 01:30 P…" at bounding box center [907, 427] width 95 height 671
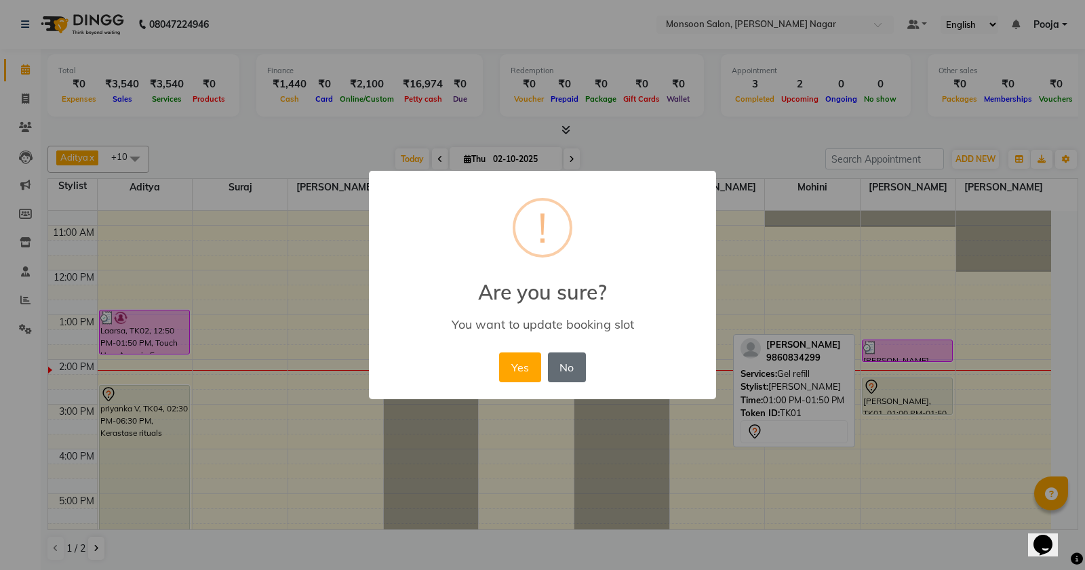
click at [550, 365] on button "No" at bounding box center [567, 368] width 38 height 30
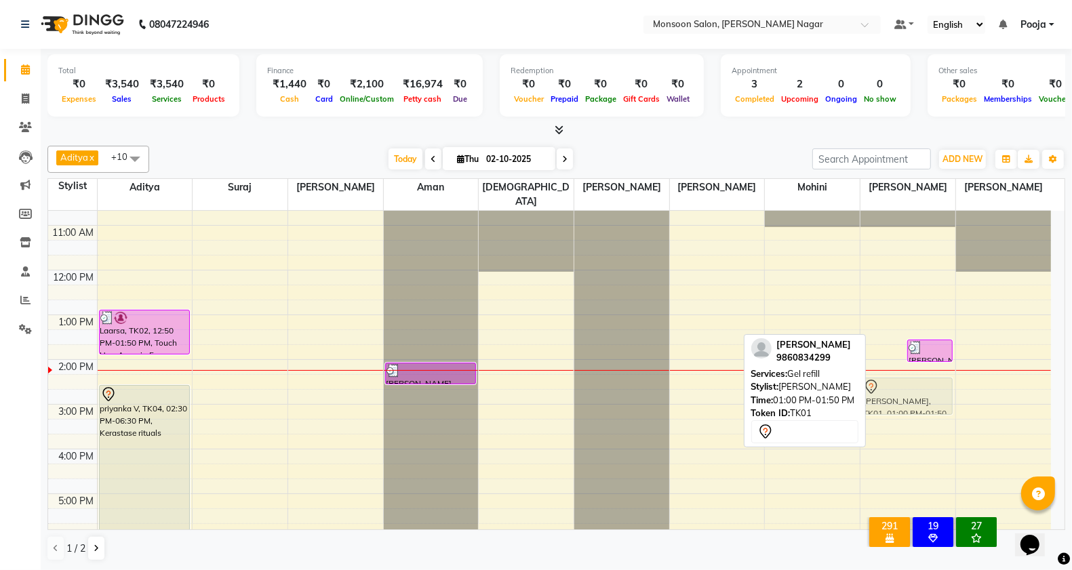
drag, startPoint x: 894, startPoint y: 315, endPoint x: 902, endPoint y: 370, distance: 54.9
click at [902, 370] on div "[PERSON_NAME], TK01, 01:00 PM-01:50 PM, Gel refill [PERSON_NAME], TK03, 01:30 P…" at bounding box center [907, 427] width 95 height 671
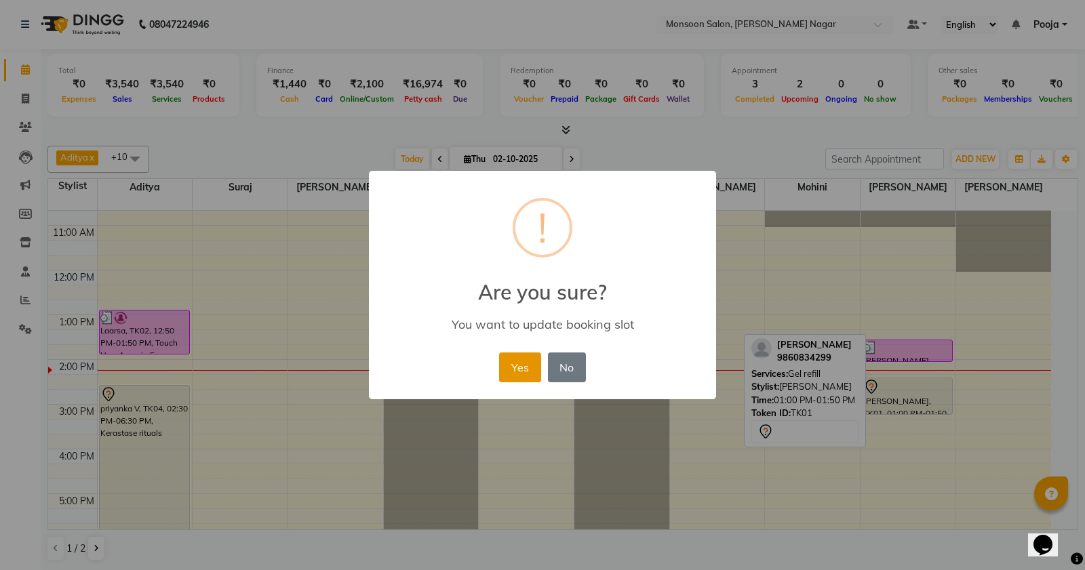
click at [516, 363] on button "Yes" at bounding box center [519, 368] width 41 height 30
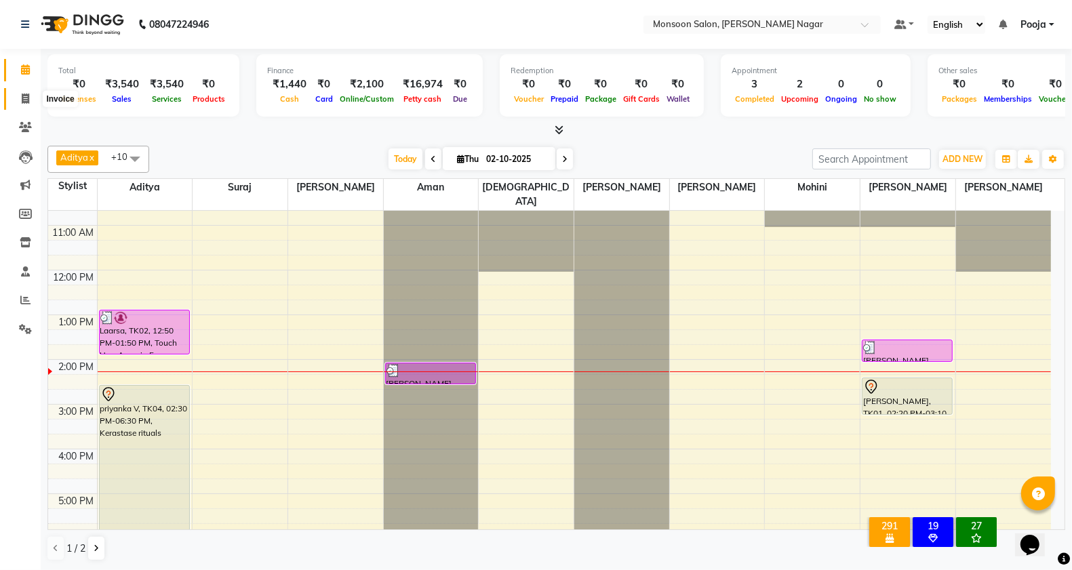
click at [25, 99] on icon at bounding box center [25, 99] width 7 height 10
select select "4905"
select select "service"
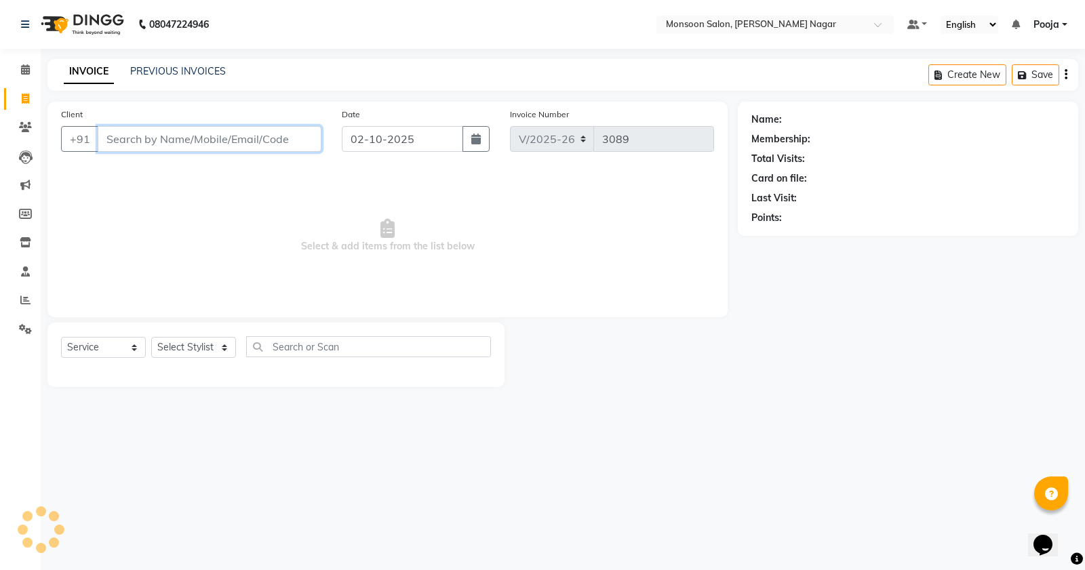
click at [185, 140] on input "Client" at bounding box center [210, 139] width 224 height 26
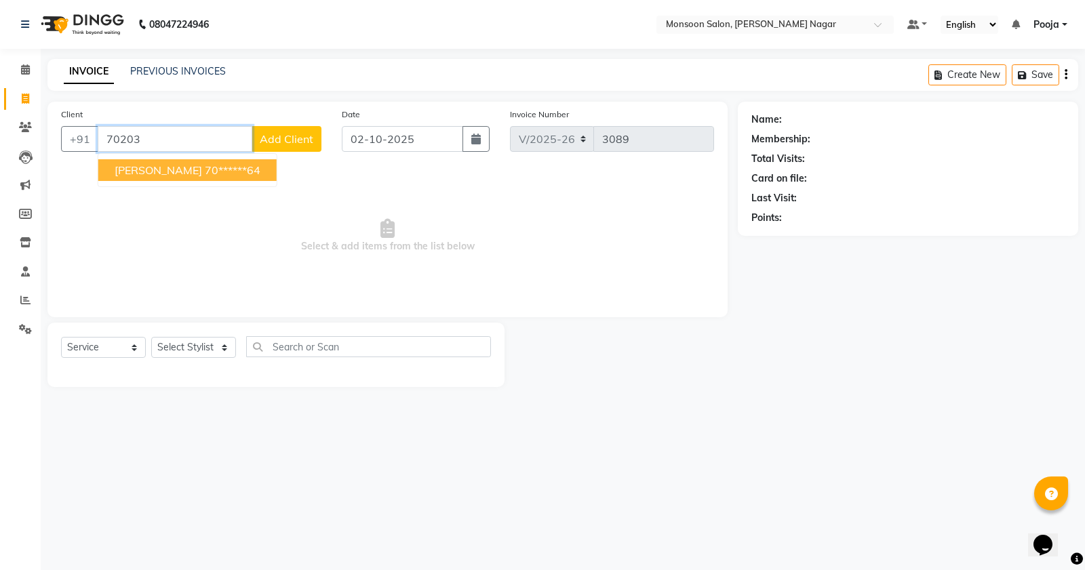
click at [148, 167] on button "Anand 70******64" at bounding box center [187, 170] width 178 height 22
type input "70******64"
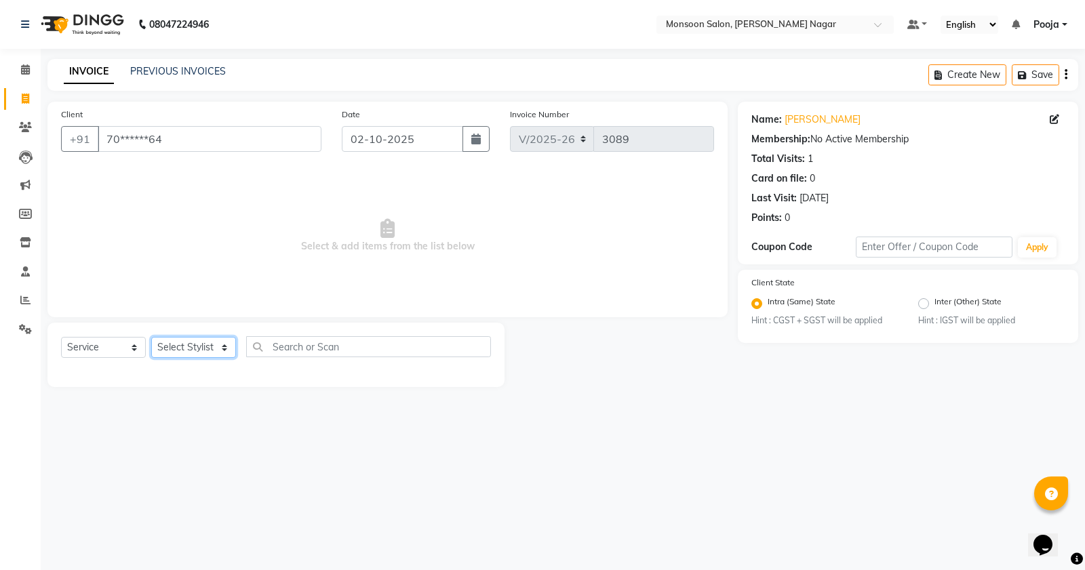
click at [184, 353] on select "Select Stylist [PERSON_NAME] [PERSON_NAME] [PERSON_NAME] [PERSON_NAME] [PERSON_…" at bounding box center [193, 347] width 85 height 21
select select "67953"
click at [151, 337] on select "Select Stylist [PERSON_NAME] [PERSON_NAME] [PERSON_NAME] [PERSON_NAME] [PERSON_…" at bounding box center [193, 347] width 85 height 21
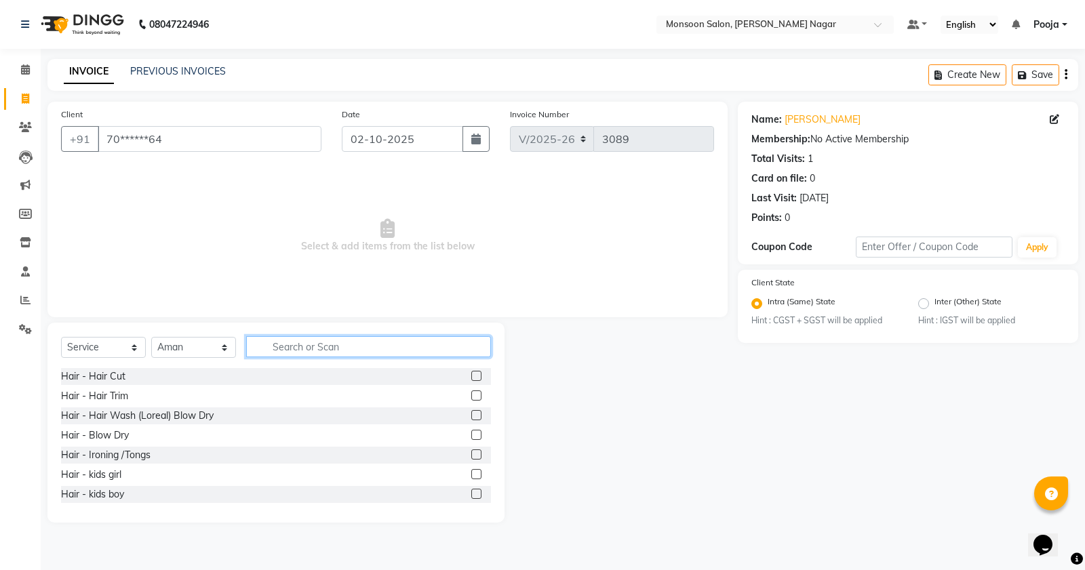
click at [348, 351] on input "text" at bounding box center [368, 346] width 245 height 21
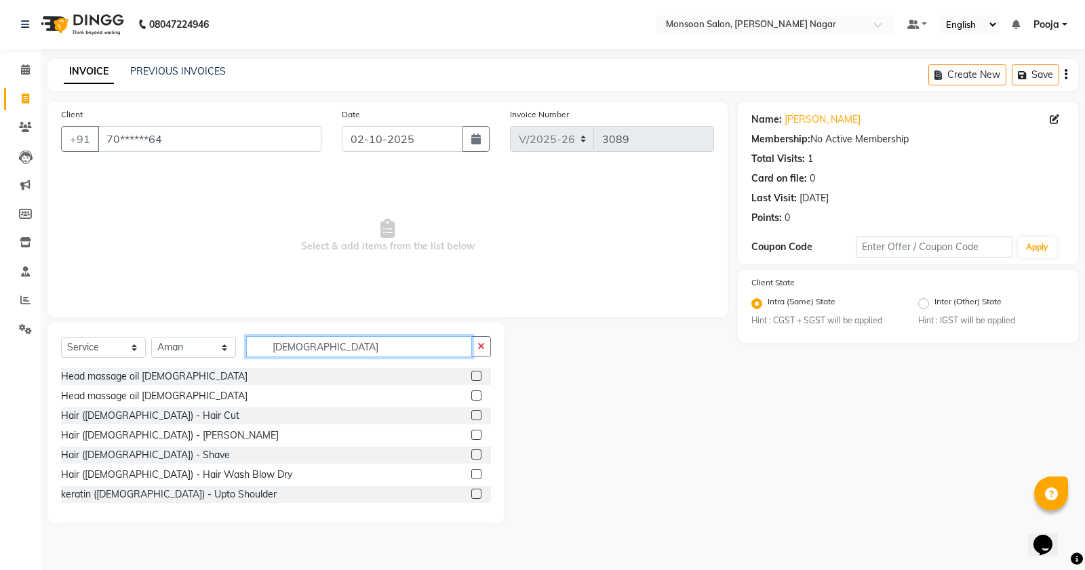
type input "[DEMOGRAPHIC_DATA]"
click at [471, 417] on label at bounding box center [476, 415] width 10 height 10
click at [471, 417] on input "checkbox" at bounding box center [475, 416] width 9 height 9
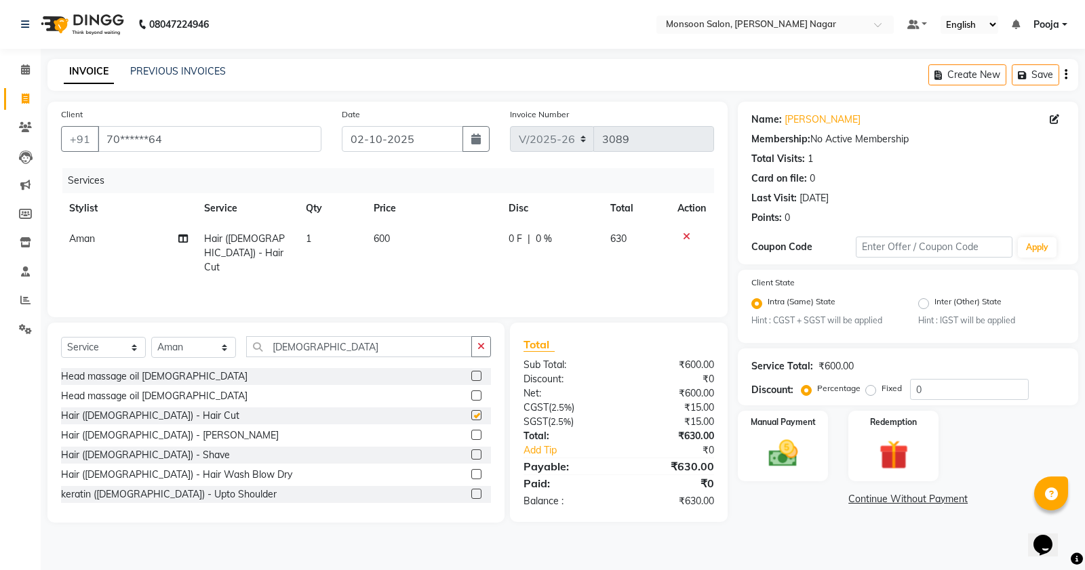
checkbox input "false"
click at [787, 472] on div "Manual Payment" at bounding box center [783, 446] width 94 height 73
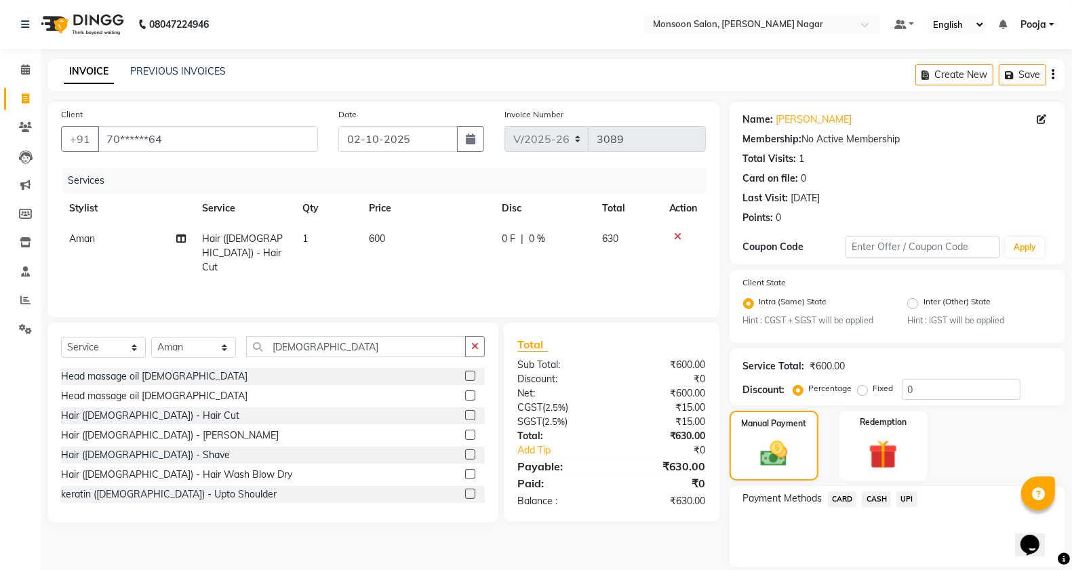
click at [896, 498] on div "UPI" at bounding box center [904, 501] width 26 height 18
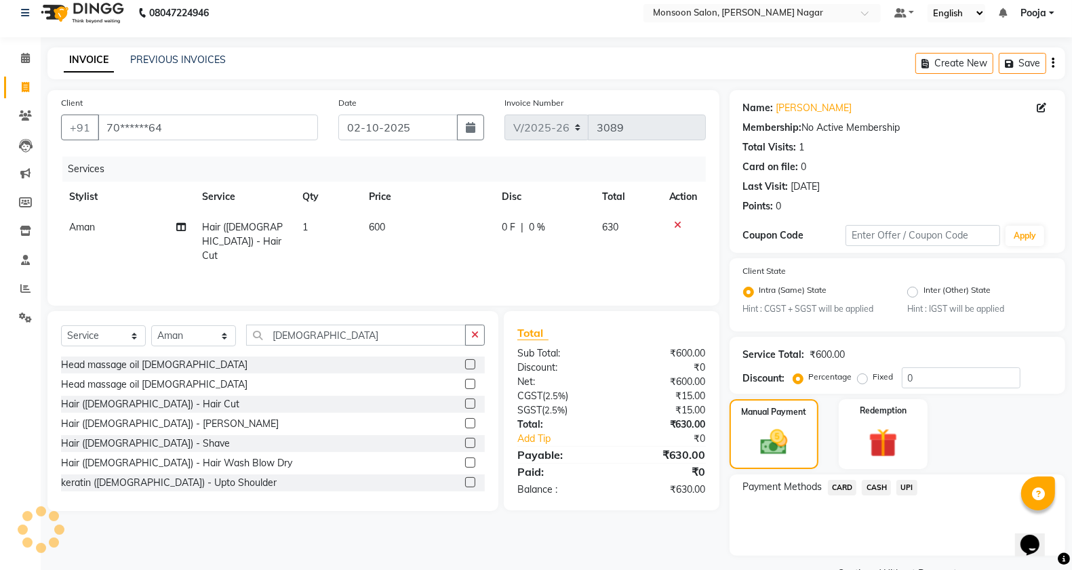
scroll to position [44, 0]
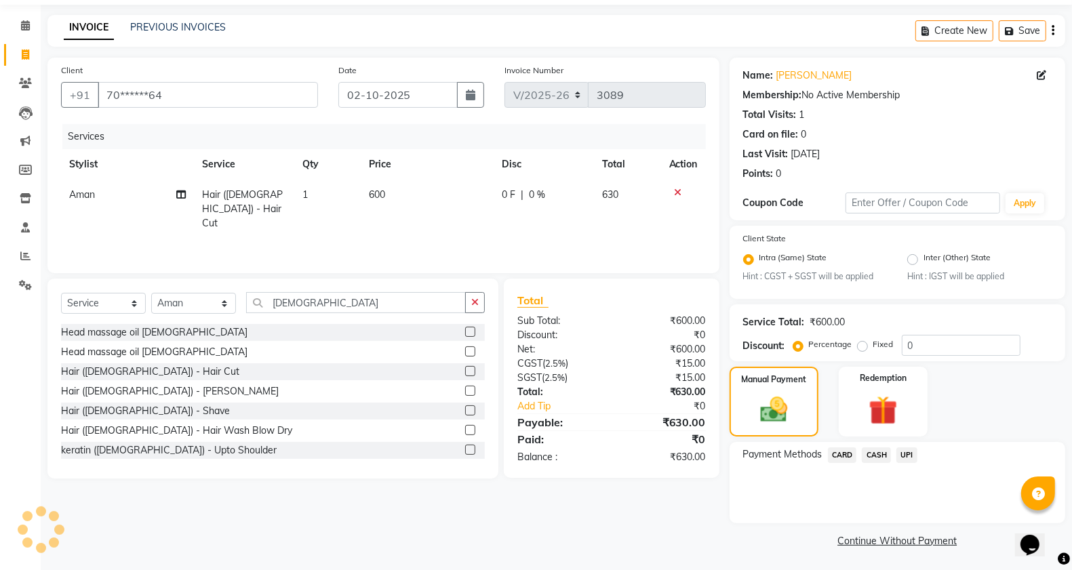
click at [907, 452] on span "UPI" at bounding box center [906, 456] width 21 height 16
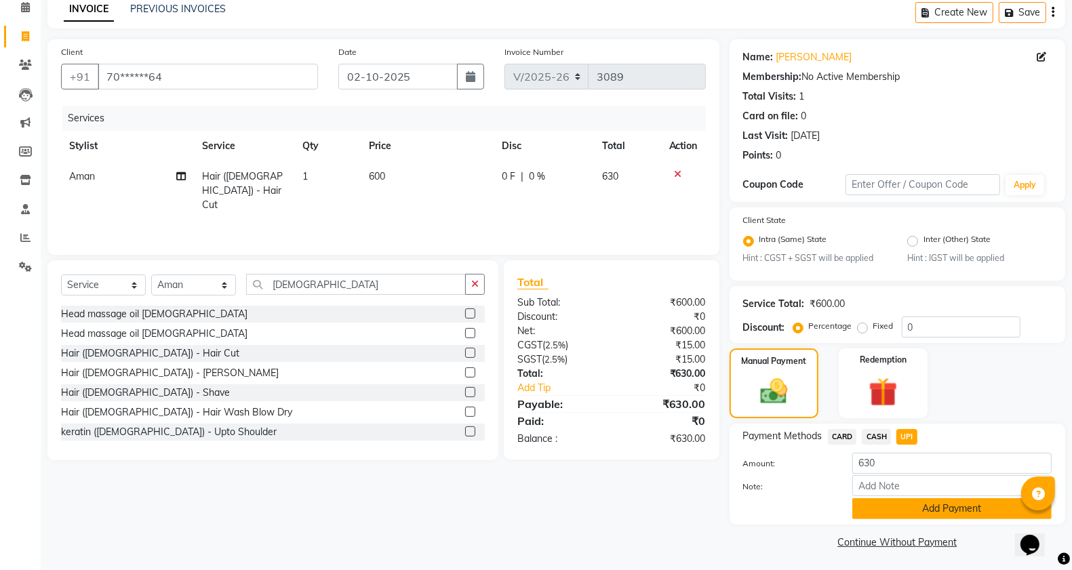
click at [909, 498] on button "Add Payment" at bounding box center [951, 508] width 199 height 21
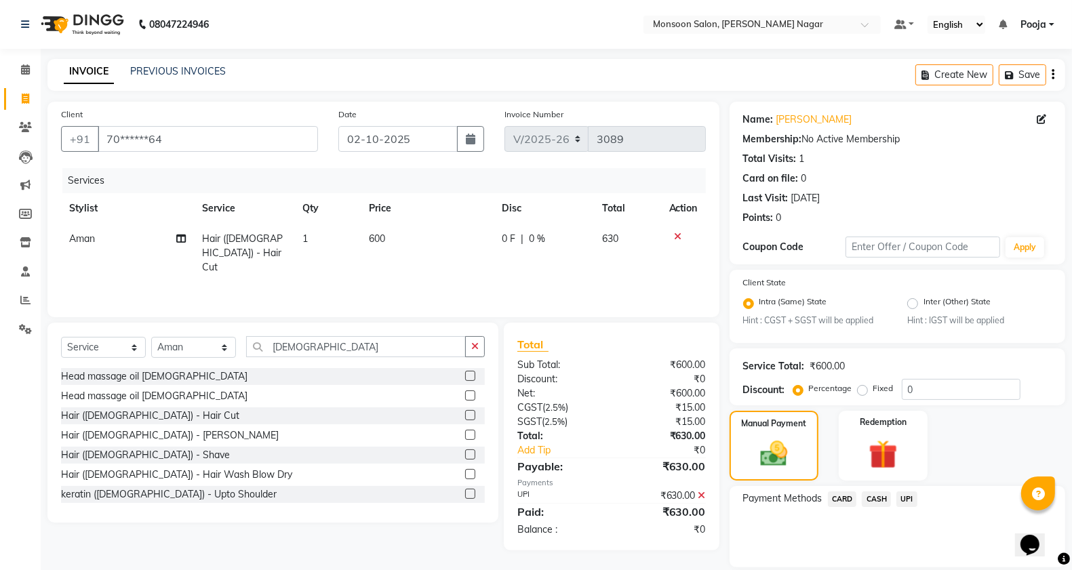
scroll to position [121, 0]
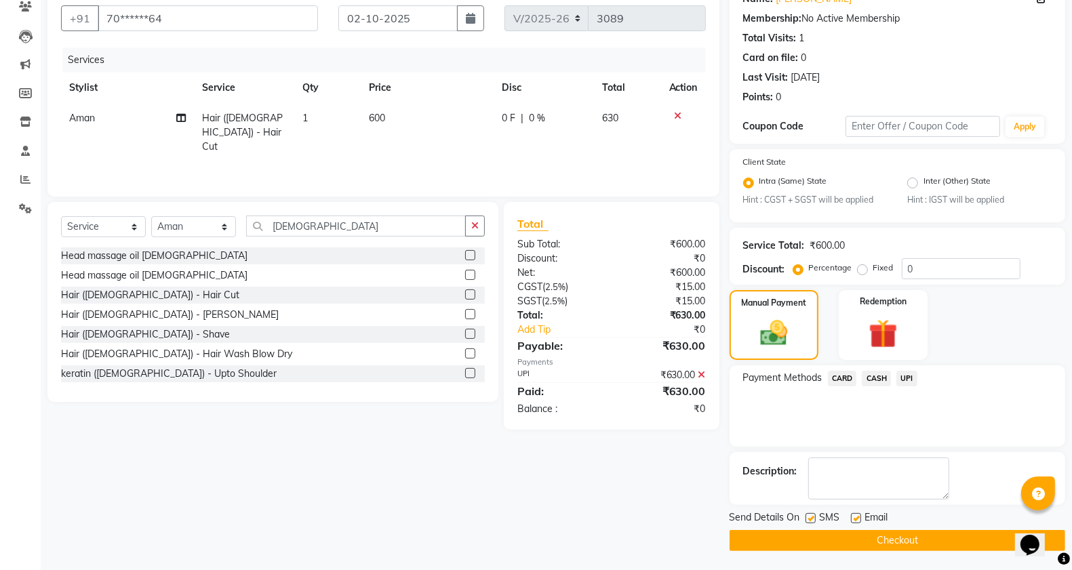
click at [835, 537] on button "Checkout" at bounding box center [898, 540] width 336 height 21
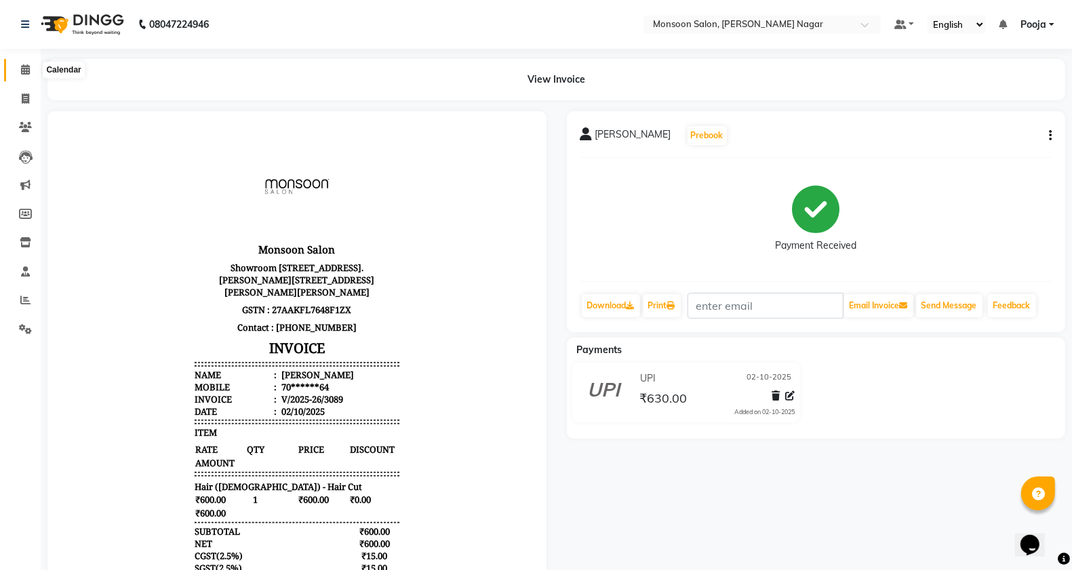
click at [24, 73] on icon at bounding box center [25, 69] width 9 height 10
